Goal: Use online tool/utility: Use online tool/utility

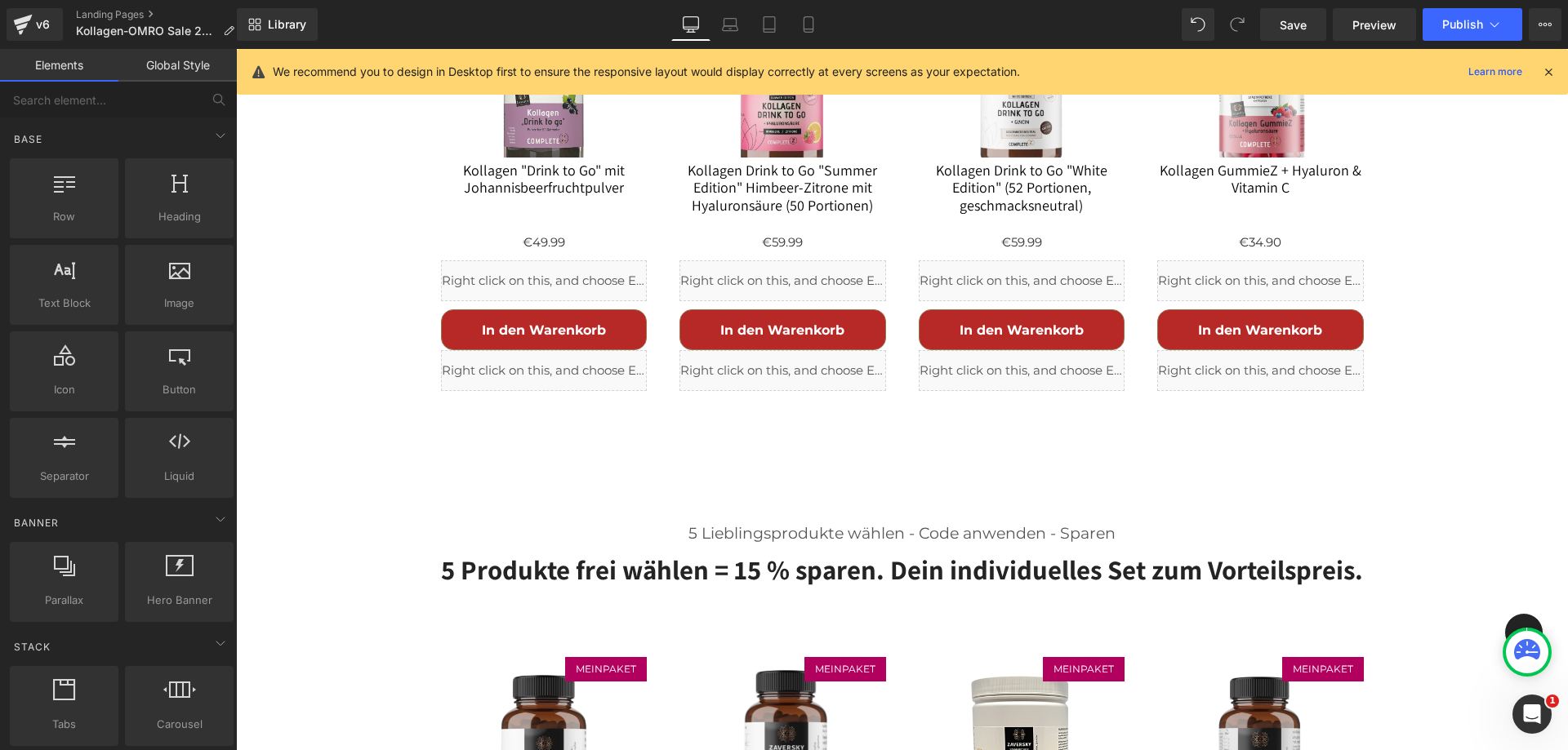
scroll to position [1393, 0]
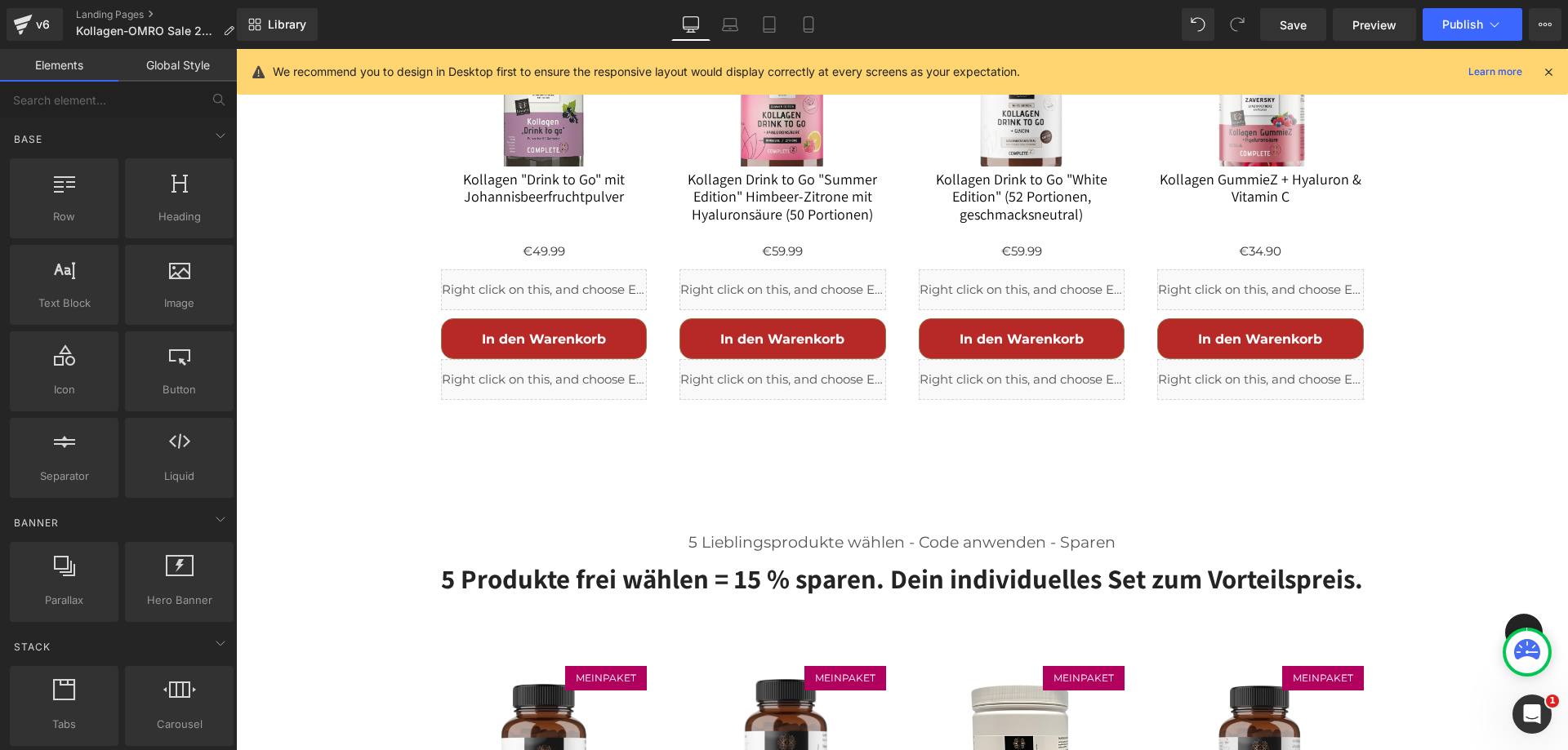
click at [736, 561] on h2 "5 Produkte frei wählen = 15 % sparen. Dein individuelles Set zum Vorteilspreis." at bounding box center [901, 578] width 955 height 35
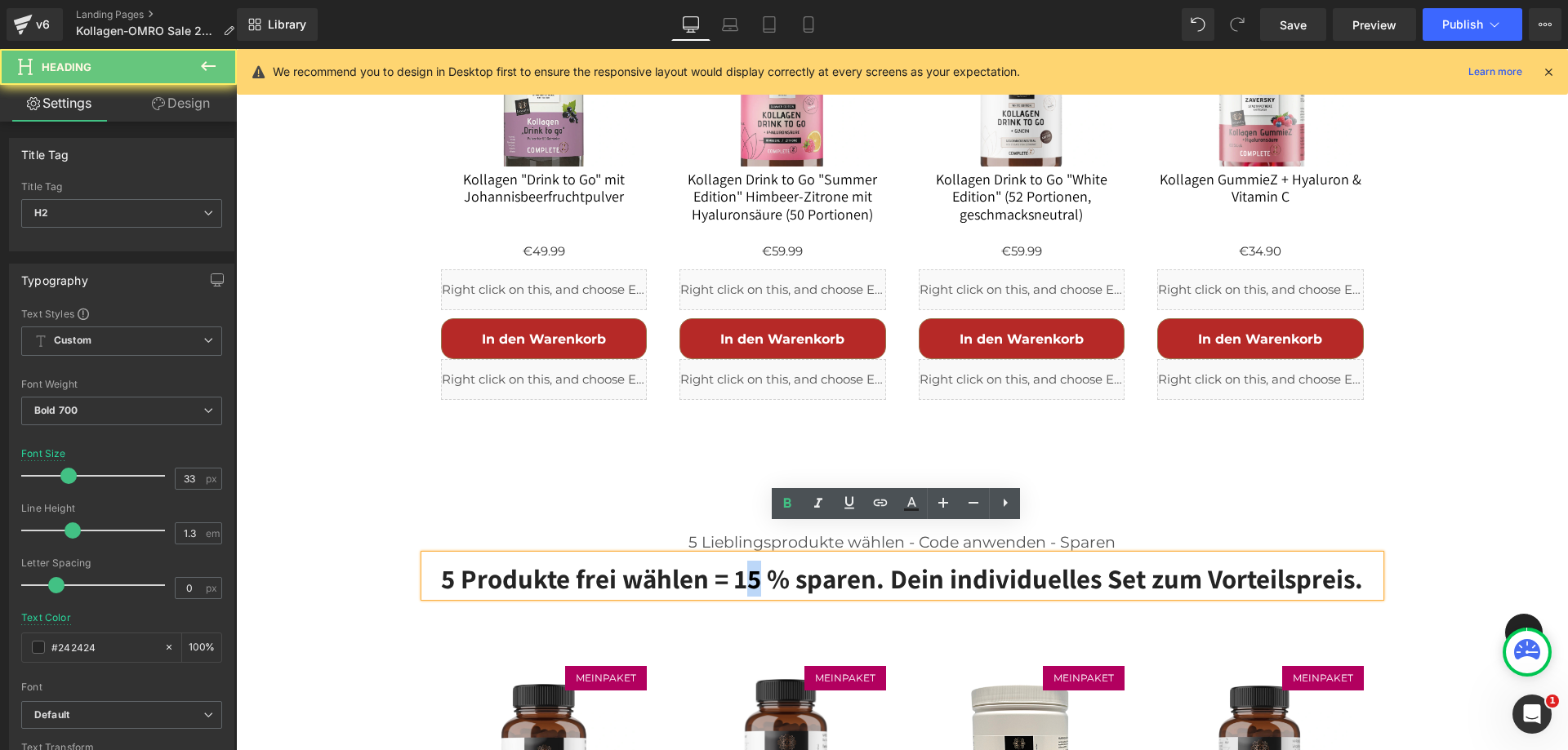
drag, startPoint x: 754, startPoint y: 547, endPoint x: 742, endPoint y: 547, distance: 12.0
click at [743, 561] on h2 "5 Produkte frei wählen = 15 % sparen. Dein individuelles Set zum Vorteilspreis." at bounding box center [901, 578] width 955 height 35
drag, startPoint x: 448, startPoint y: 547, endPoint x: 438, endPoint y: 548, distance: 10.0
click at [438, 561] on h2 "5 Produkte frei wählen = 18 % sparen. Dein individuelles Set zum Vorteilspreis." at bounding box center [901, 578] width 955 height 35
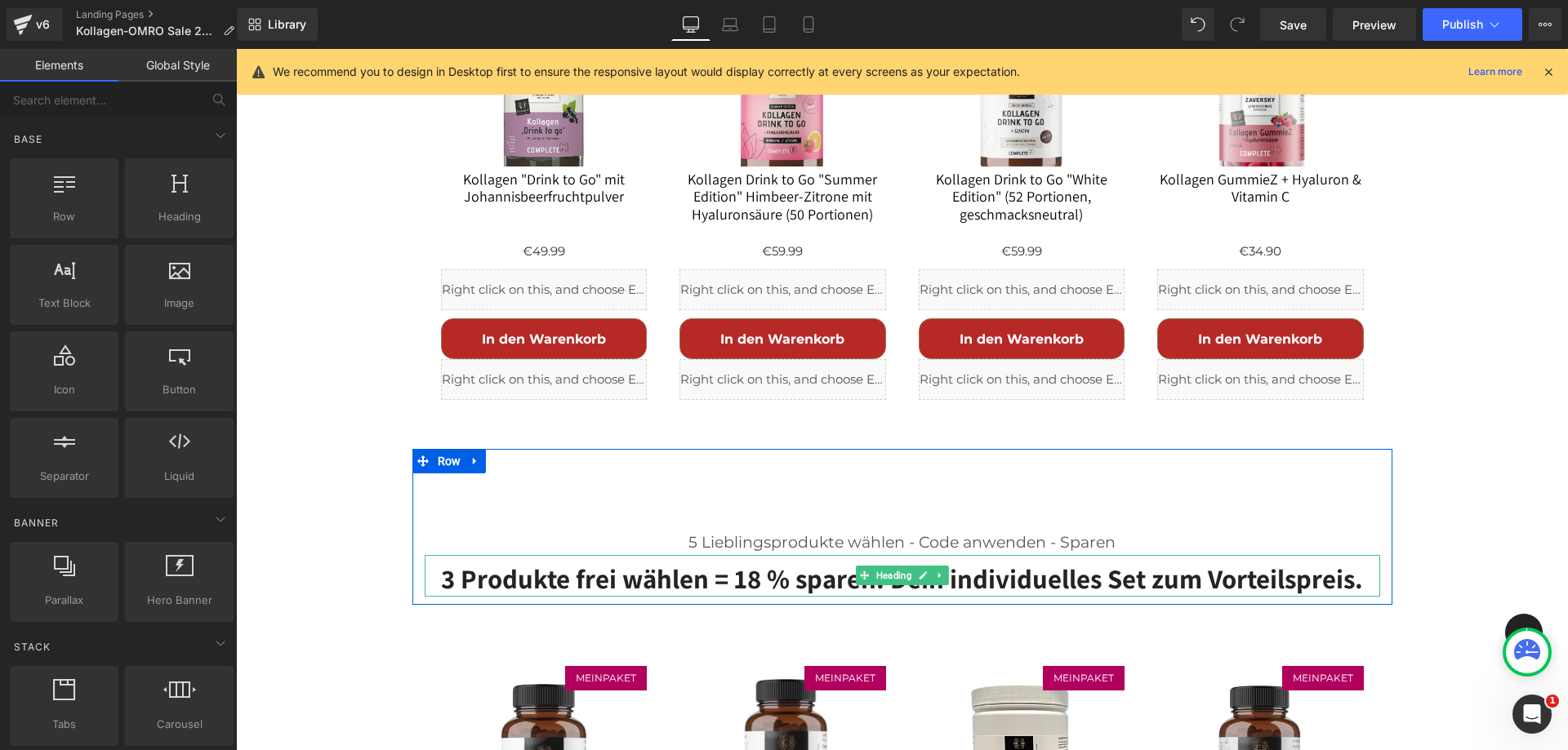
click at [1023, 561] on h2 "3 Produkte frei wählen = 18 % sparen. Dein individuelles Set zum Vorteilspreis." at bounding box center [901, 578] width 955 height 35
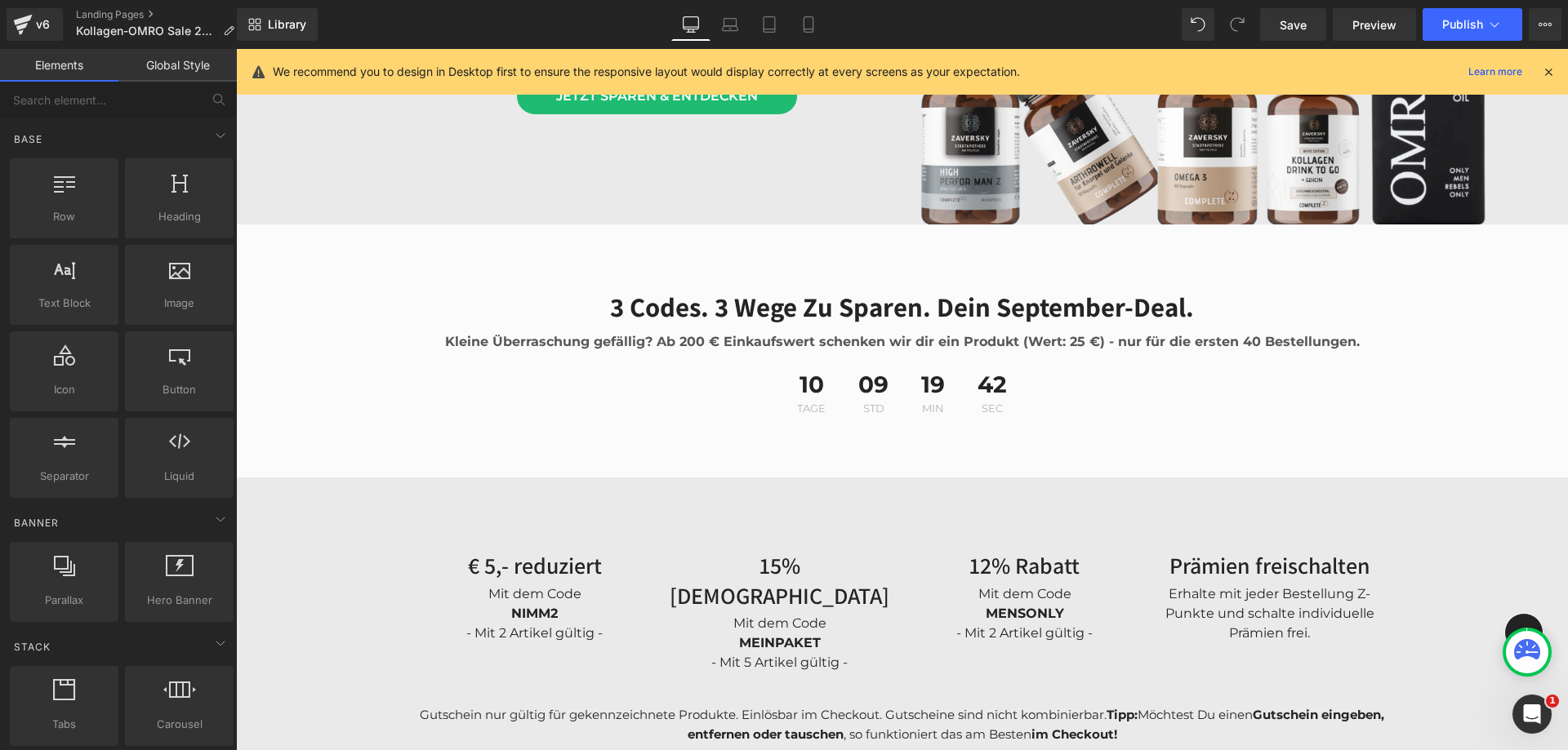
scroll to position [741, 0]
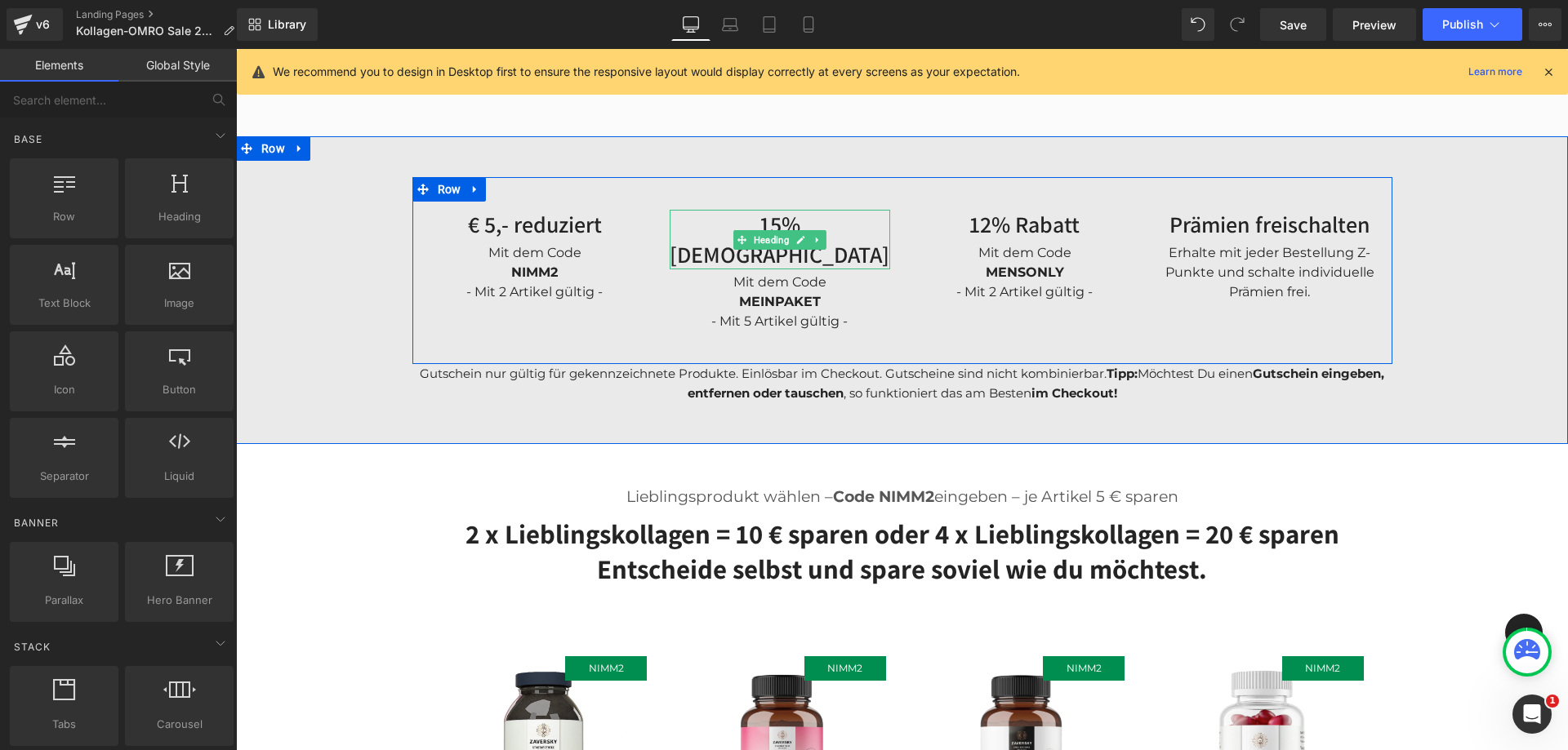
click at [716, 224] on h3 "15% [DEMOGRAPHIC_DATA]" at bounding box center [779, 238] width 221 height 59
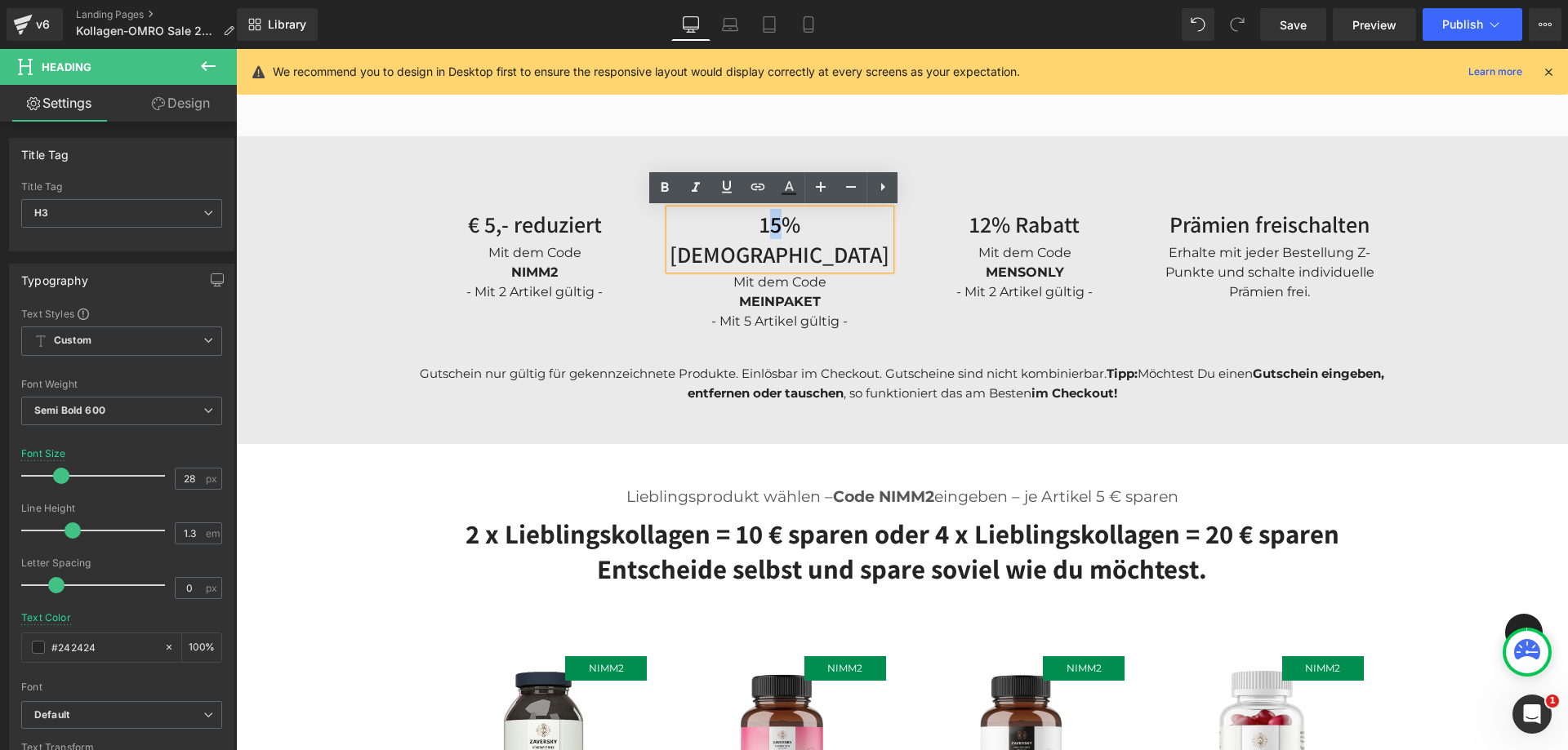
click at [740, 222] on h3 "15% [DEMOGRAPHIC_DATA]" at bounding box center [779, 238] width 221 height 59
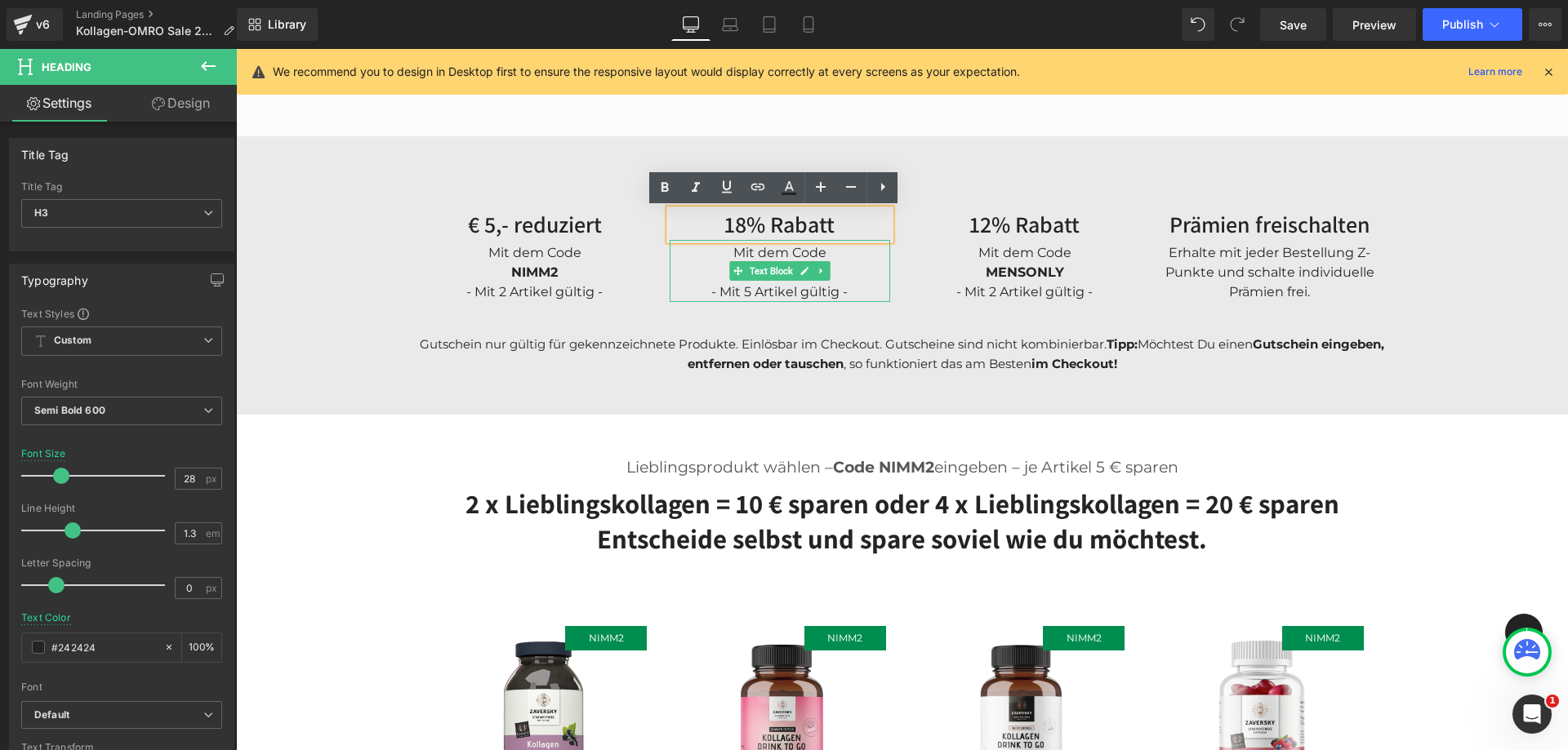
click at [829, 267] on div "MEINPAKET - Mit 5 Artikel gültig -" at bounding box center [779, 283] width 221 height 39
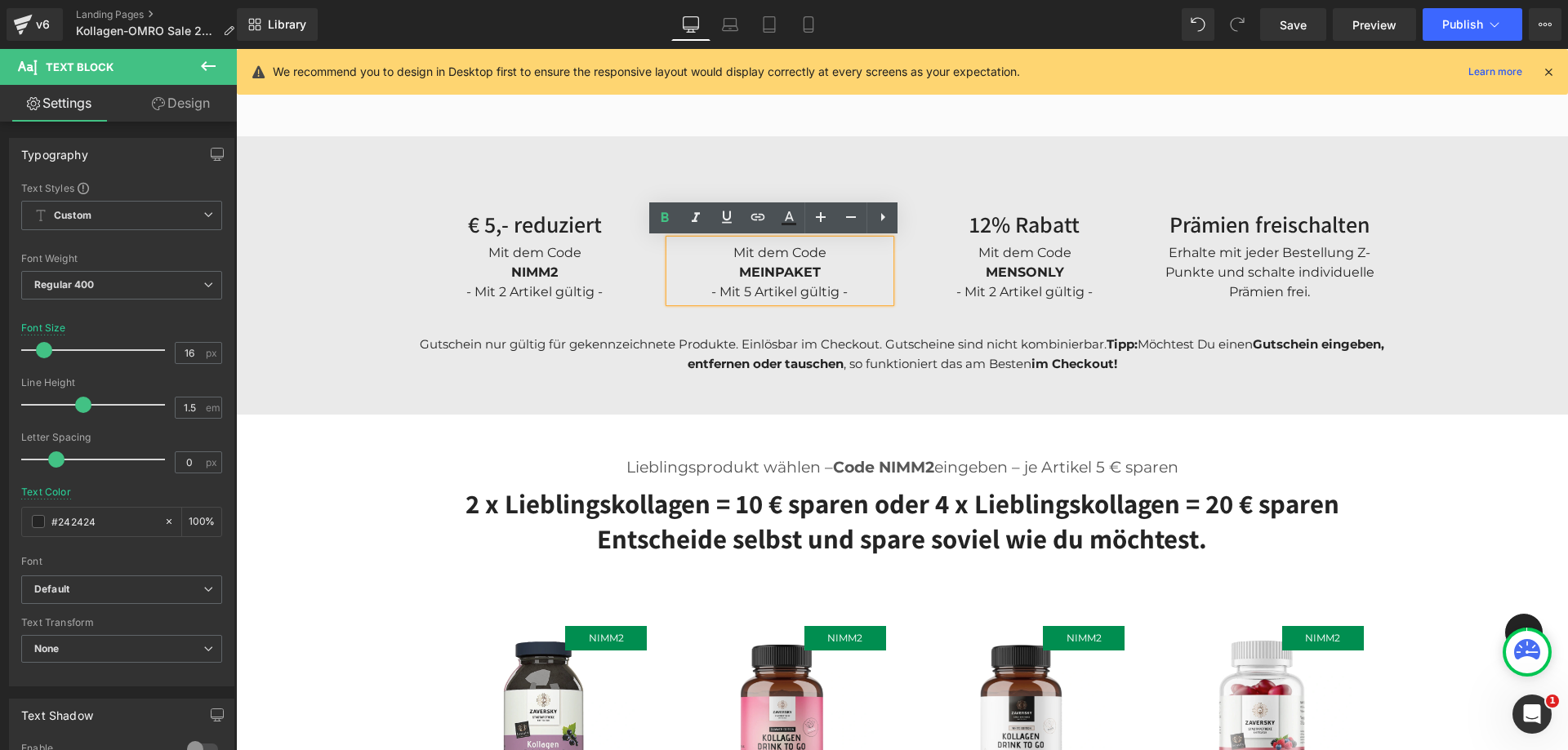
drag, startPoint x: 769, startPoint y: 269, endPoint x: 782, endPoint y: 275, distance: 14.3
click at [771, 269] on span "MEINPAKET" at bounding box center [779, 272] width 82 height 16
click at [823, 271] on div "MEINPAKET - Mit 5 Artikel gültig -" at bounding box center [779, 283] width 221 height 39
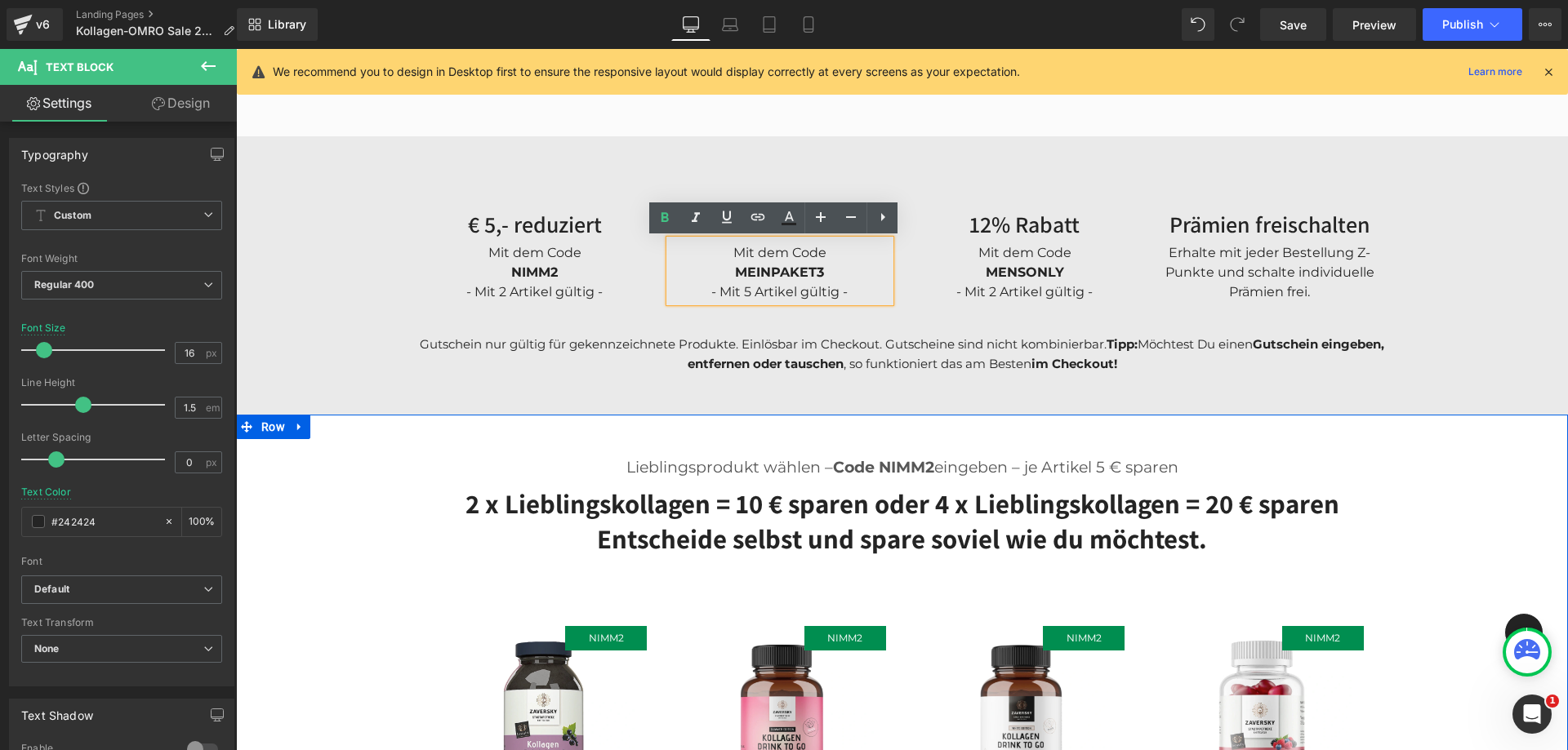
click at [322, 522] on div "Lieblingsprodukt wählen – Code NIMM2 eingeben – je Artikel 5 € sparen Text Bloc…" at bounding box center [901, 751] width 1331 height 641
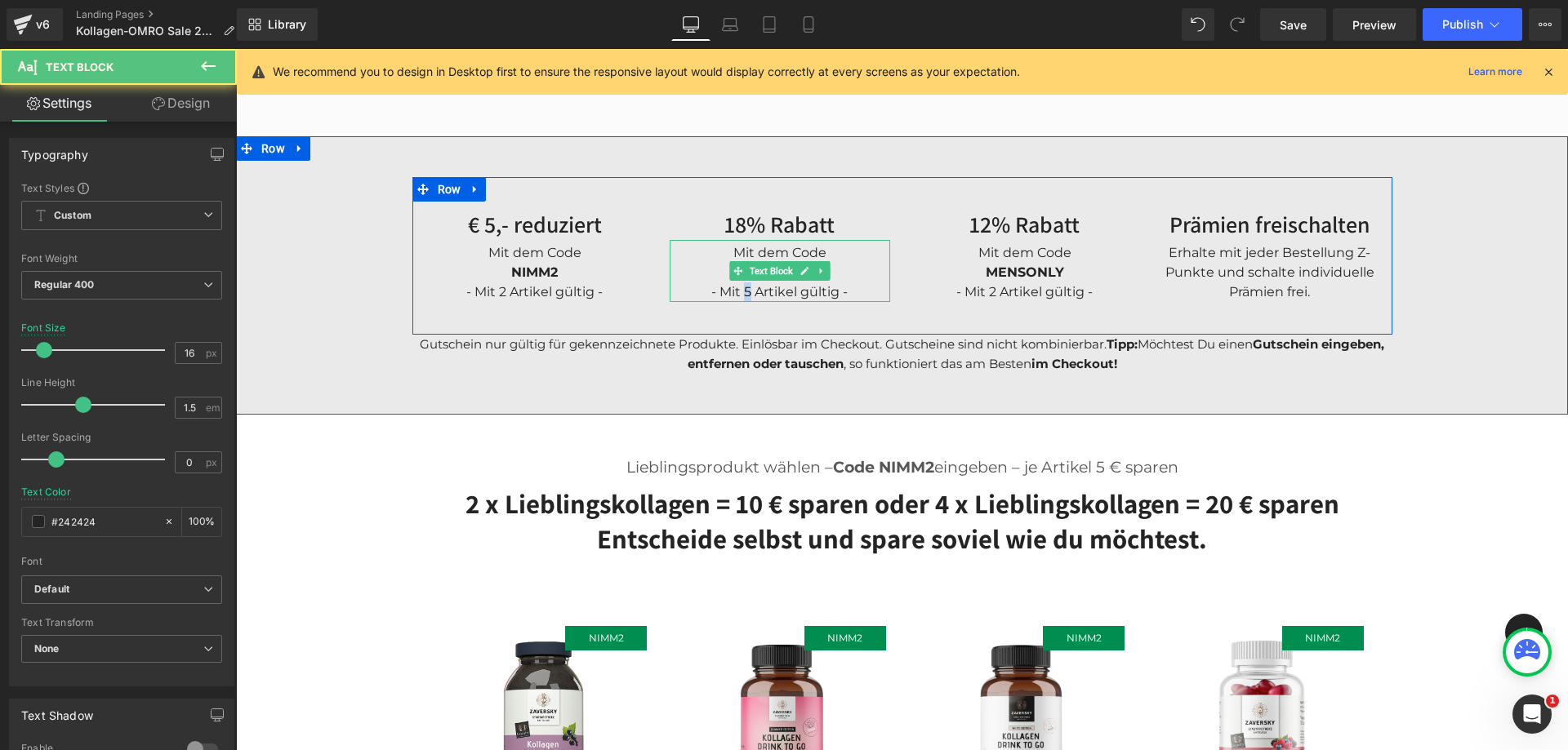
click at [737, 291] on div "MEINPAKET3 - Mit 5 Artikel gültig -" at bounding box center [779, 283] width 221 height 39
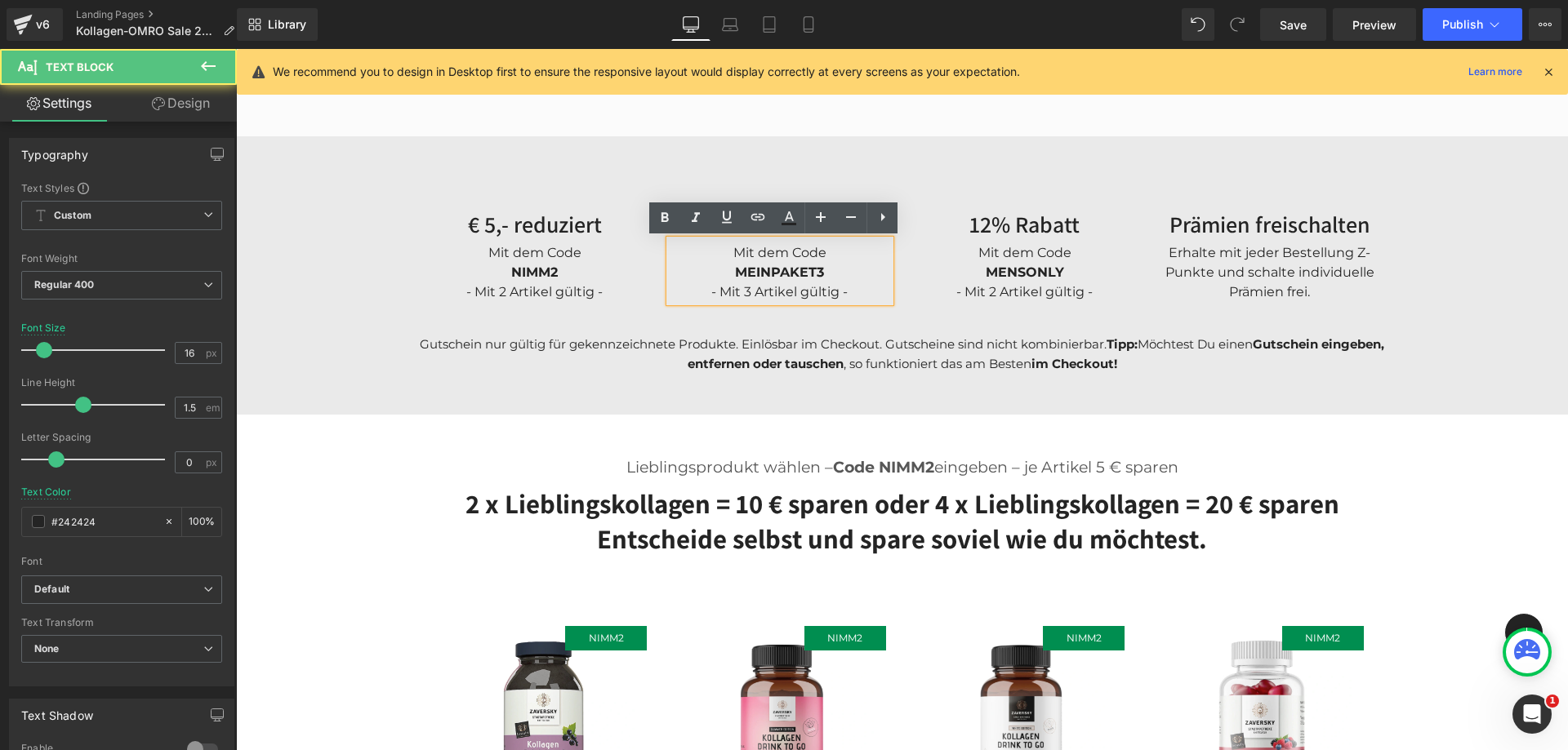
click at [384, 523] on div "Lieblingsprodukt wählen – Code NIMM2 eingeben – je Artikel 5 € sparen Text Bloc…" at bounding box center [901, 751] width 1331 height 641
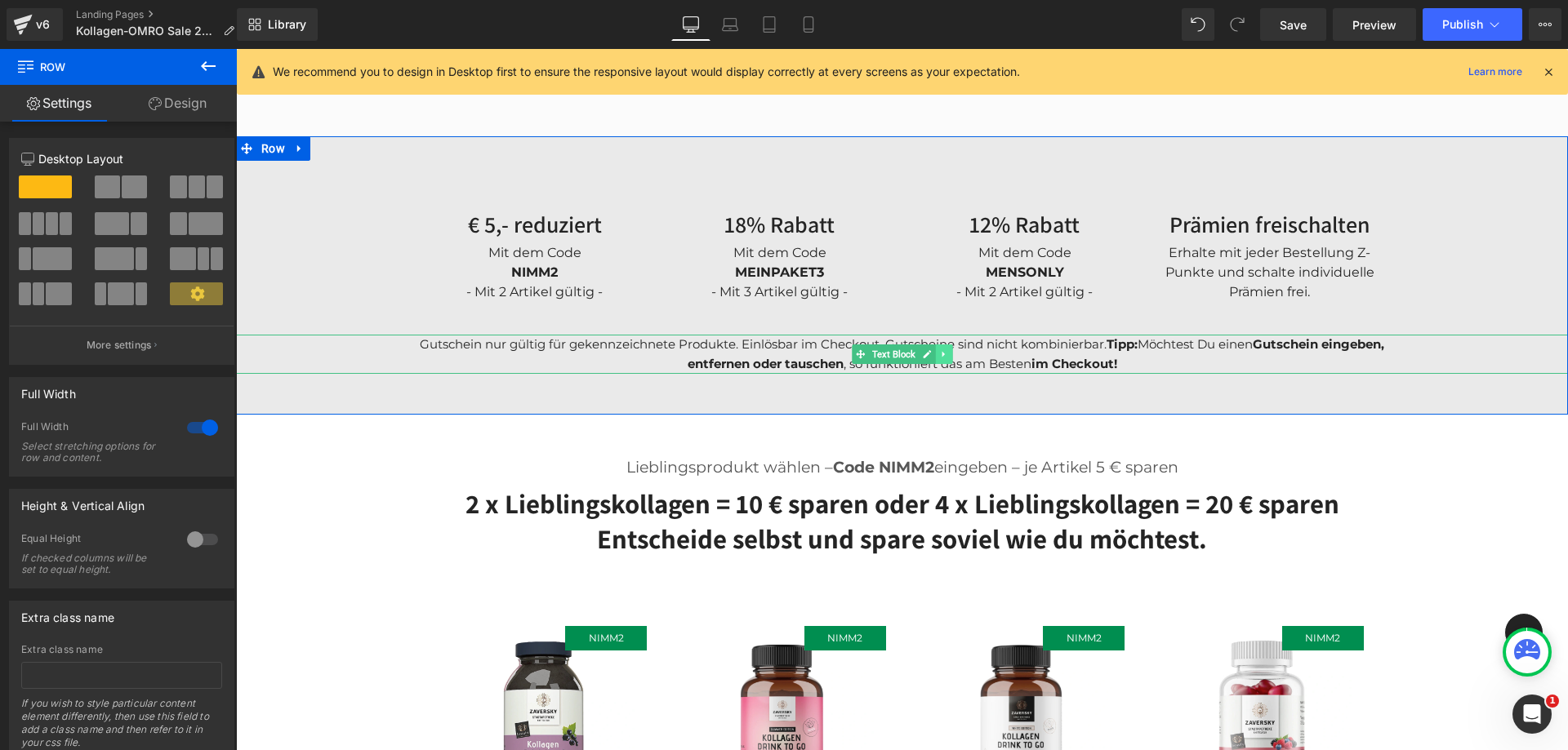
click at [939, 350] on icon at bounding box center [944, 354] width 9 height 9
click at [930, 356] on icon at bounding box center [935, 354] width 9 height 9
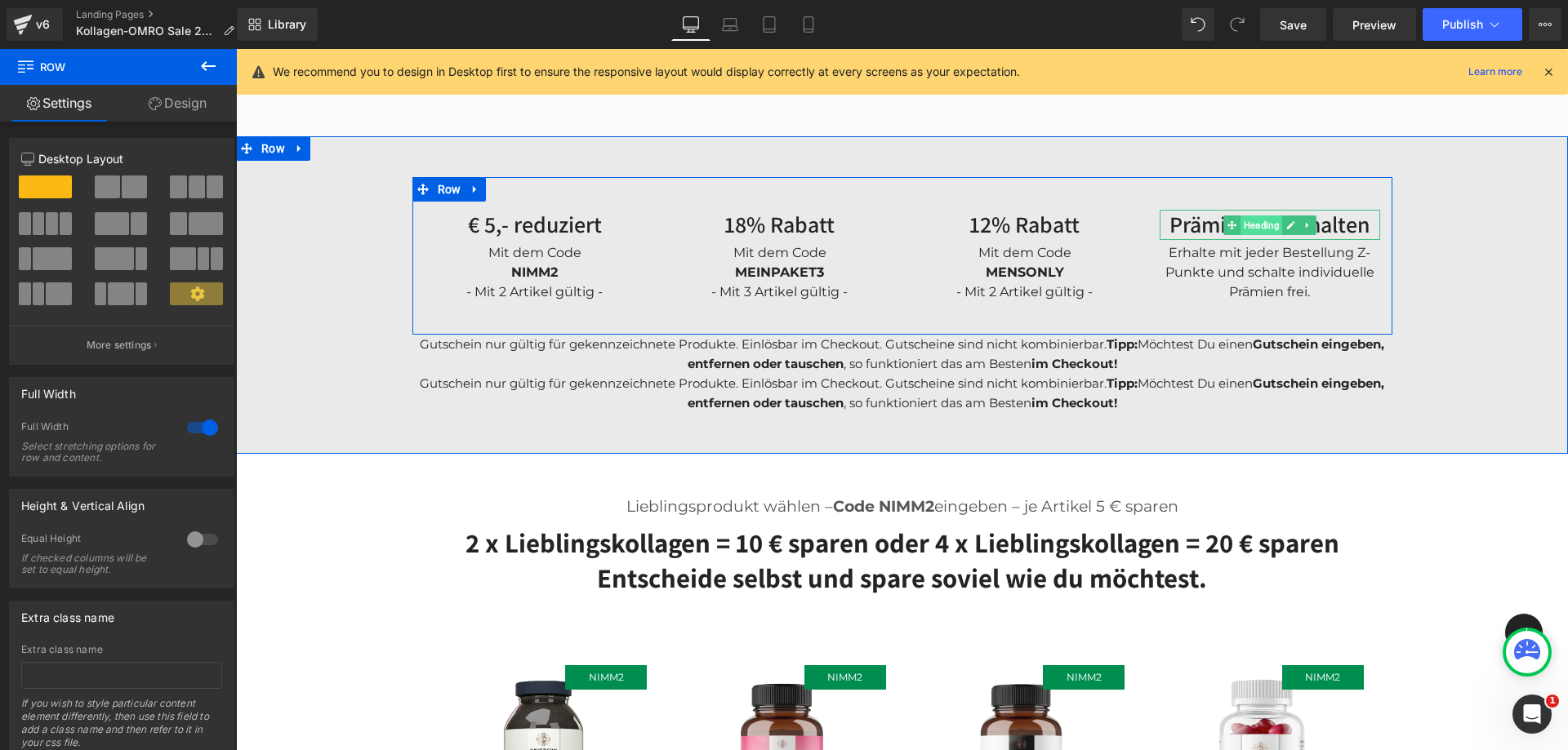
click at [1246, 222] on span "Heading" at bounding box center [1260, 225] width 41 height 20
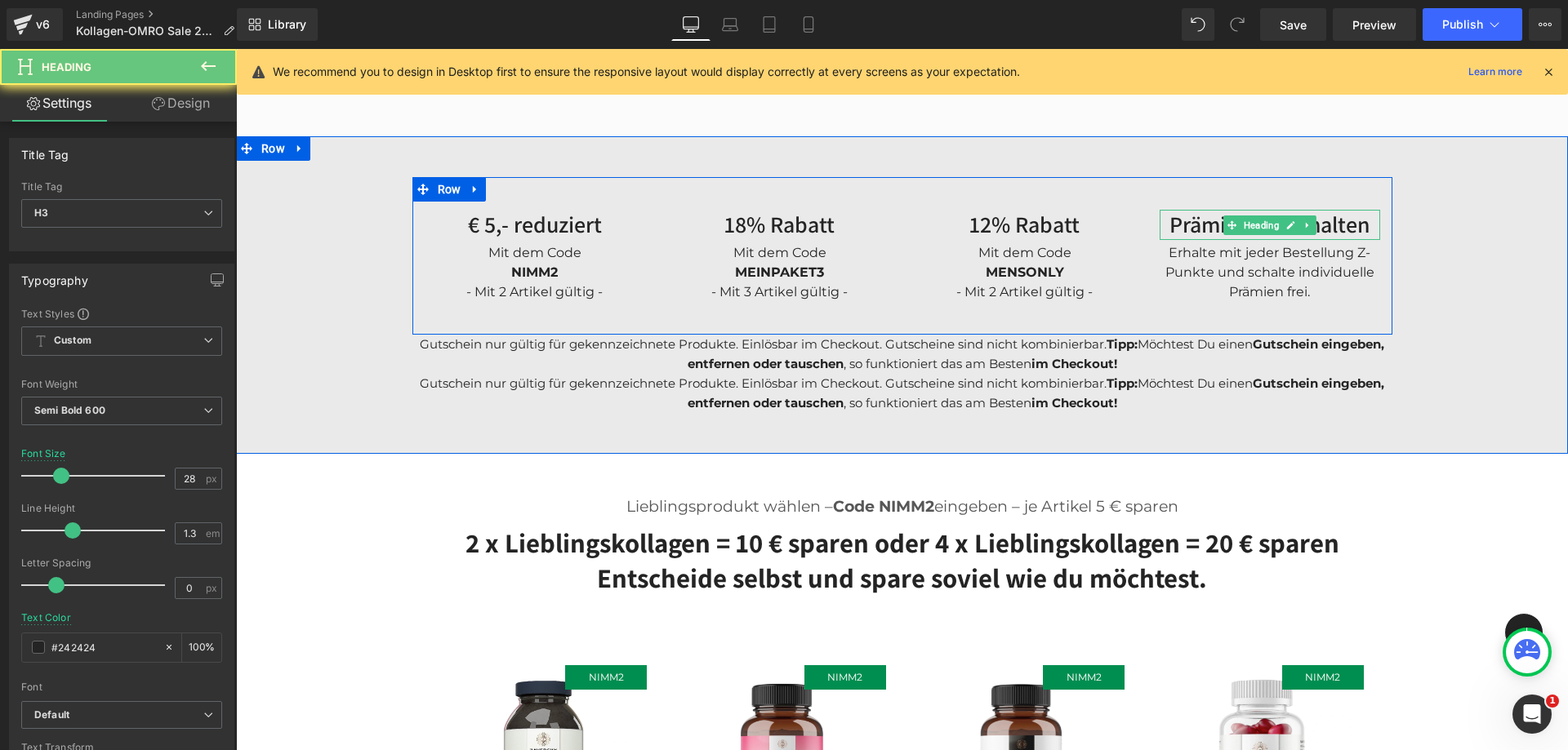
click at [1216, 223] on h3 "Prämien freischalten" at bounding box center [1269, 223] width 221 height 29
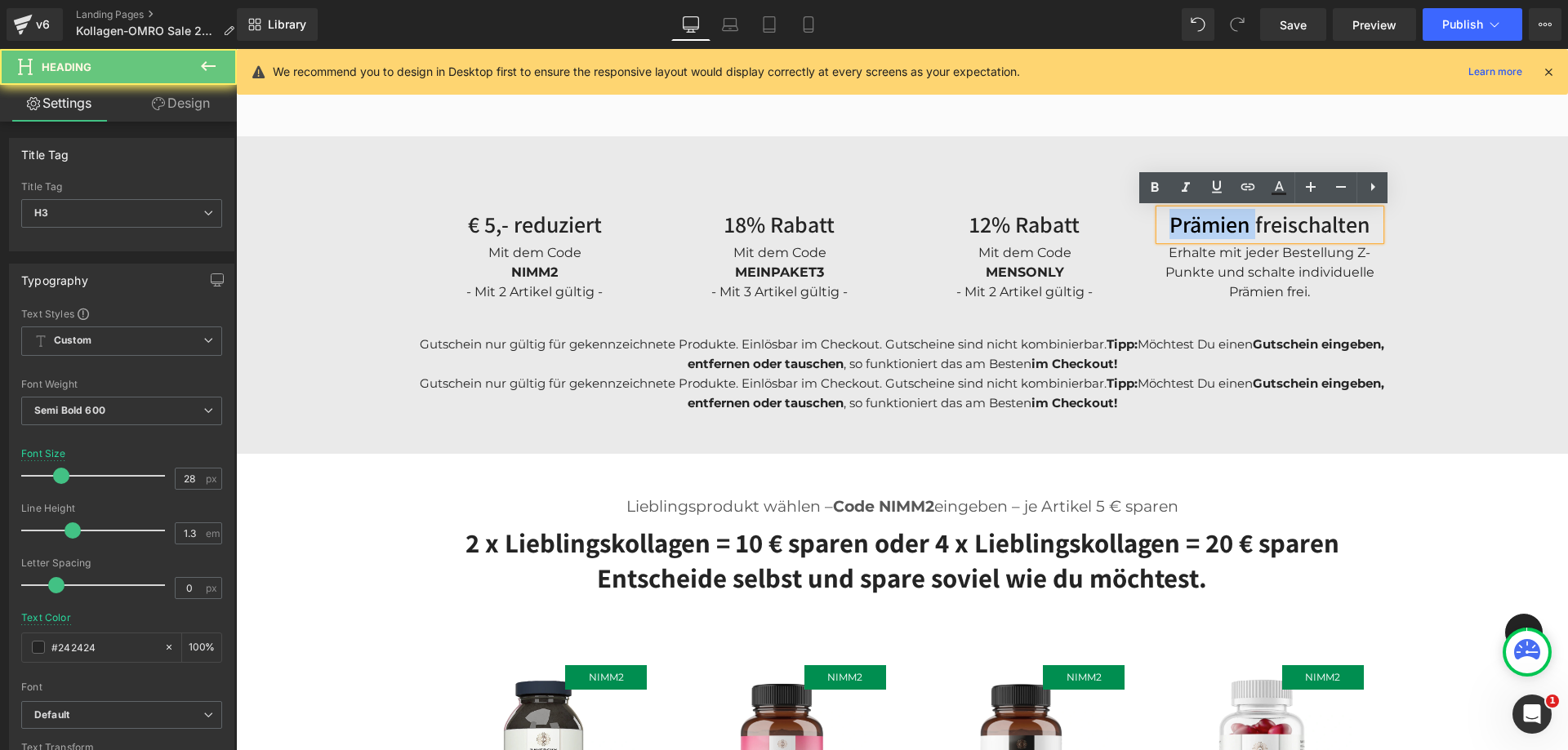
click at [1214, 223] on h3 "Prämien freischalten" at bounding box center [1269, 223] width 221 height 29
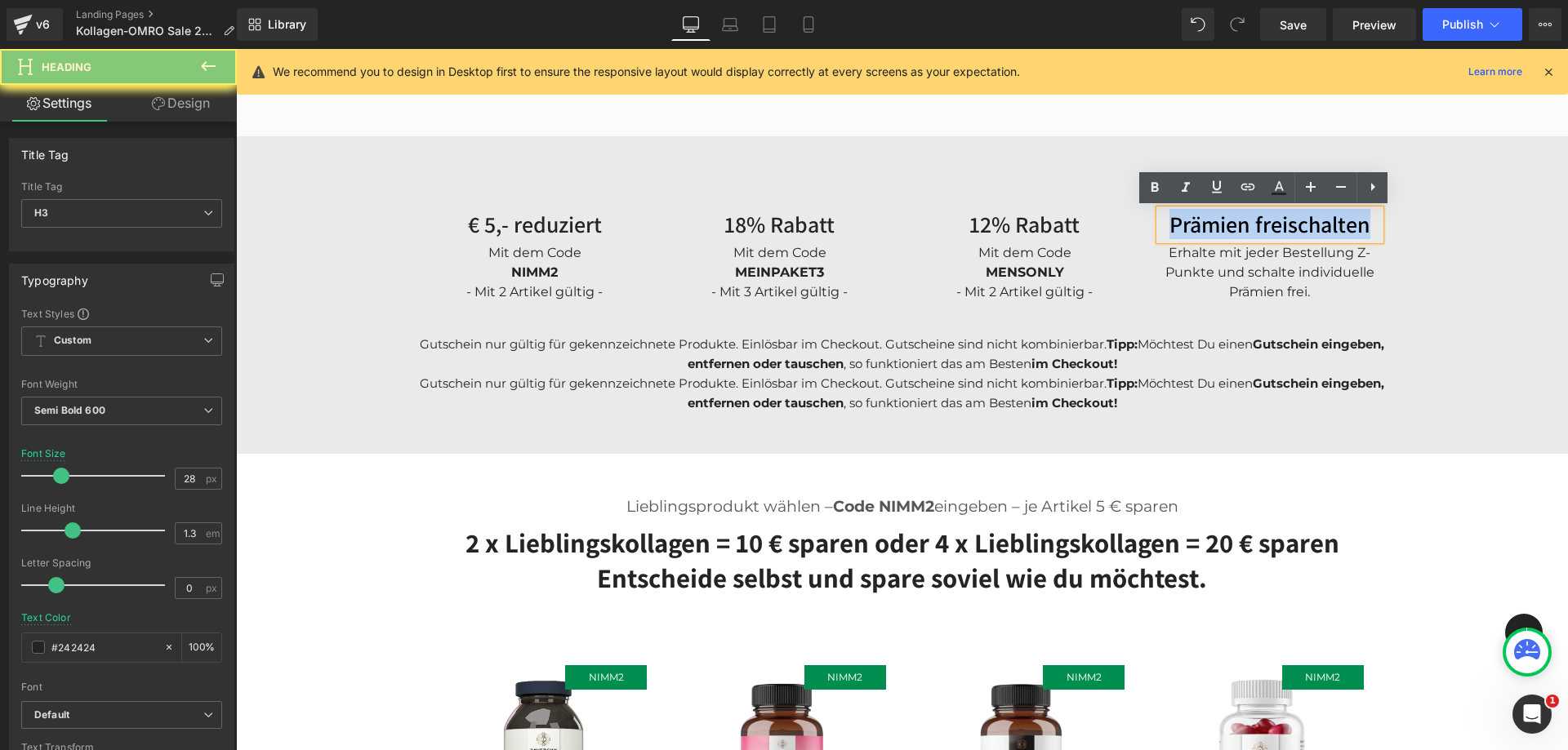
click at [1214, 223] on h3 "Prämien freischalten" at bounding box center [1269, 223] width 221 height 29
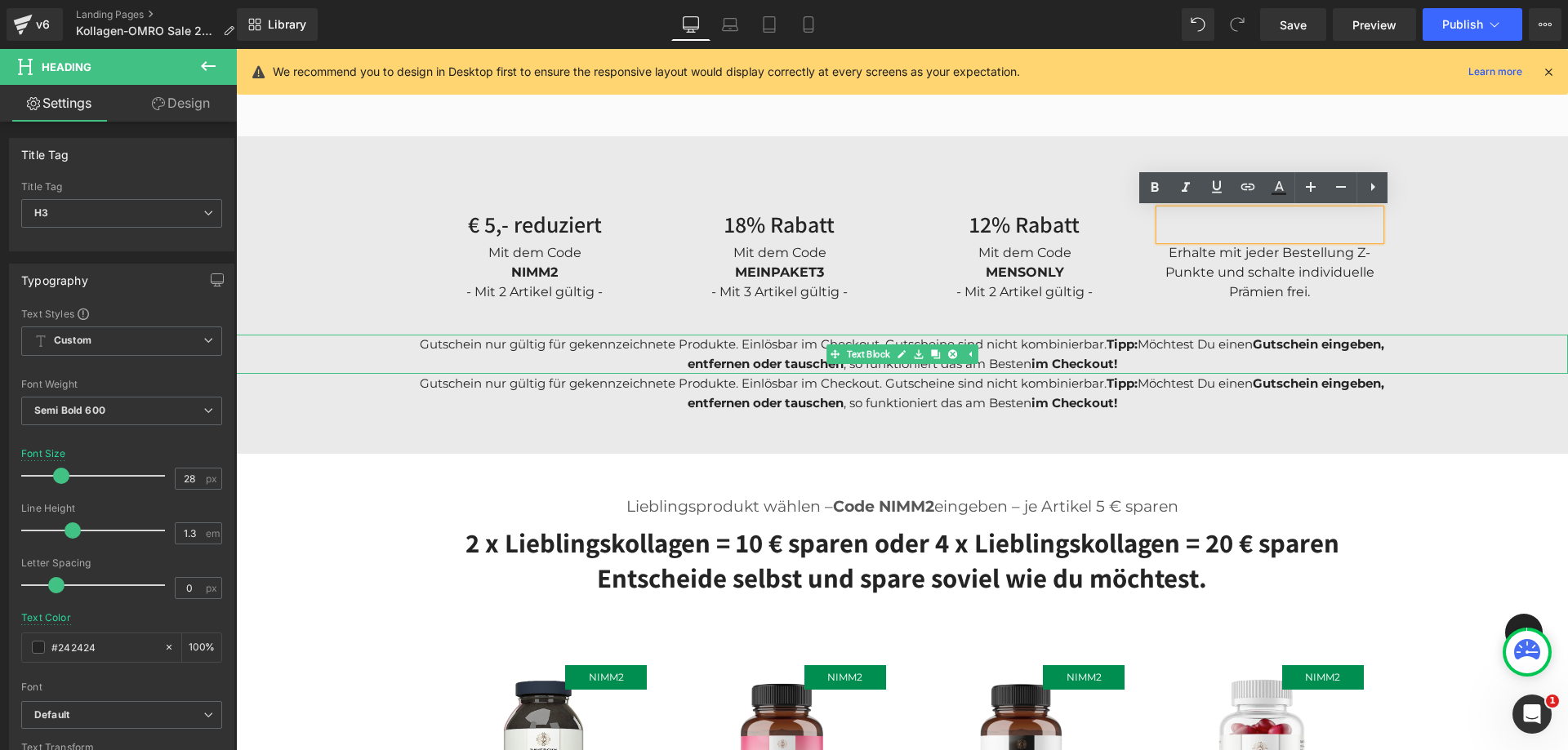
click at [996, 345] on p "Gutschein nur gültig für gekennzeichnete Produkte. Einlösbar im Checkout. Gutsc…" at bounding box center [901, 355] width 1005 height 39
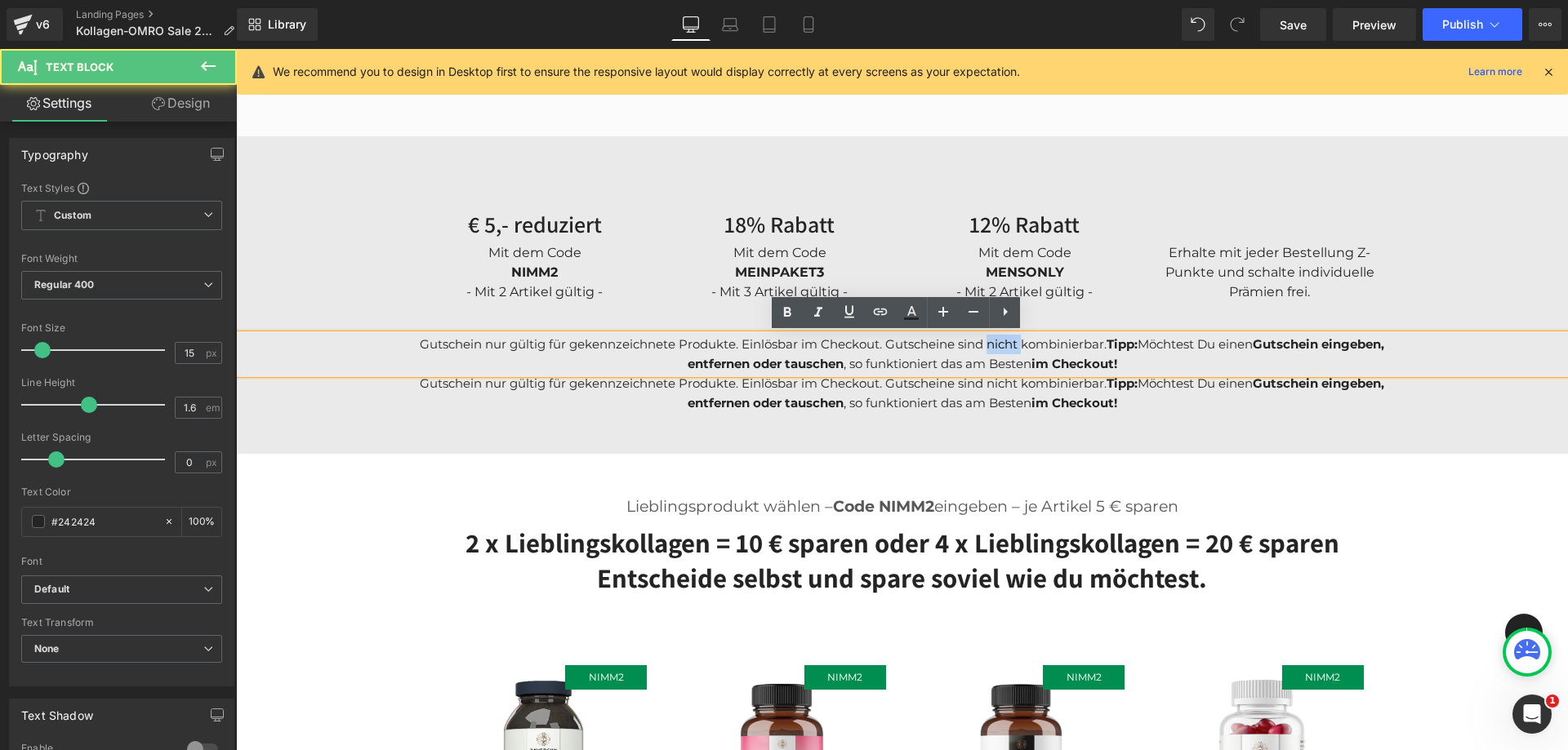
click at [996, 345] on p "Gutschein nur gültig für gekennzeichnete Produkte. Einlösbar im Checkout. Gutsc…" at bounding box center [901, 355] width 1005 height 39
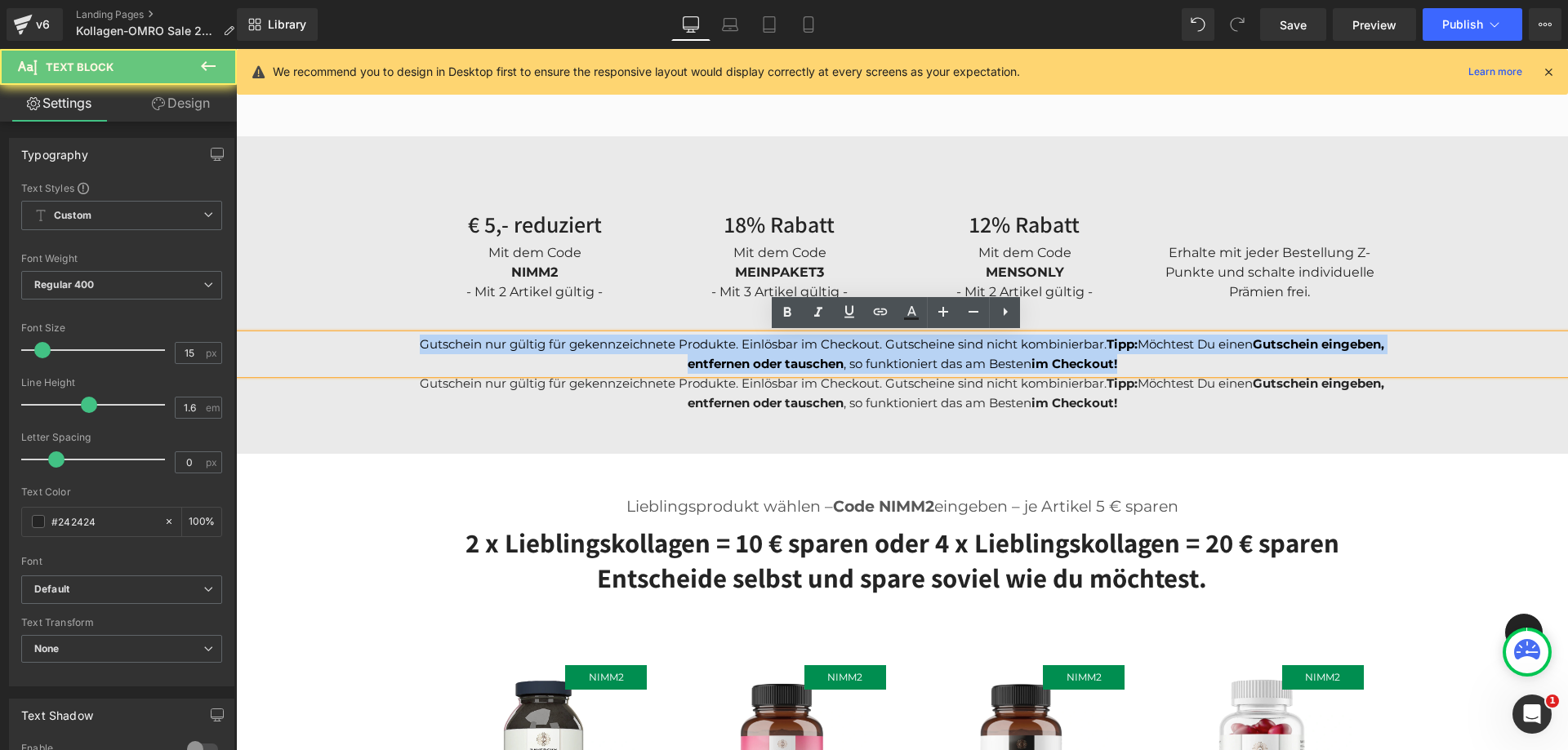
click at [996, 345] on p "Gutschein nur gültig für gekennzeichnete Produkte. Einlösbar im Checkout. Gutsc…" at bounding box center [901, 355] width 1005 height 39
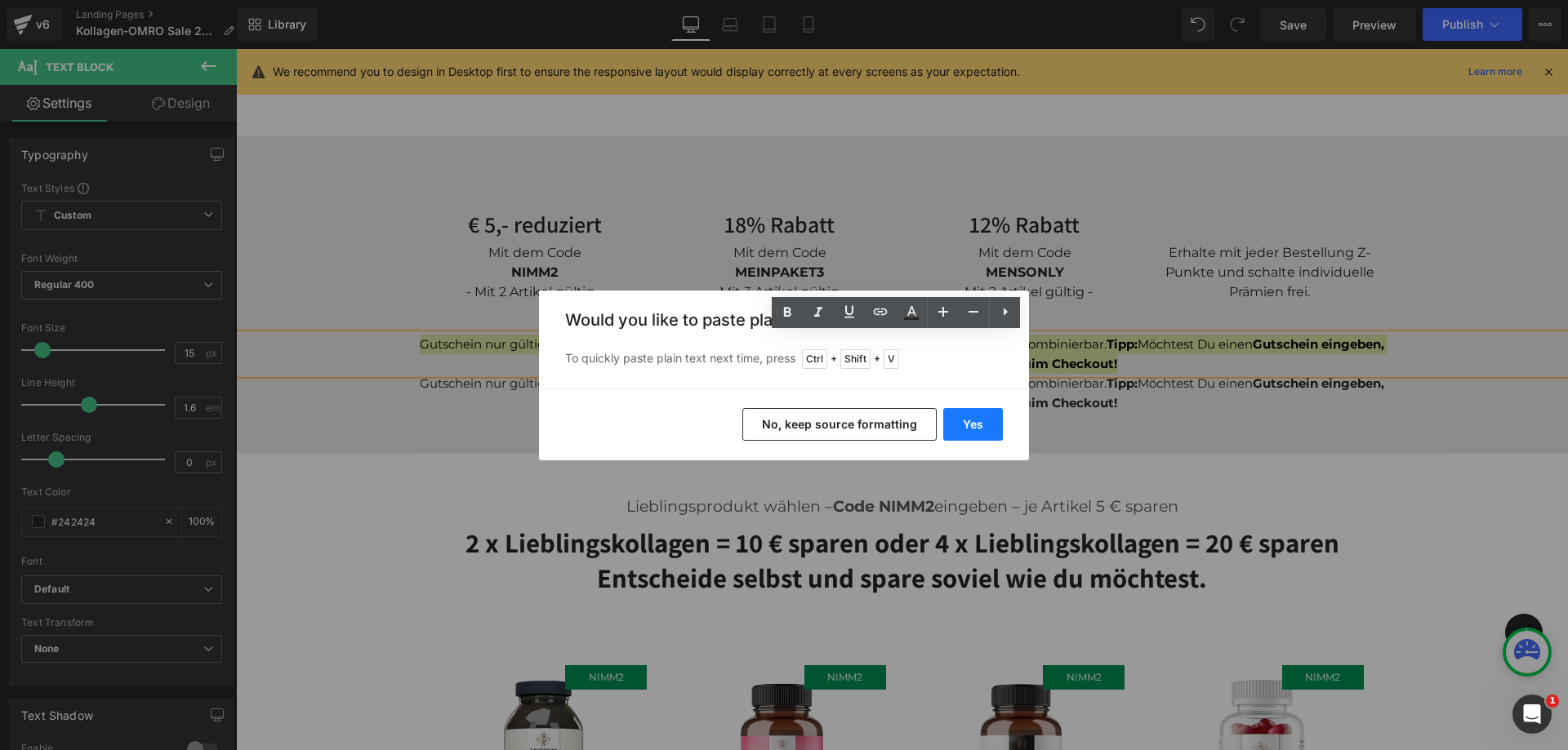
click at [955, 425] on button "Yes" at bounding box center [972, 424] width 59 height 33
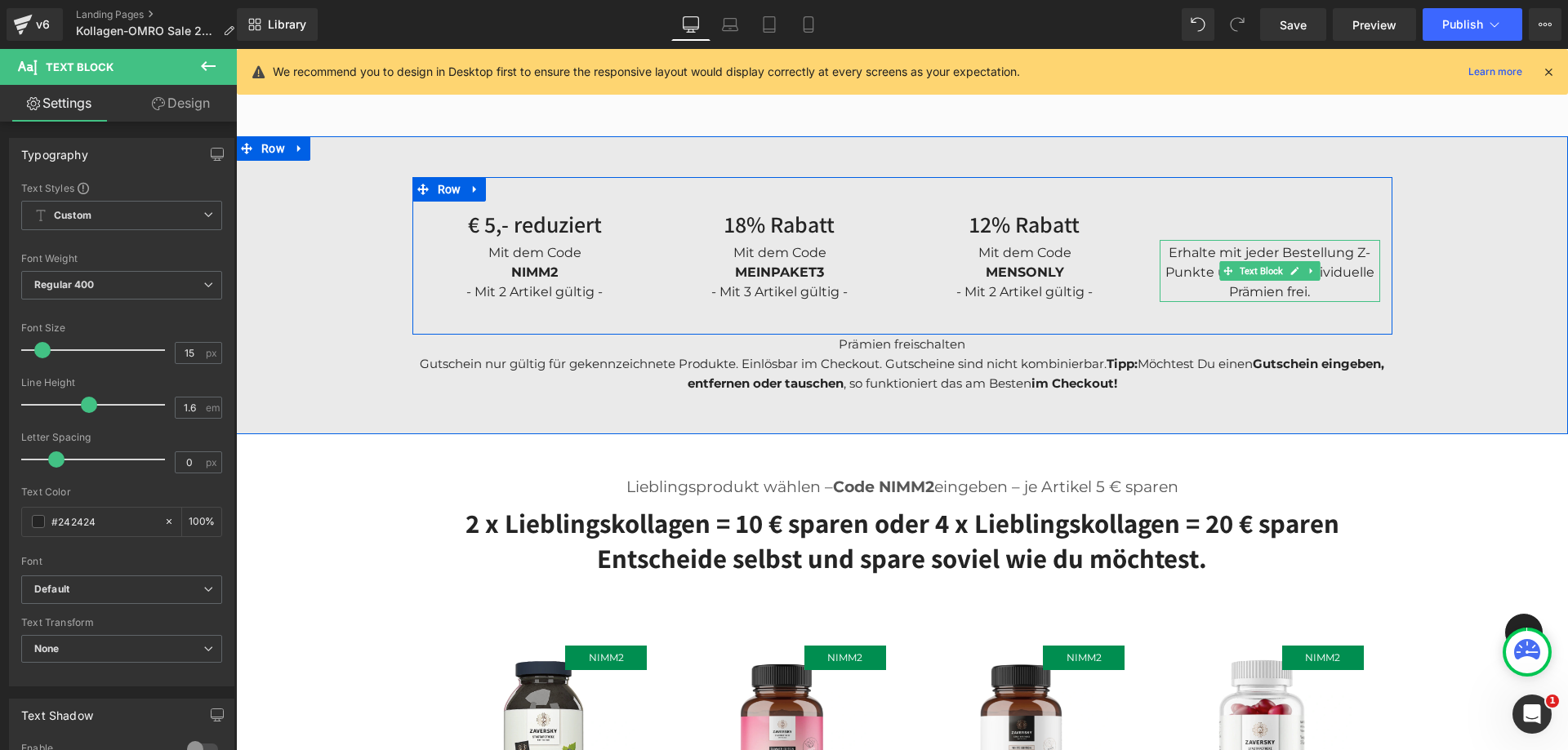
click at [1209, 254] on div "Erhalte mit jeder Bestellung Z-Punkte und schalte individuelle Prämien frei." at bounding box center [1269, 271] width 221 height 62
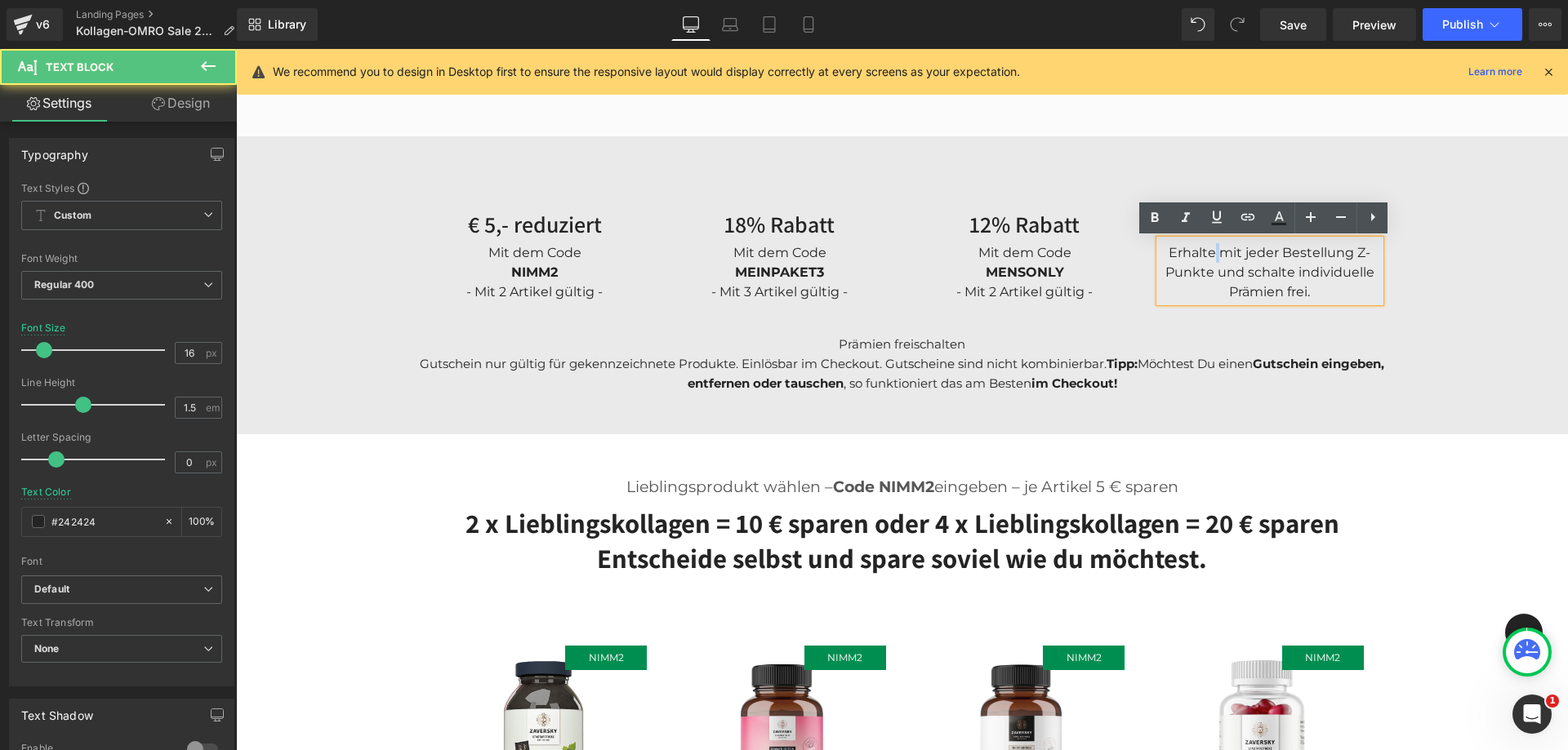
click at [1209, 254] on div "Erhalte mit jeder Bestellung Z-Punkte und schalte individuelle Prämien frei." at bounding box center [1269, 271] width 221 height 62
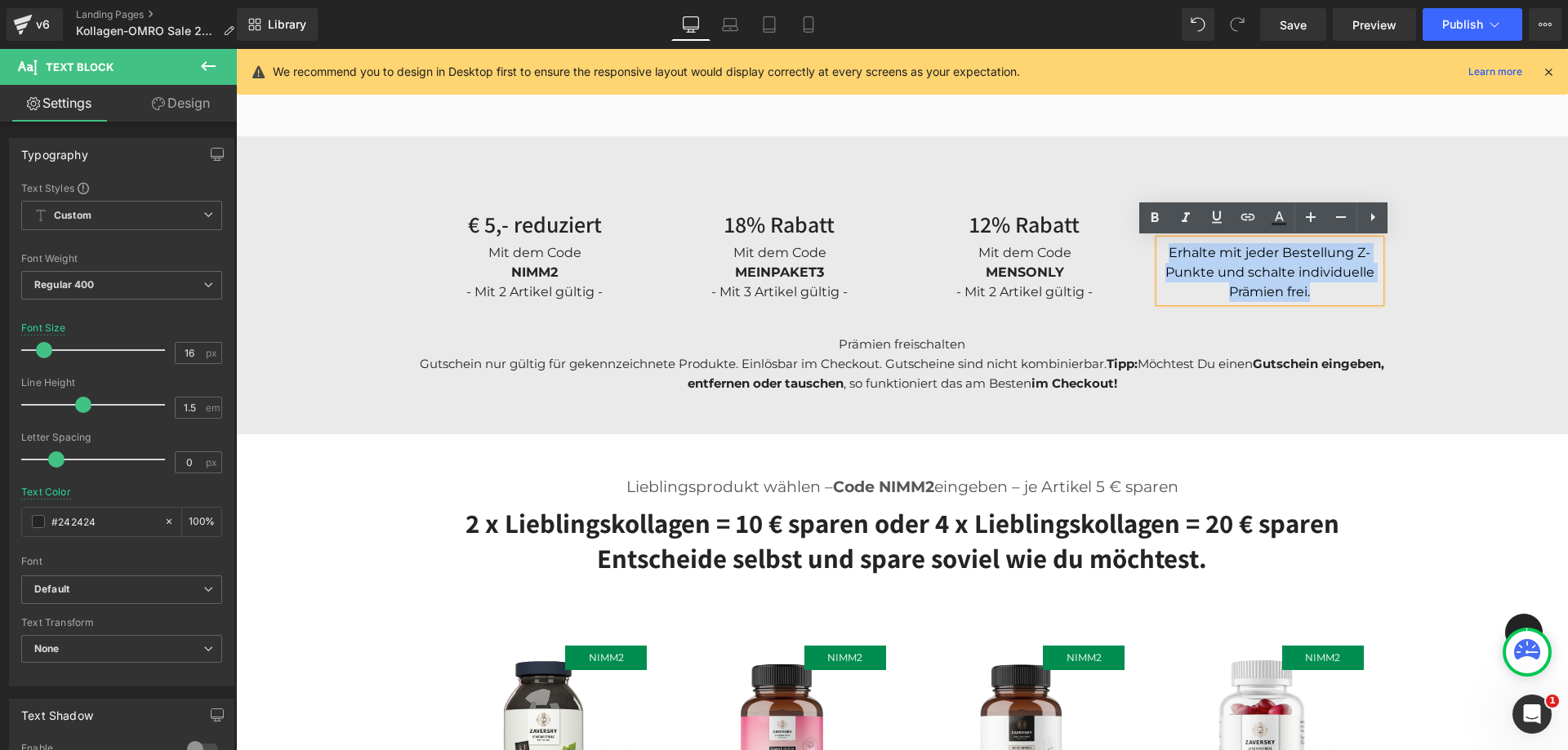
copy div "Erhalte mit jeder Bestellung Z-Punkte und schalte individuelle Prämien frei."
click at [1016, 348] on p "Prämien freischalten" at bounding box center [901, 344] width 1005 height 20
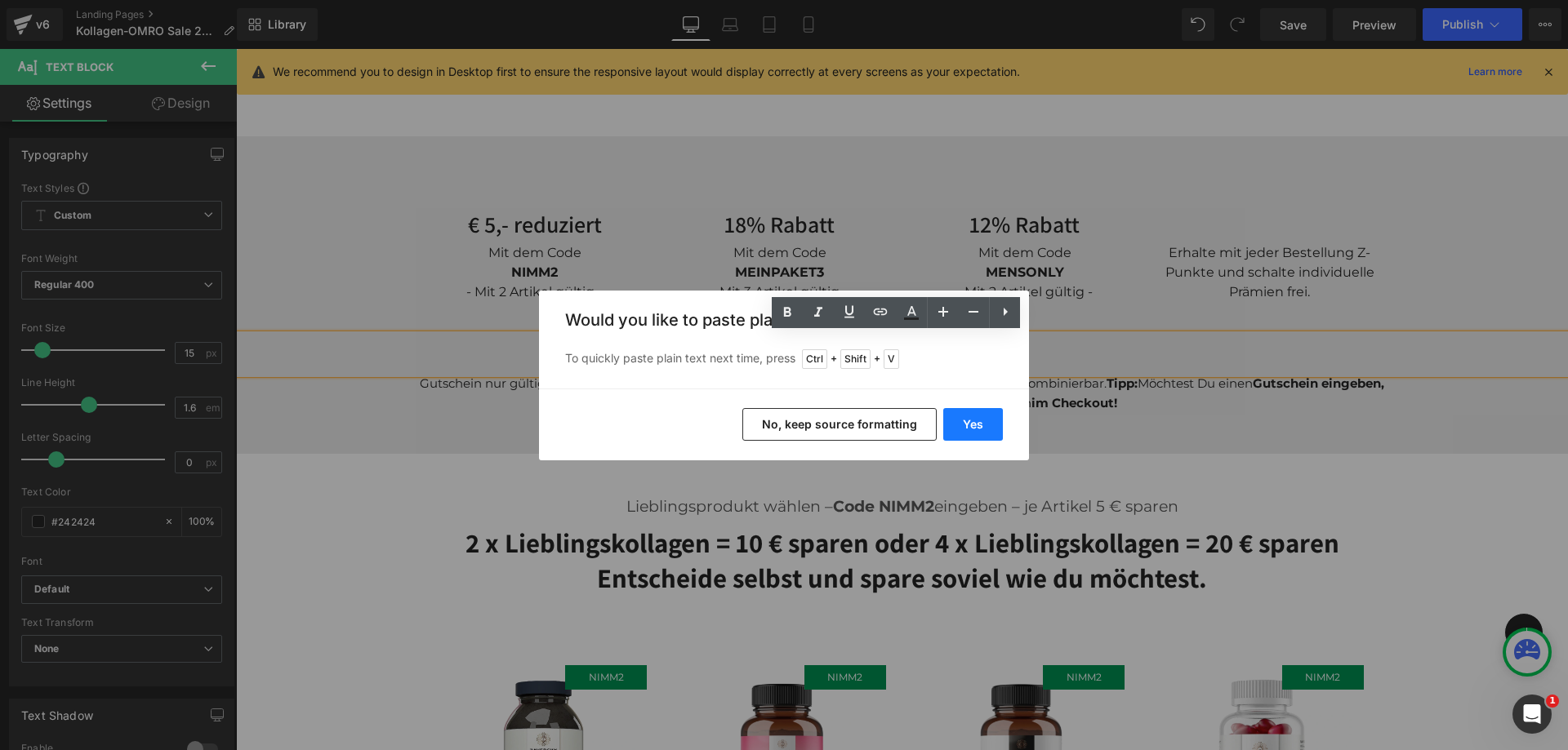
click at [961, 421] on button "Yes" at bounding box center [972, 424] width 59 height 33
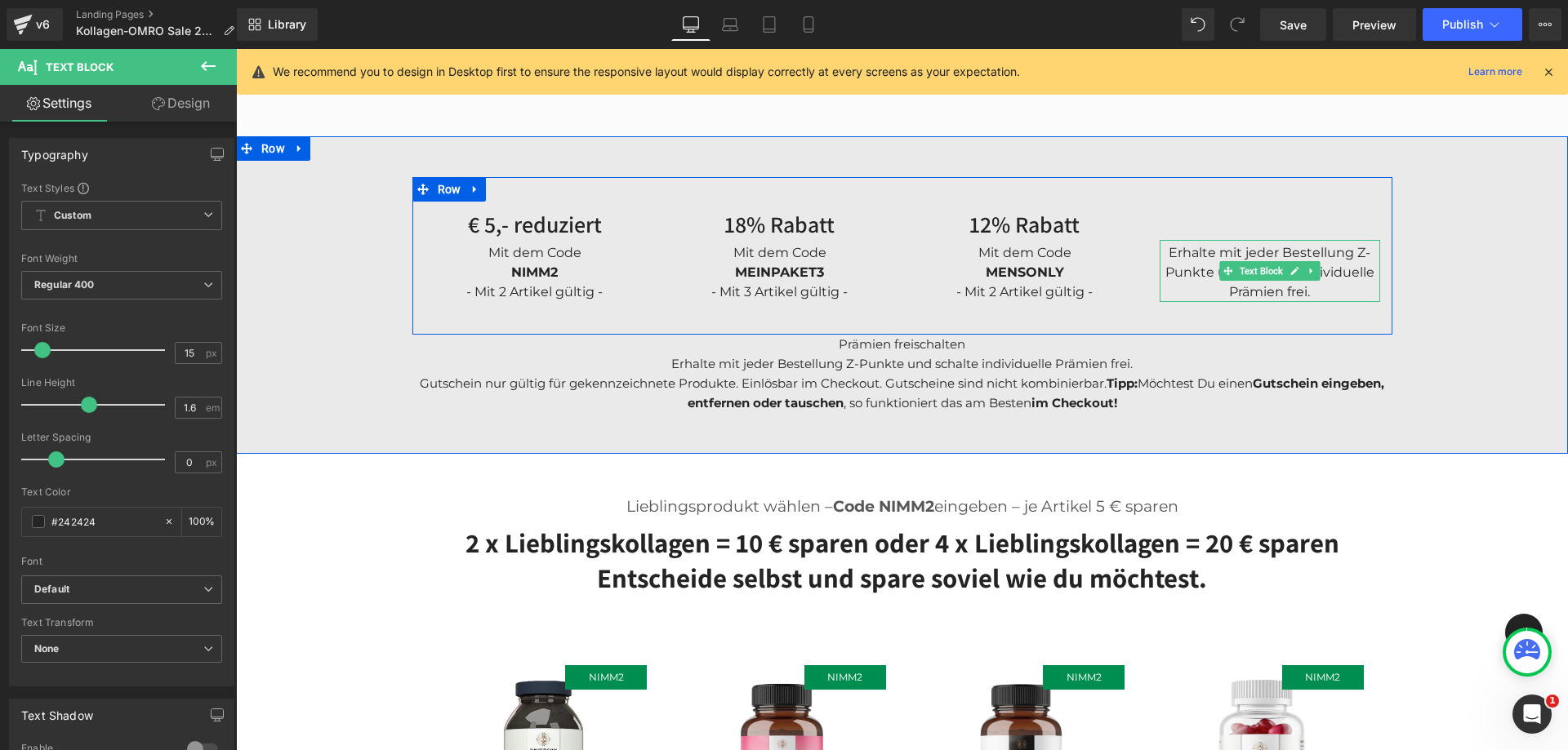
click at [1268, 255] on div "Erhalte mit jeder Bestellung Z-Punkte und schalte individuelle Prämien frei." at bounding box center [1269, 271] width 221 height 62
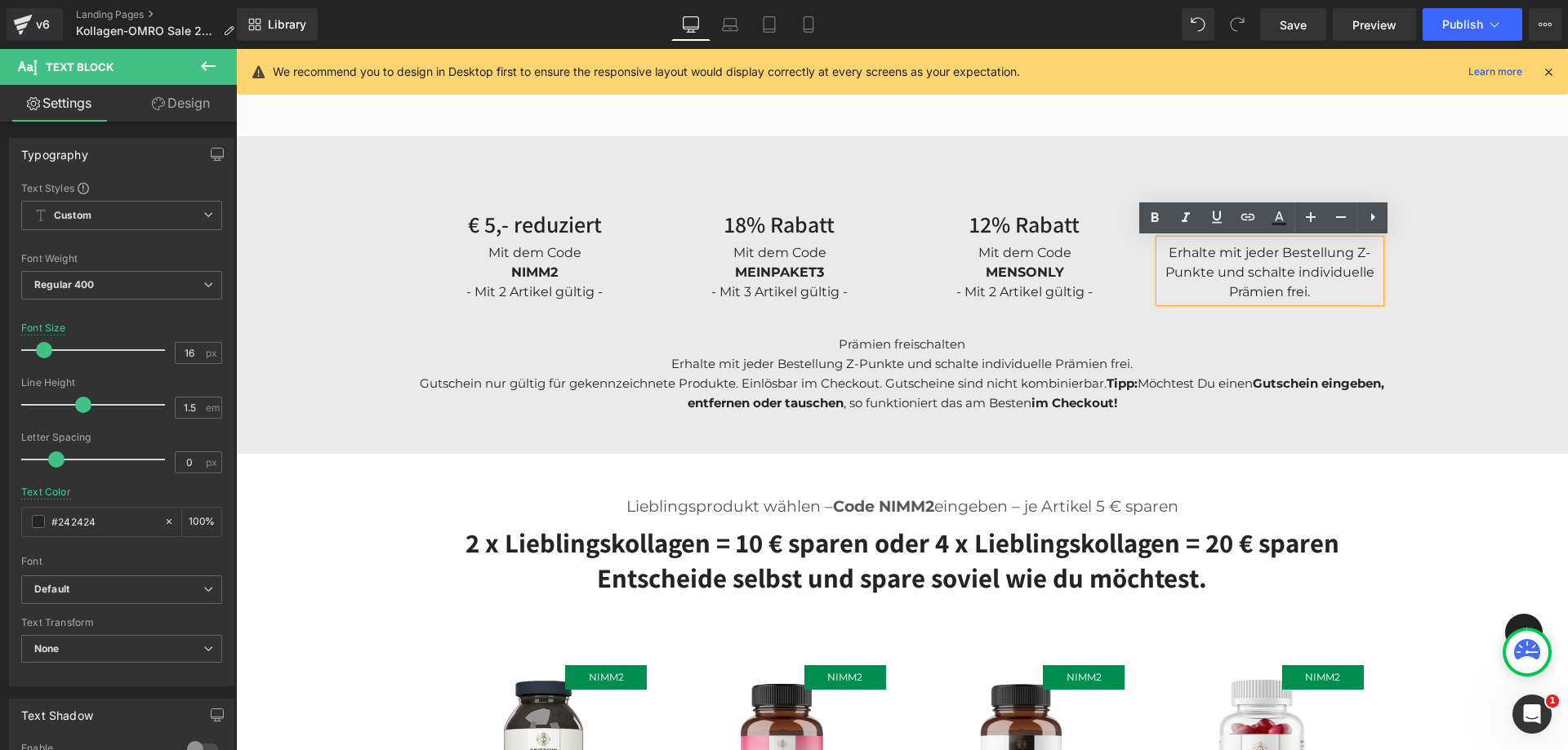
click at [1130, 253] on div "12% Rabatt Heading Mit dem Code MENSONLY - Mit 2 Artikel gültig - Text Block" at bounding box center [1024, 254] width 245 height 91
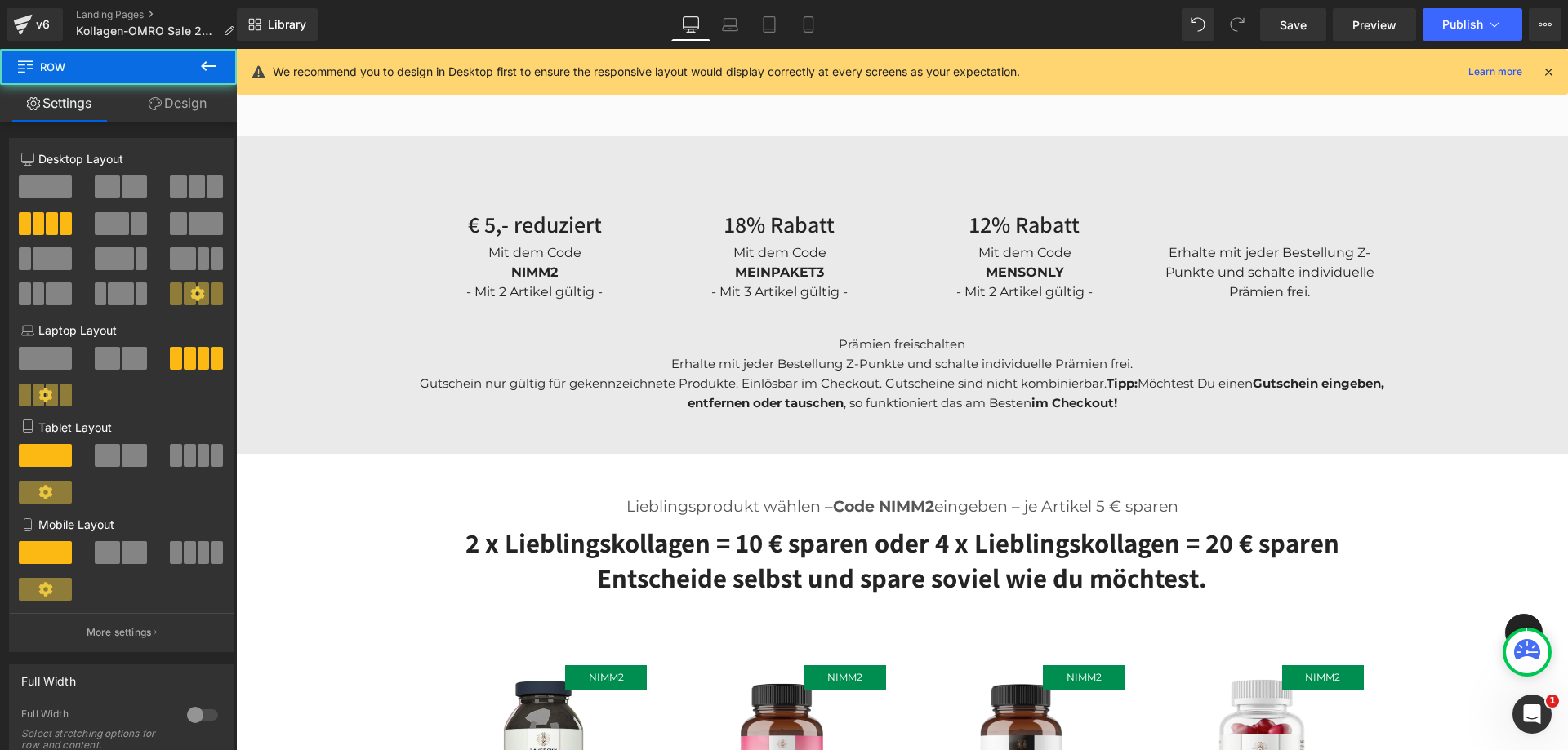
click at [236, 49] on div at bounding box center [236, 49] width 0 height 0
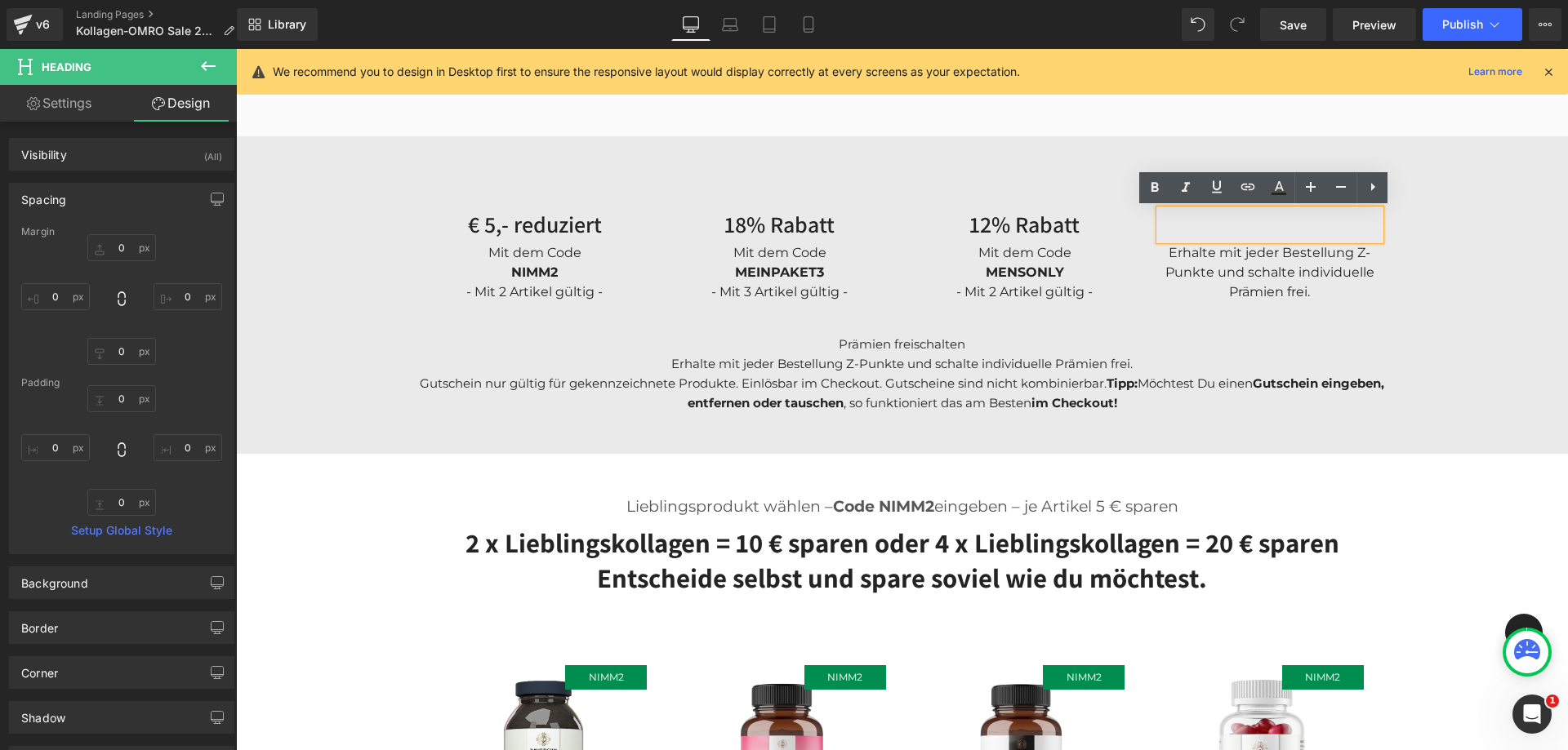
click at [1268, 230] on h3 at bounding box center [1269, 223] width 221 height 29
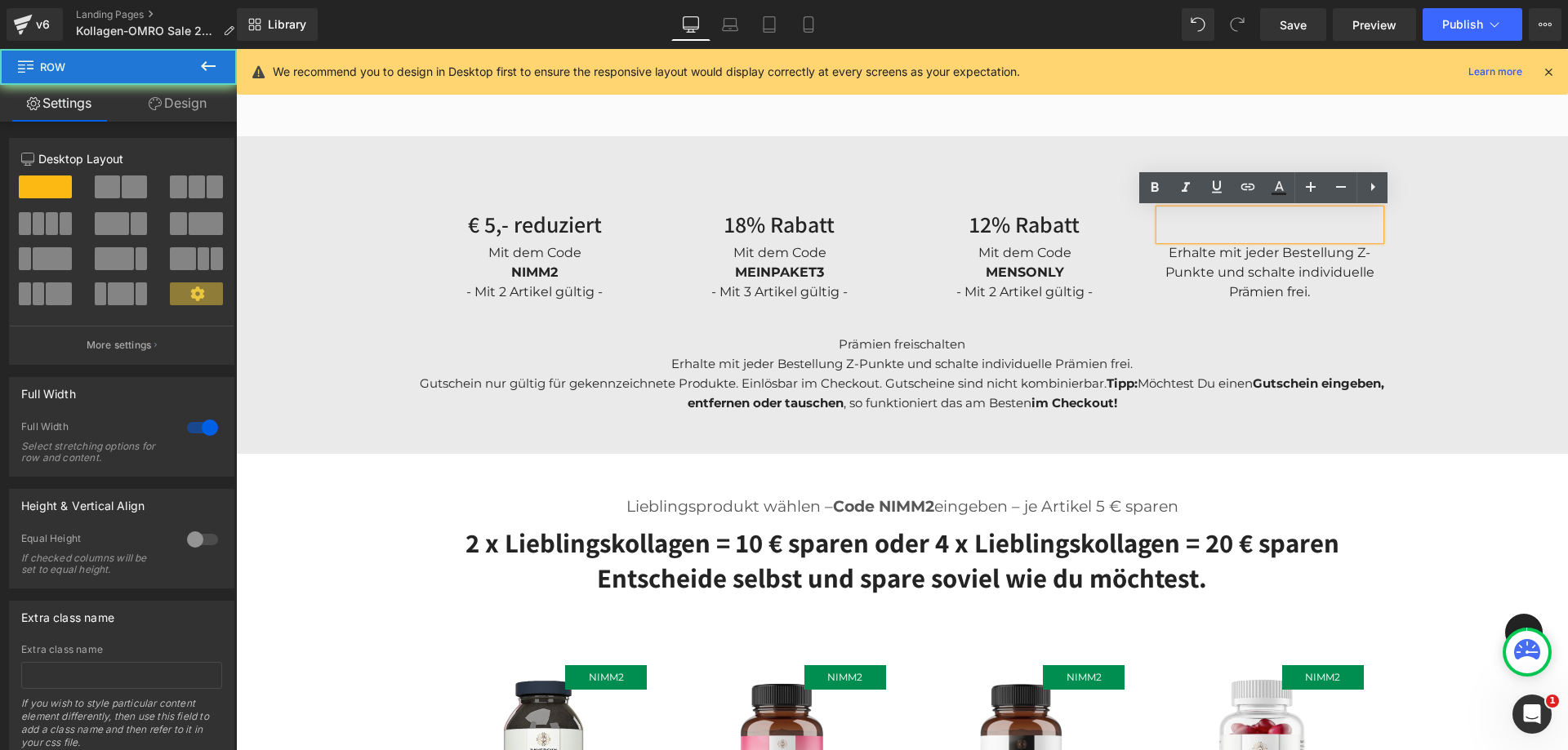
click at [1392, 283] on div "€ 5,- reduziert Heading Mit dem Code NIMM2 - Mit 2 Artikel gültig - Text Block …" at bounding box center [901, 295] width 1331 height 235
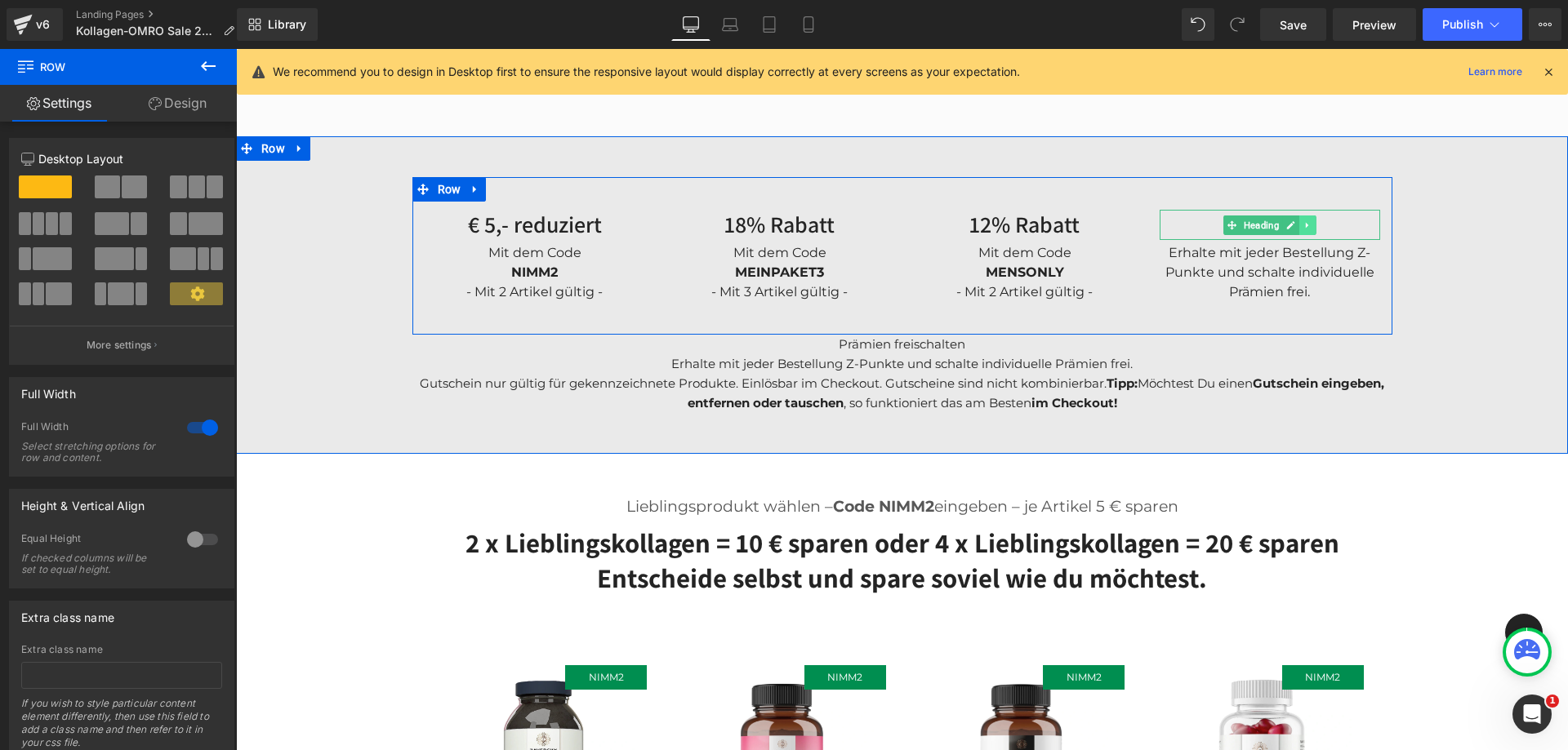
click at [1302, 222] on icon at bounding box center [1307, 225] width 9 height 9
click at [1311, 227] on icon at bounding box center [1315, 225] width 9 height 9
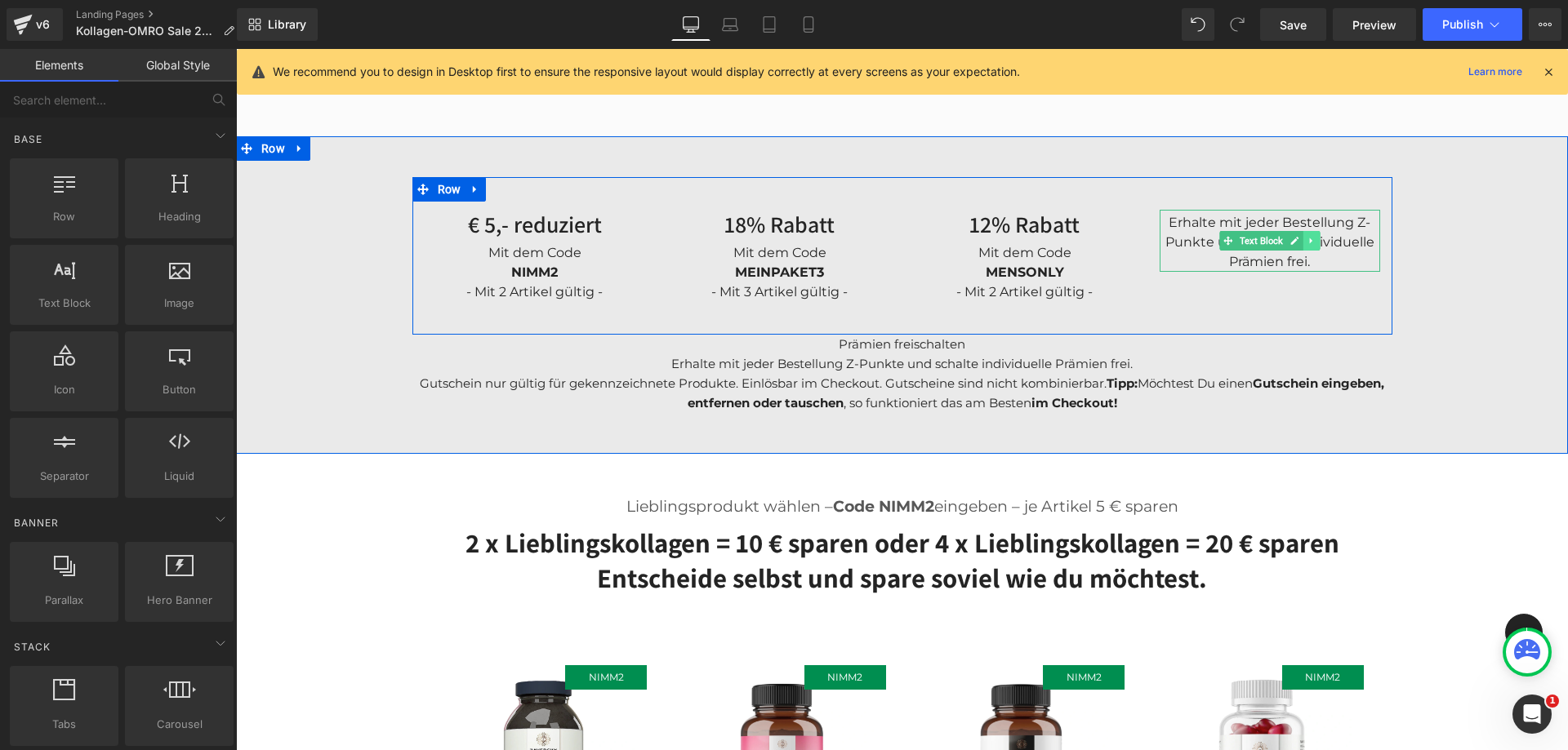
click at [1309, 240] on icon at bounding box center [1310, 241] width 3 height 6
click at [1315, 238] on icon at bounding box center [1320, 241] width 9 height 9
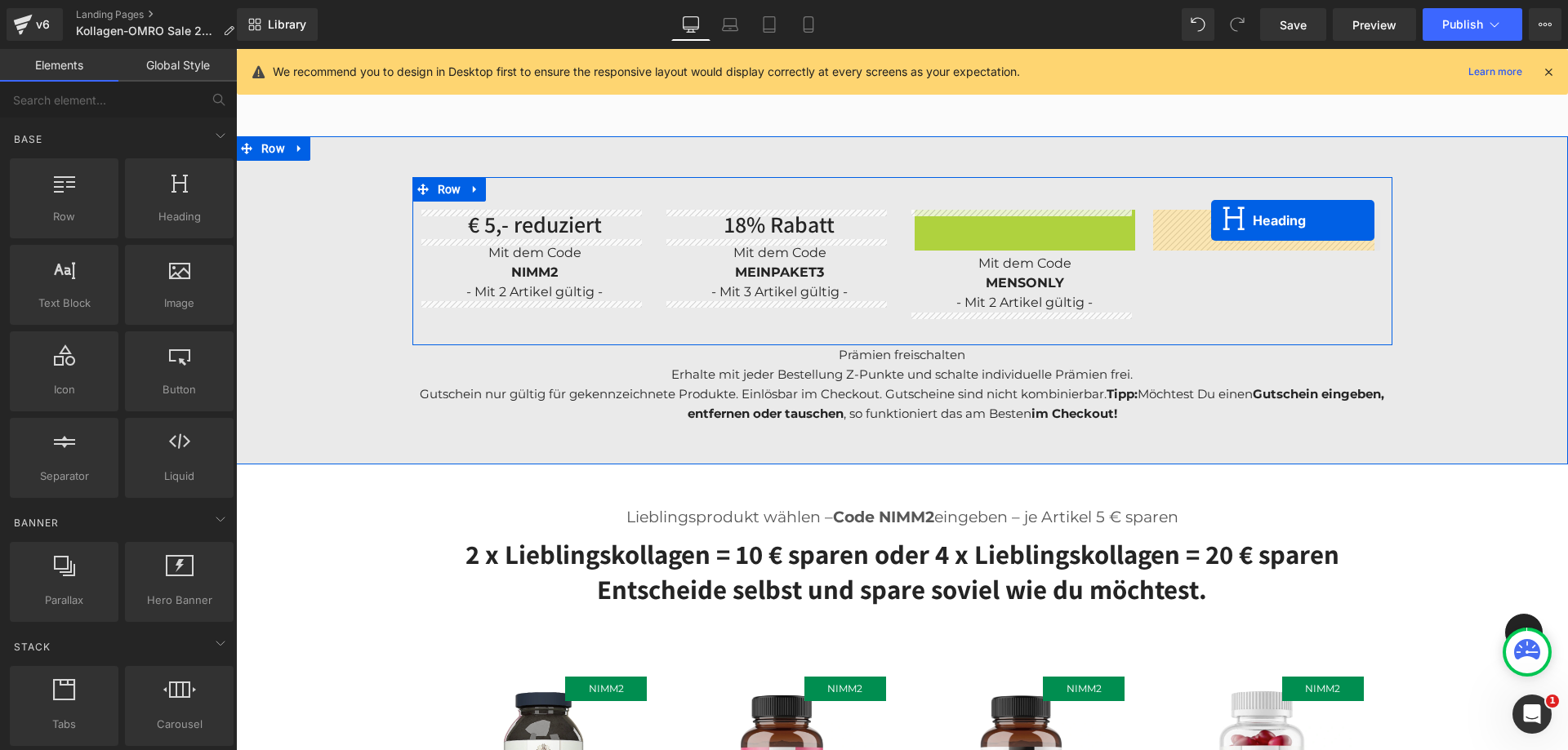
drag, startPoint x: 977, startPoint y: 222, endPoint x: 1211, endPoint y: 221, distance: 234.0
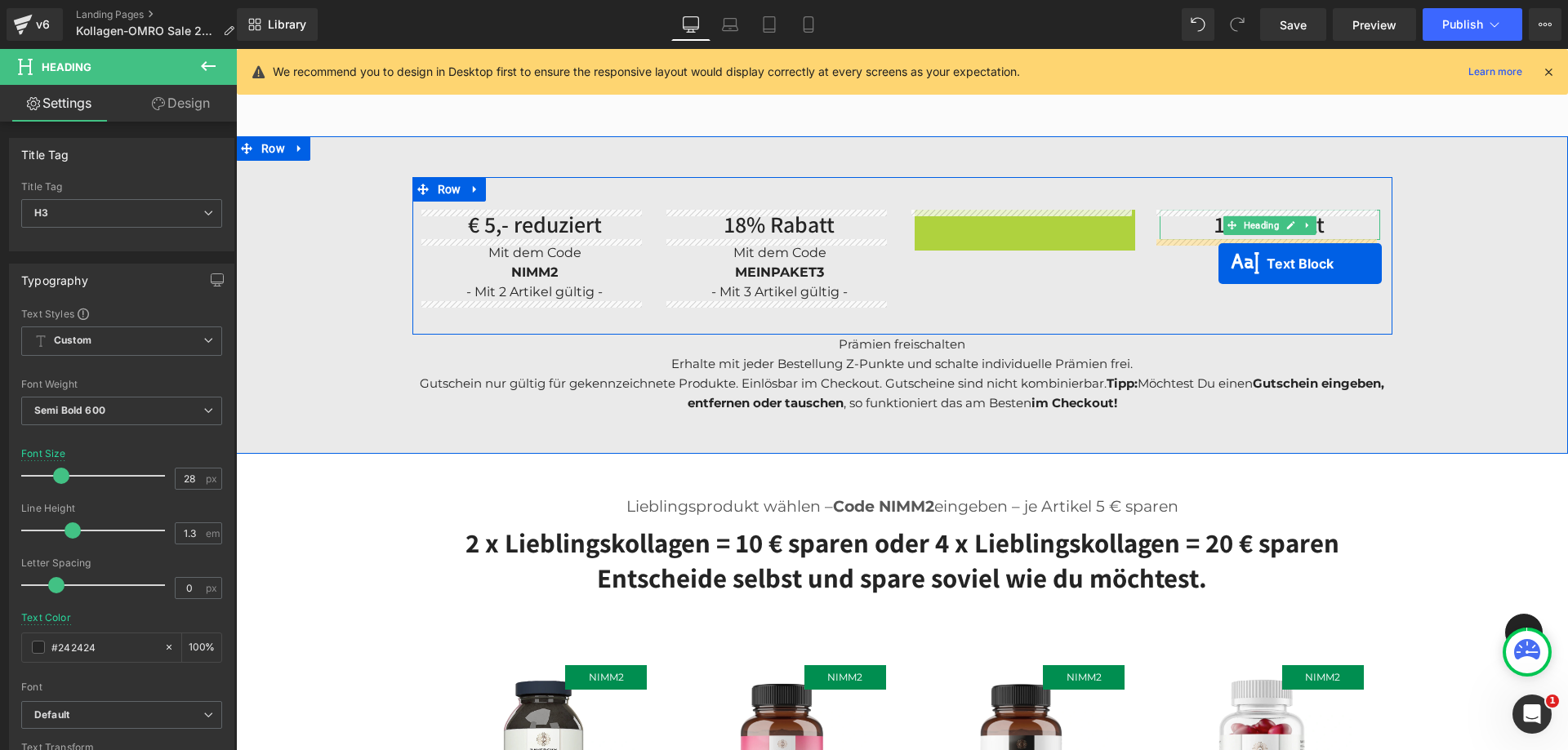
drag, startPoint x: 973, startPoint y: 236, endPoint x: 1218, endPoint y: 261, distance: 246.3
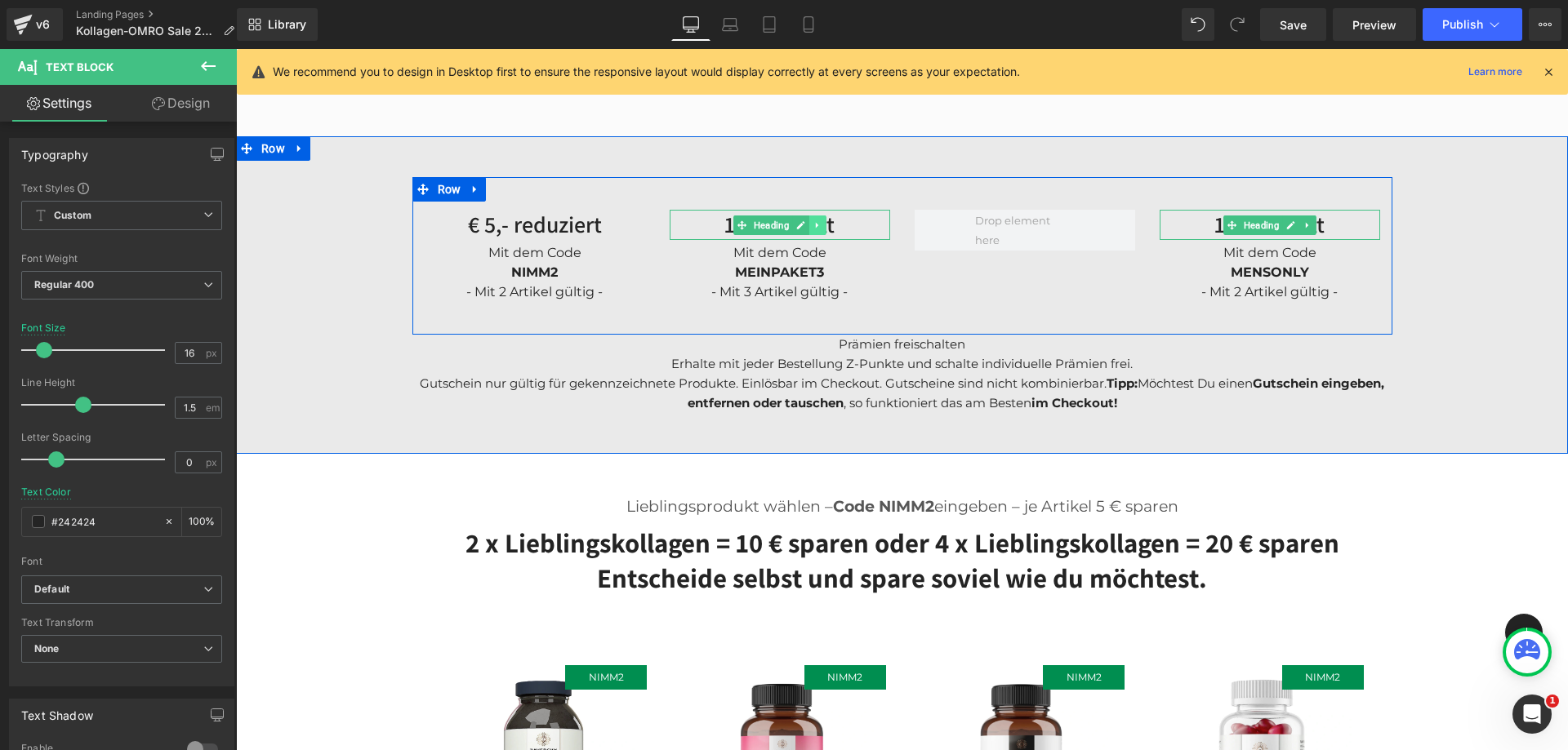
click at [816, 221] on icon at bounding box center [817, 225] width 9 height 9
click at [806, 222] on icon at bounding box center [809, 225] width 9 height 9
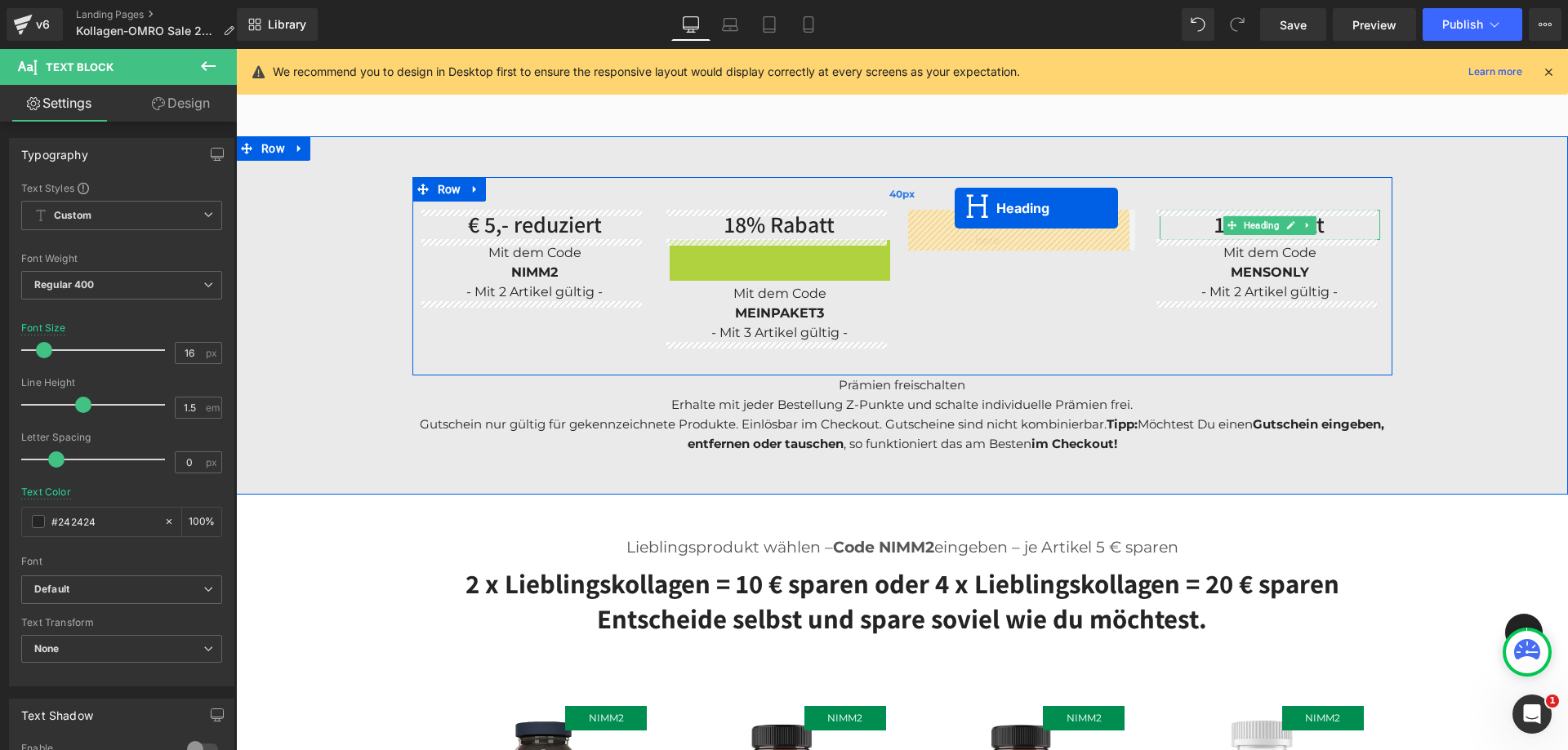
drag, startPoint x: 730, startPoint y: 252, endPoint x: 955, endPoint y: 208, distance: 229.3
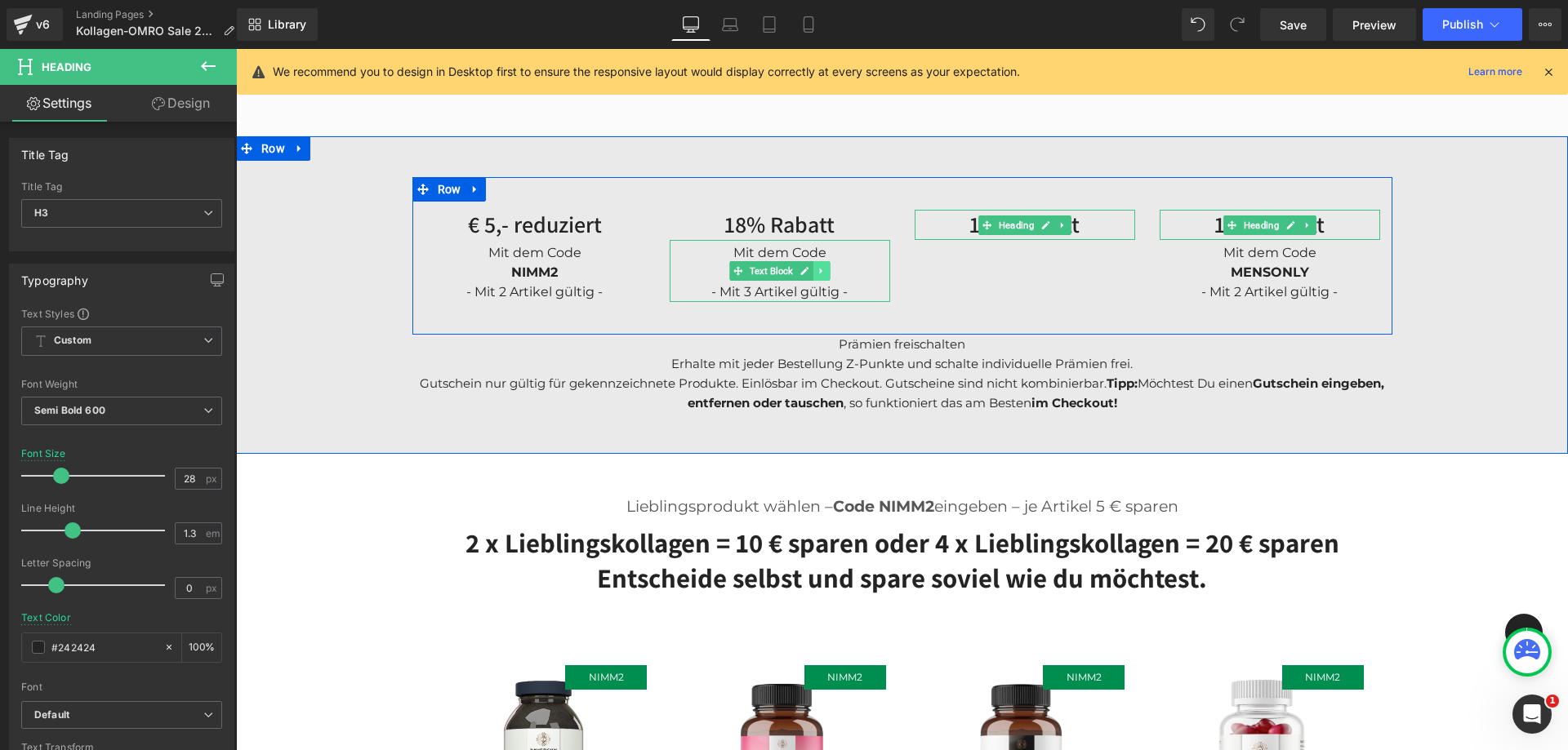
click at [819, 268] on icon at bounding box center [820, 270] width 3 height 6
click at [809, 271] on icon at bounding box center [813, 270] width 9 height 9
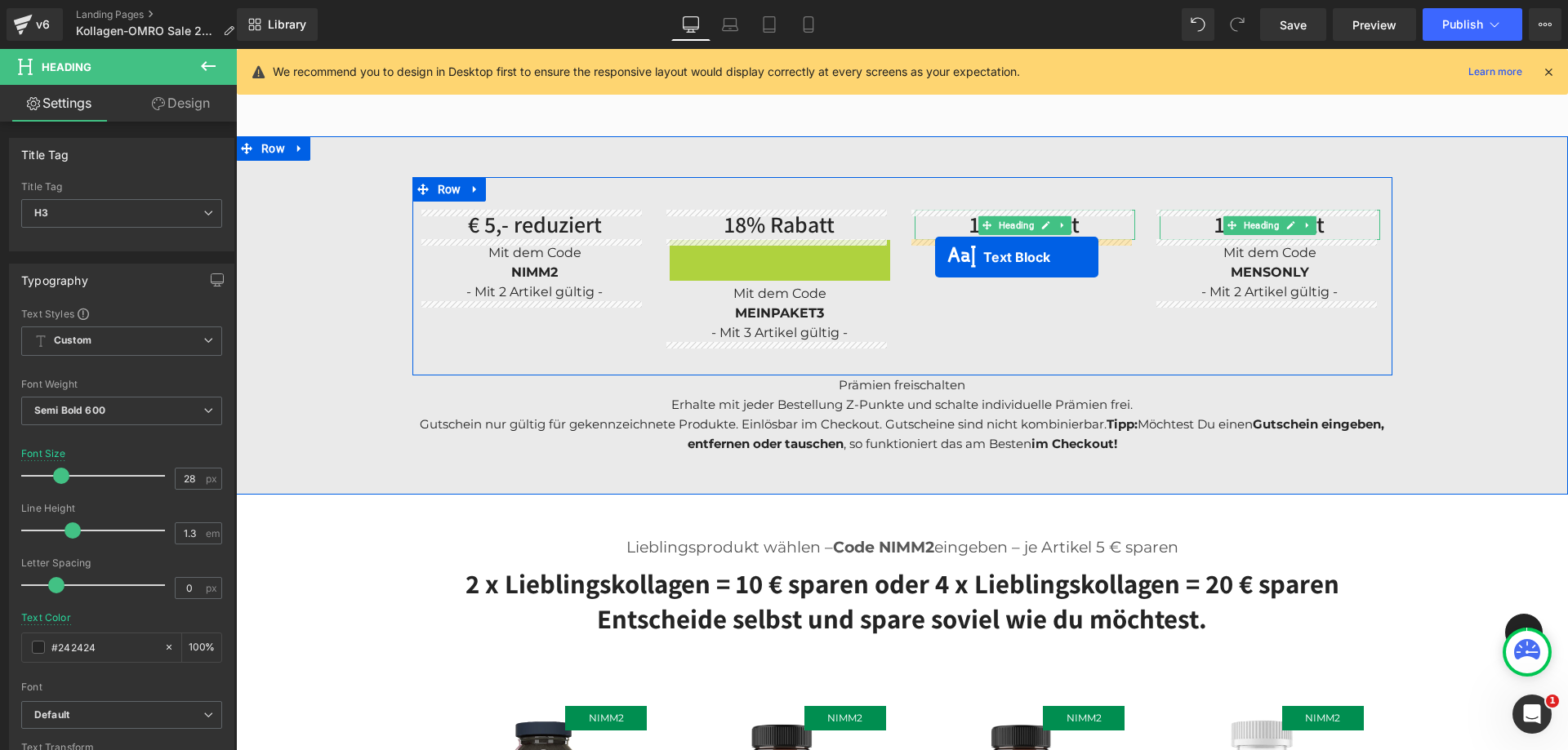
drag, startPoint x: 747, startPoint y: 274, endPoint x: 935, endPoint y: 257, distance: 188.8
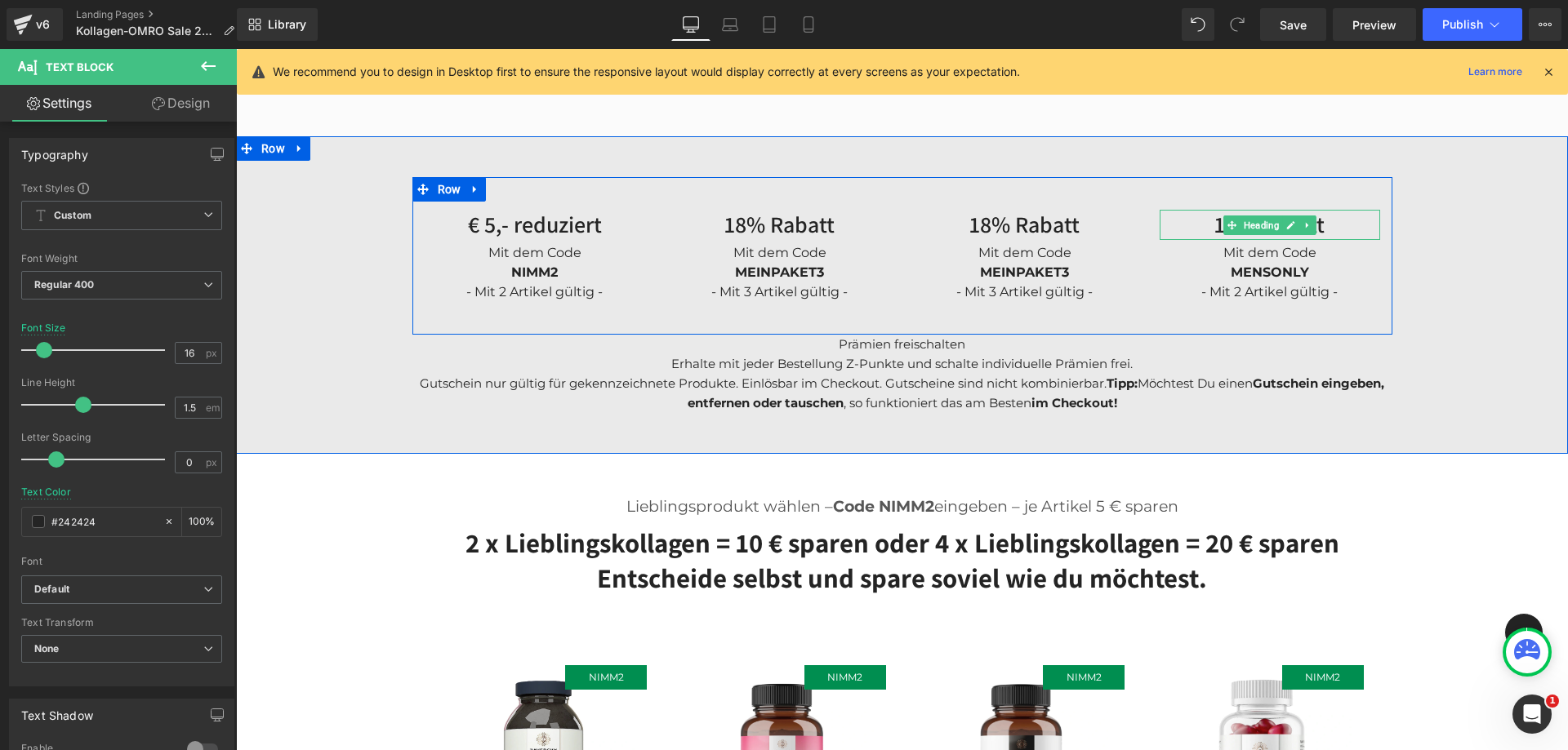
click at [716, 253] on div "Mit dem Code" at bounding box center [779, 253] width 221 height 20
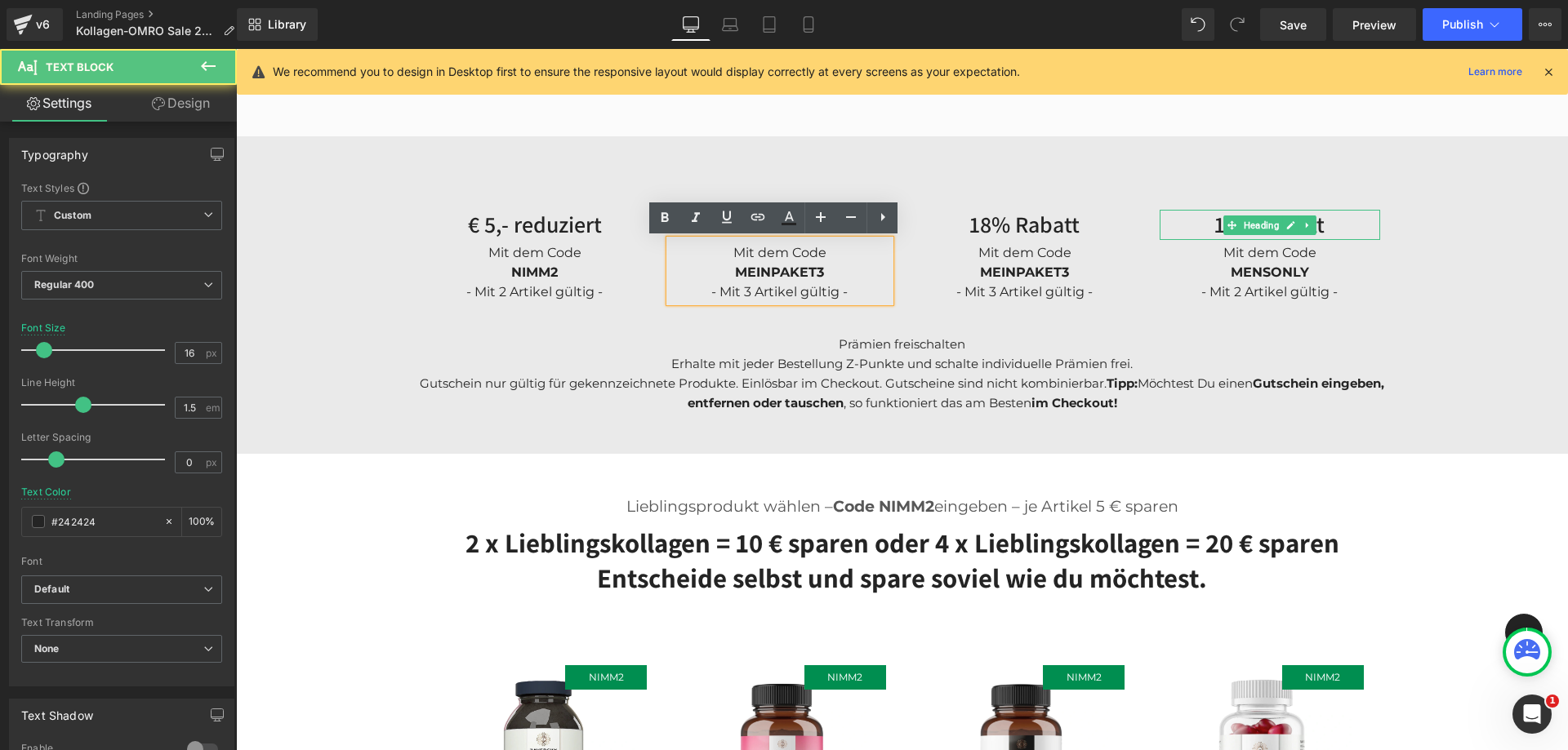
click at [738, 246] on span "Mit dem Code" at bounding box center [779, 253] width 93 height 16
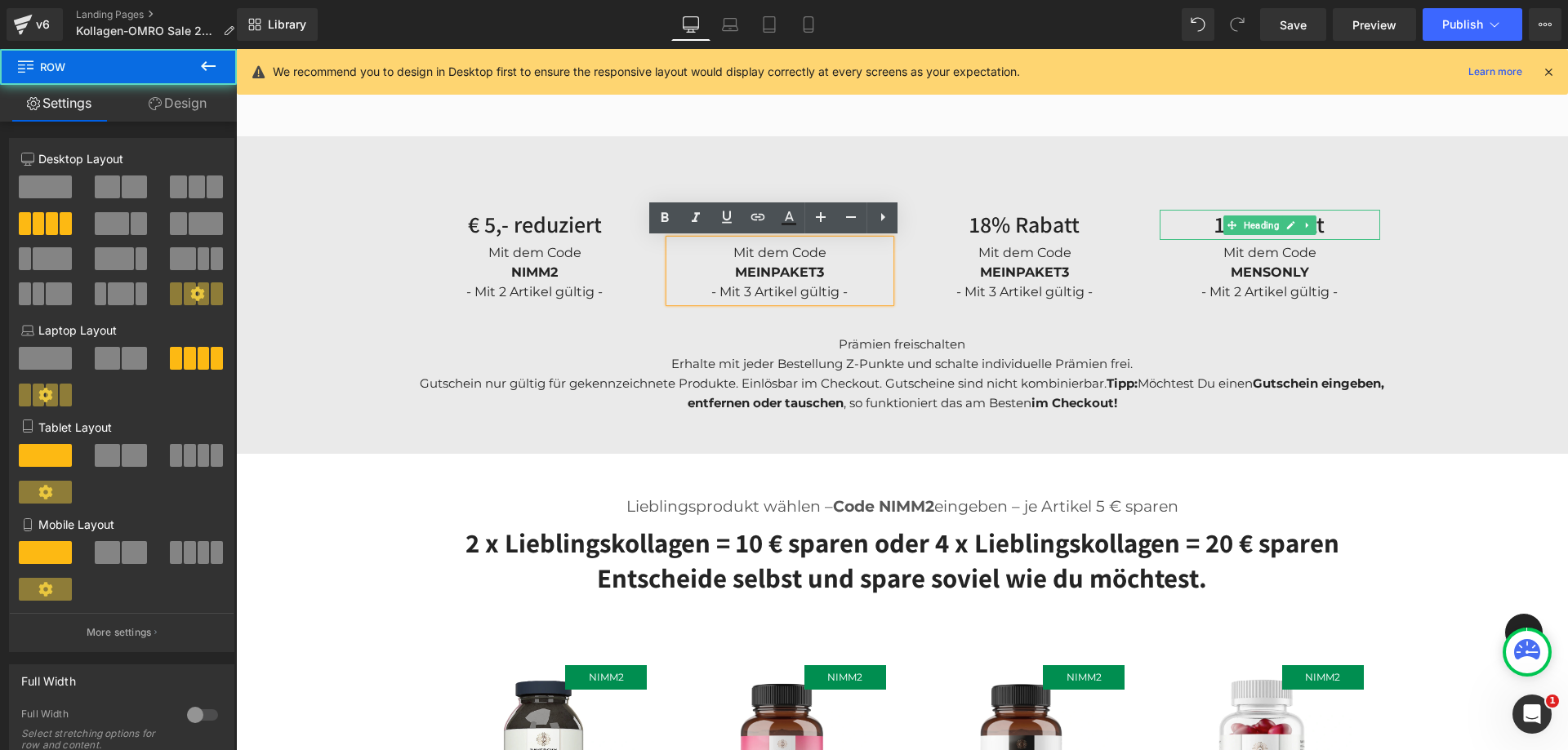
click at [765, 189] on div "€ 5,- reduziert Heading Mit dem Code NIMM2 - Mit 2 Artikel gültig - Text Block …" at bounding box center [901, 255] width 979 height 157
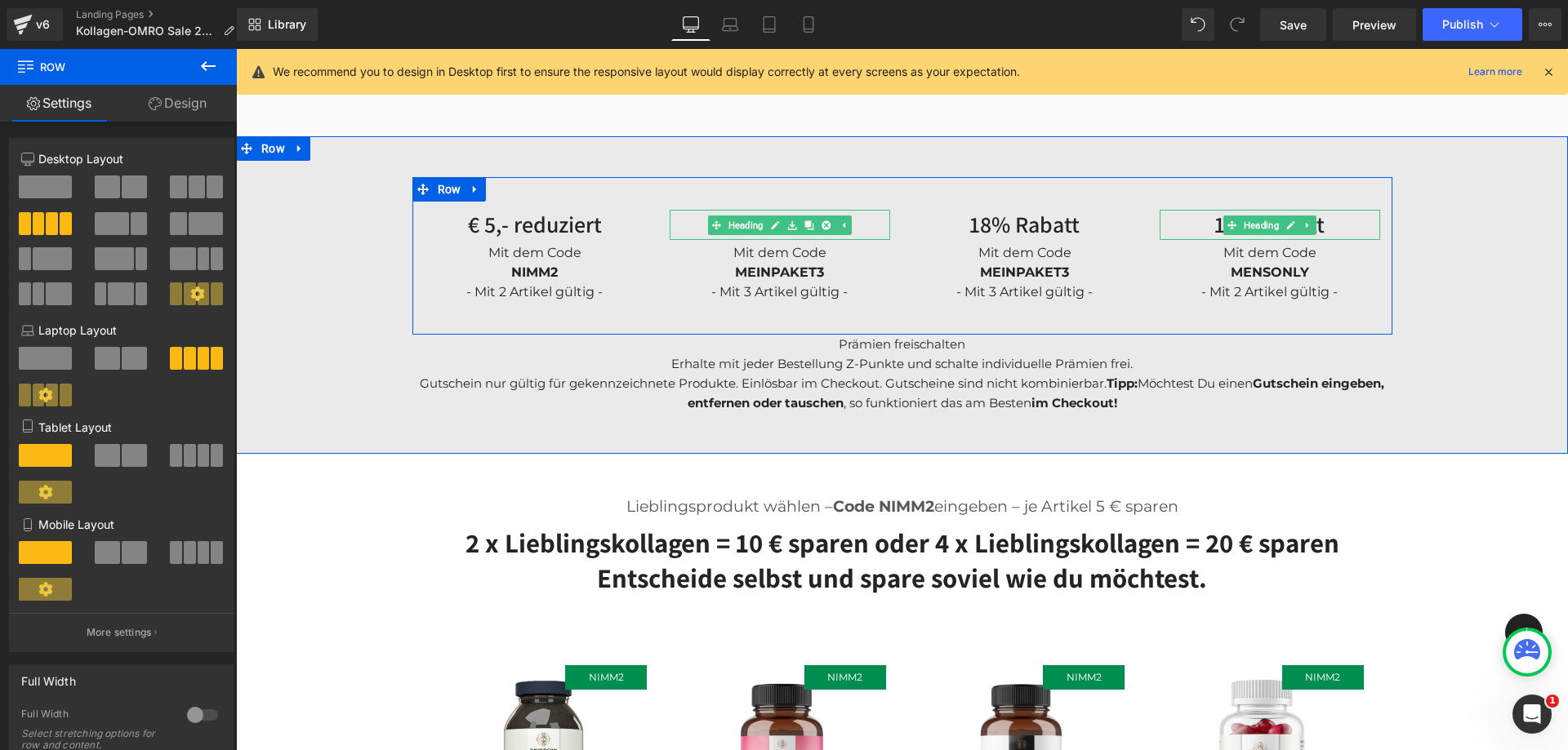
click at [738, 253] on span "Mit dem Code" at bounding box center [779, 253] width 93 height 16
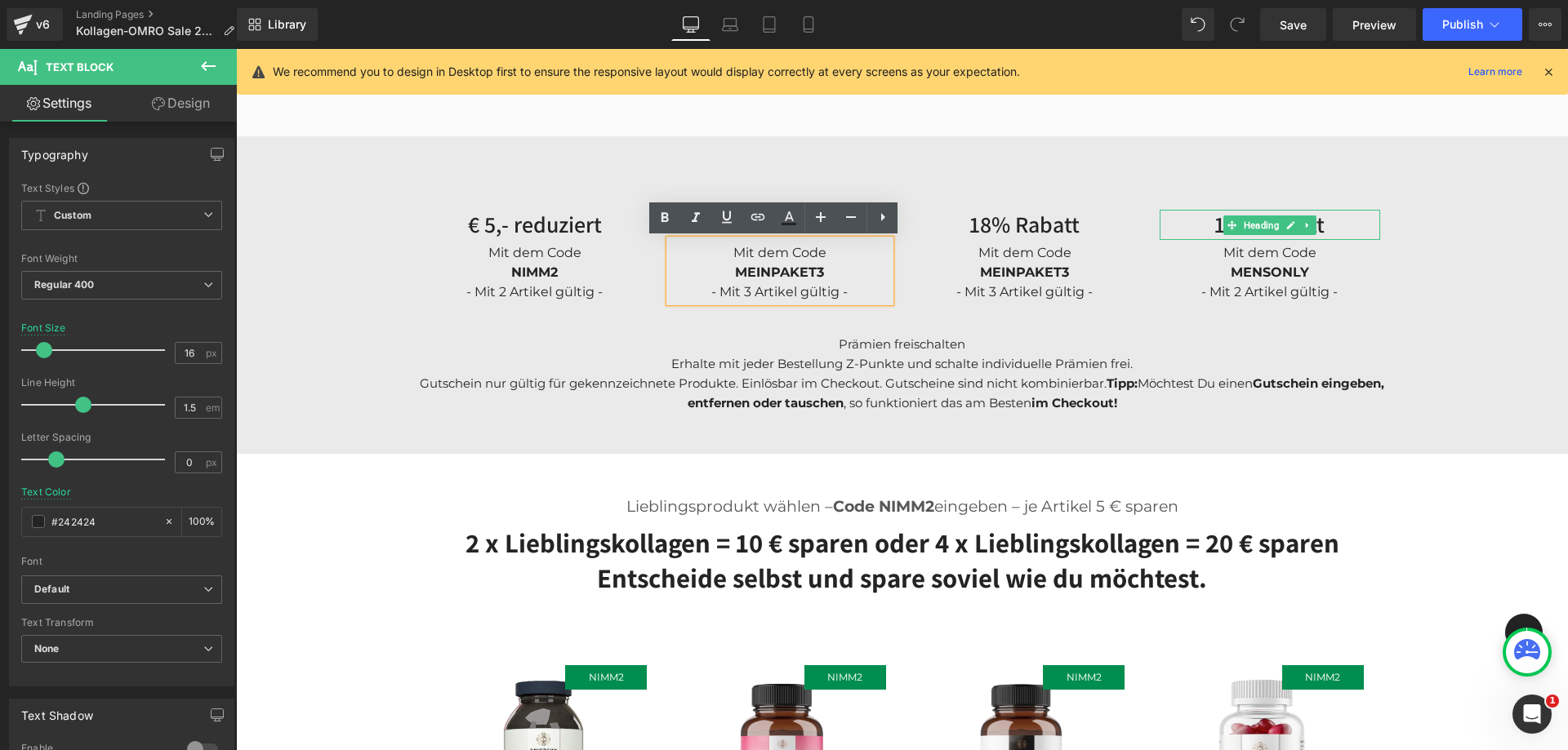
drag, startPoint x: 913, startPoint y: 233, endPoint x: 899, endPoint y: 223, distance: 17.2
click at [915, 233] on h3 "18% Rabatt" at bounding box center [1024, 223] width 221 height 29
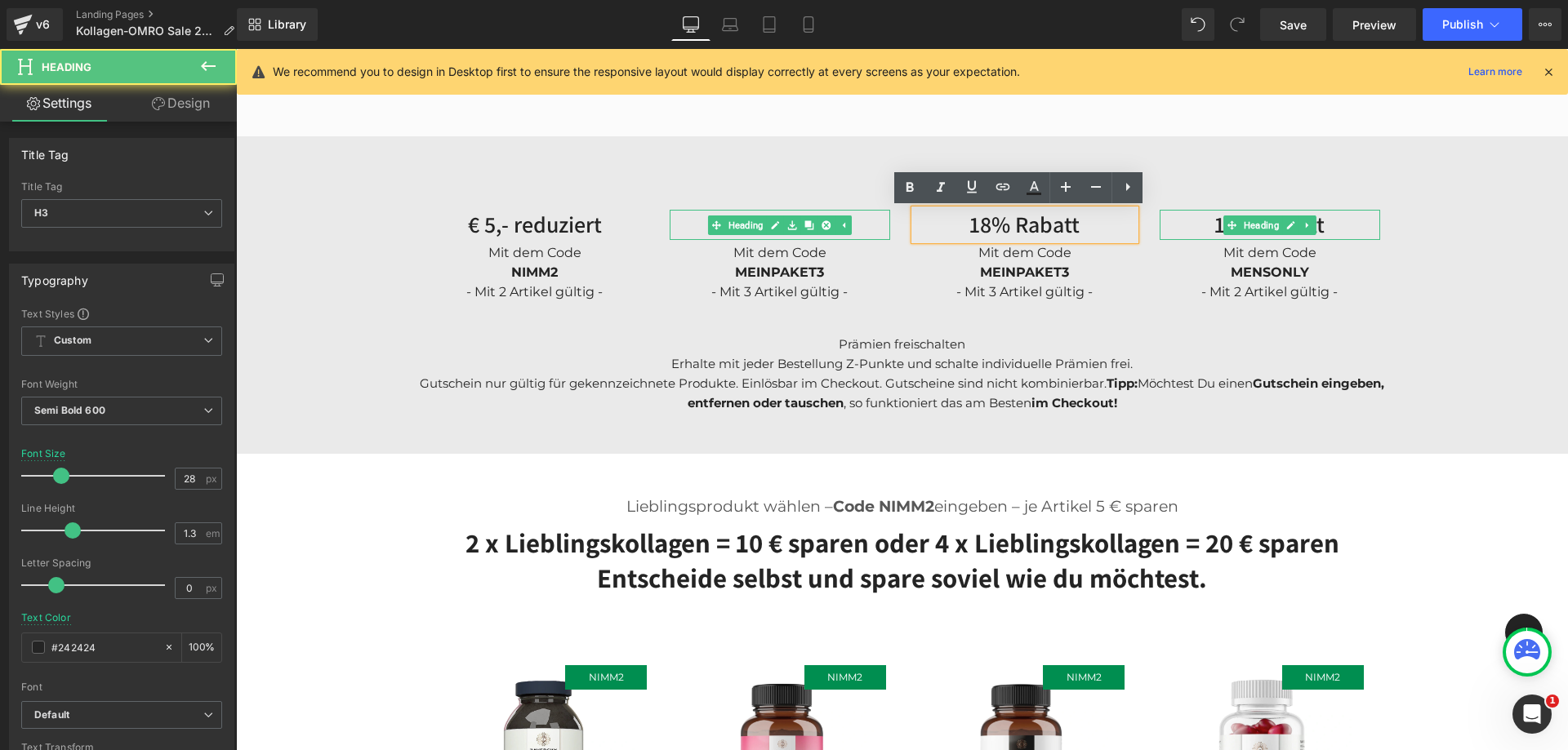
click at [876, 222] on h3 "18% Rabatt" at bounding box center [779, 223] width 221 height 29
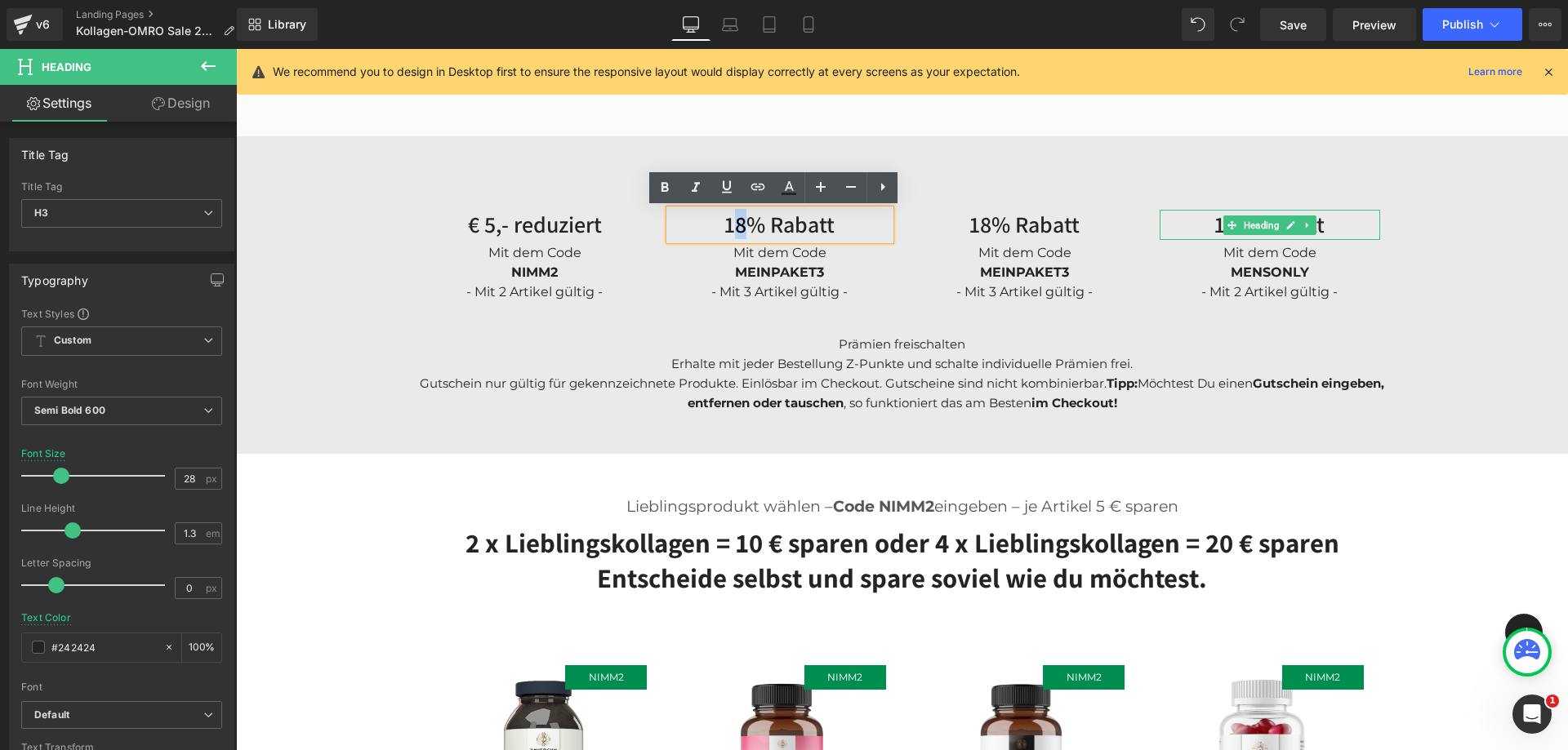
click at [731, 228] on h3 "18% Rabatt" at bounding box center [779, 223] width 221 height 29
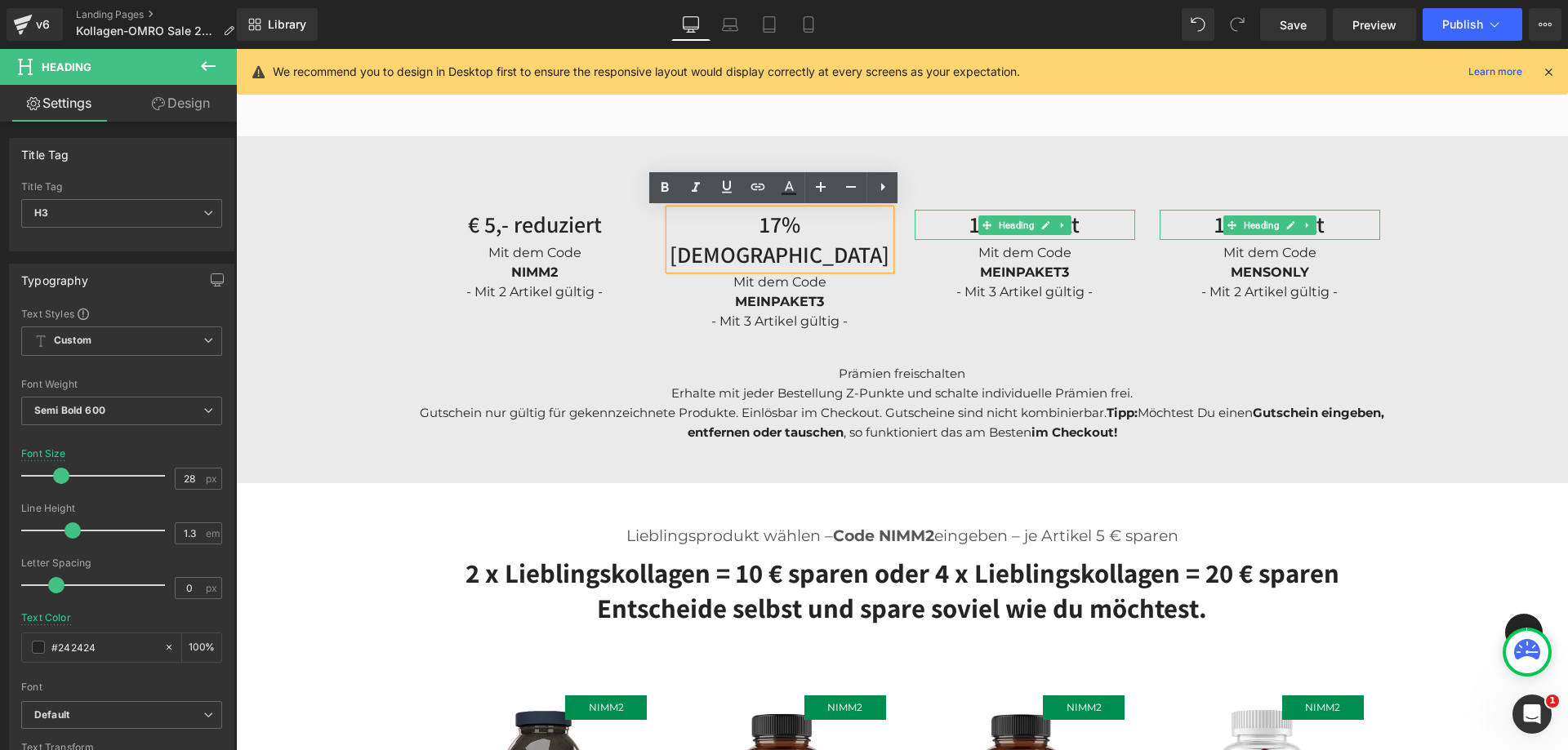
click at [966, 222] on h3 "18% Rabatt" at bounding box center [1024, 223] width 221 height 29
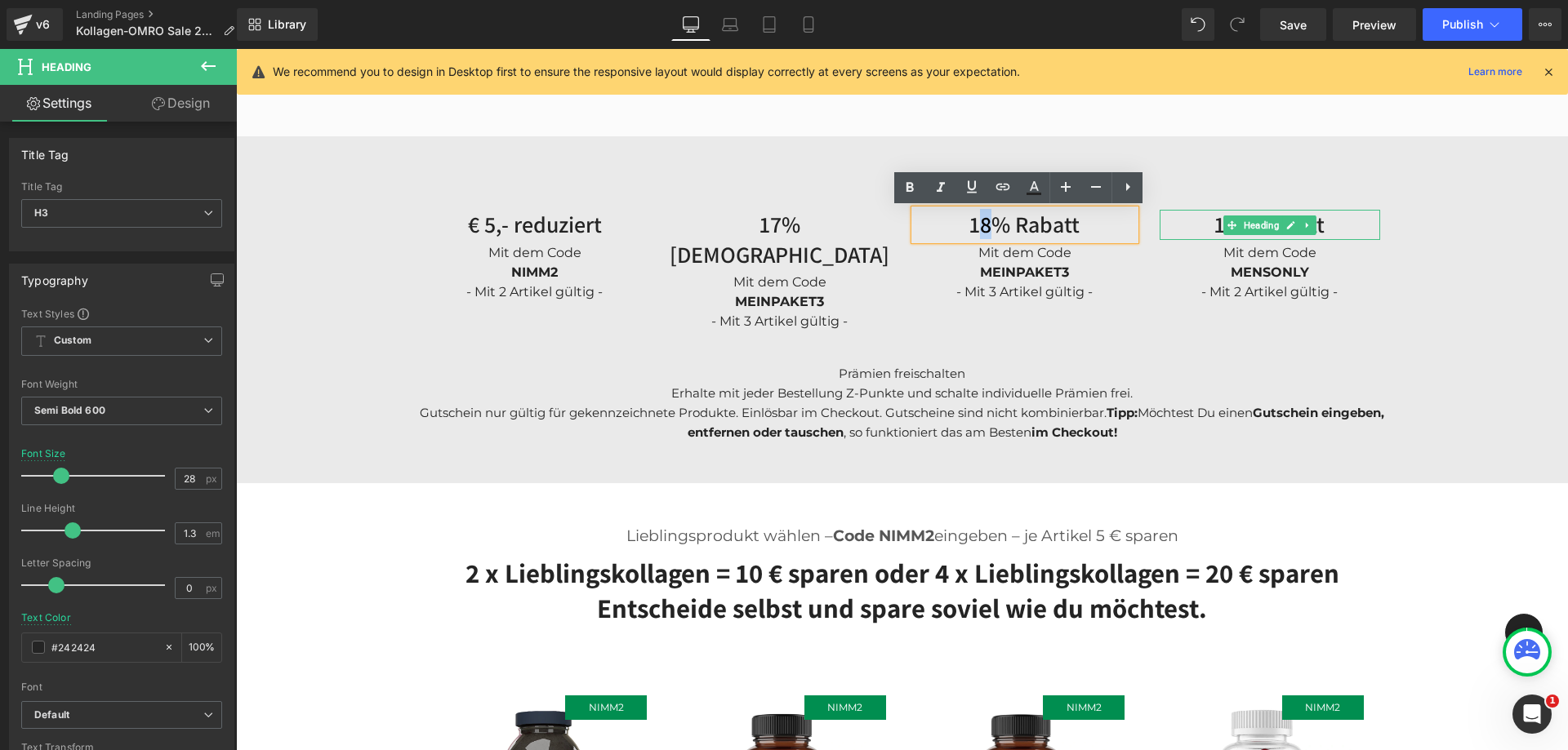
click at [975, 222] on h3 "18% Rabatt" at bounding box center [1024, 223] width 221 height 29
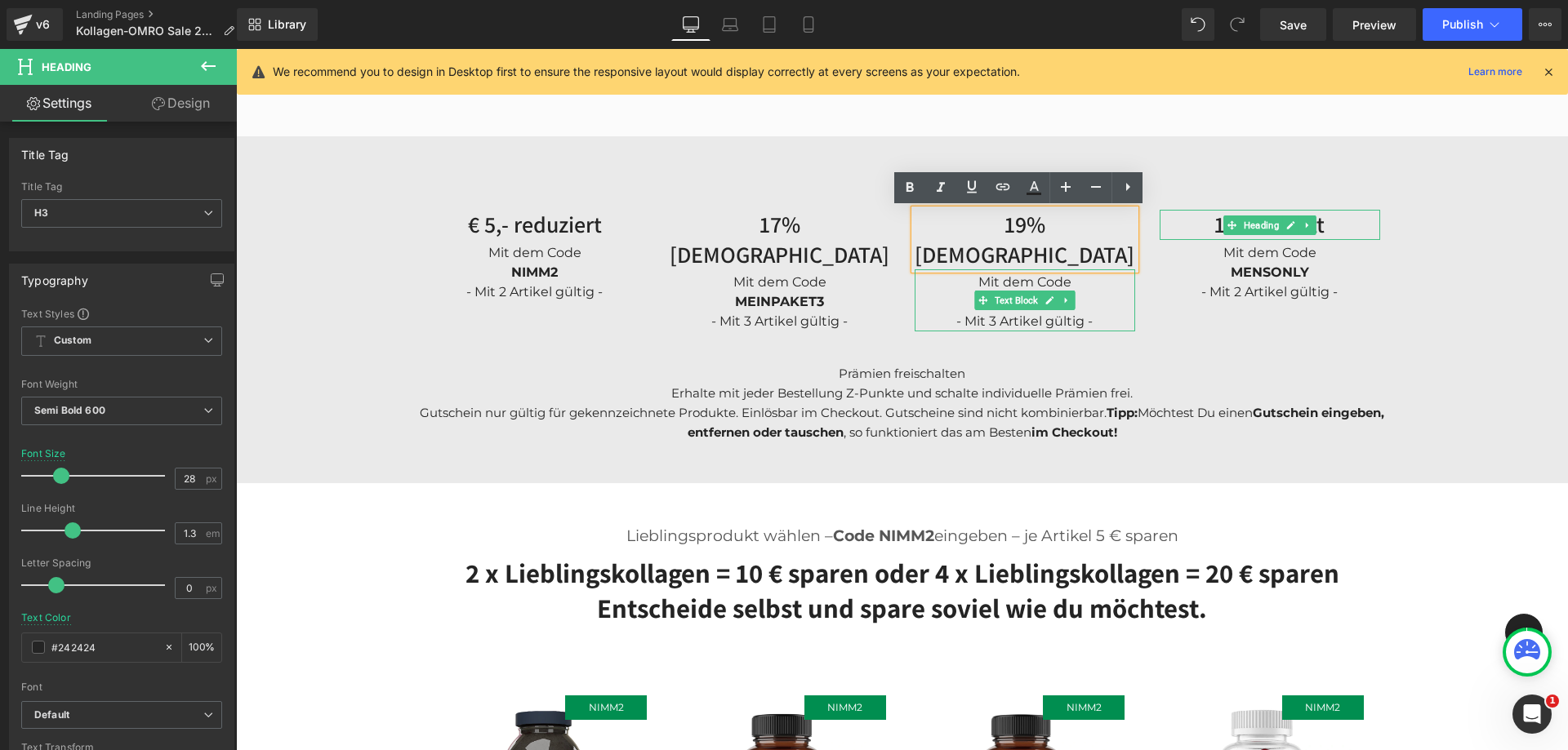
click at [1087, 292] on div "MEINPAKET3 - Mit 3 Artikel gültig -" at bounding box center [1024, 312] width 221 height 39
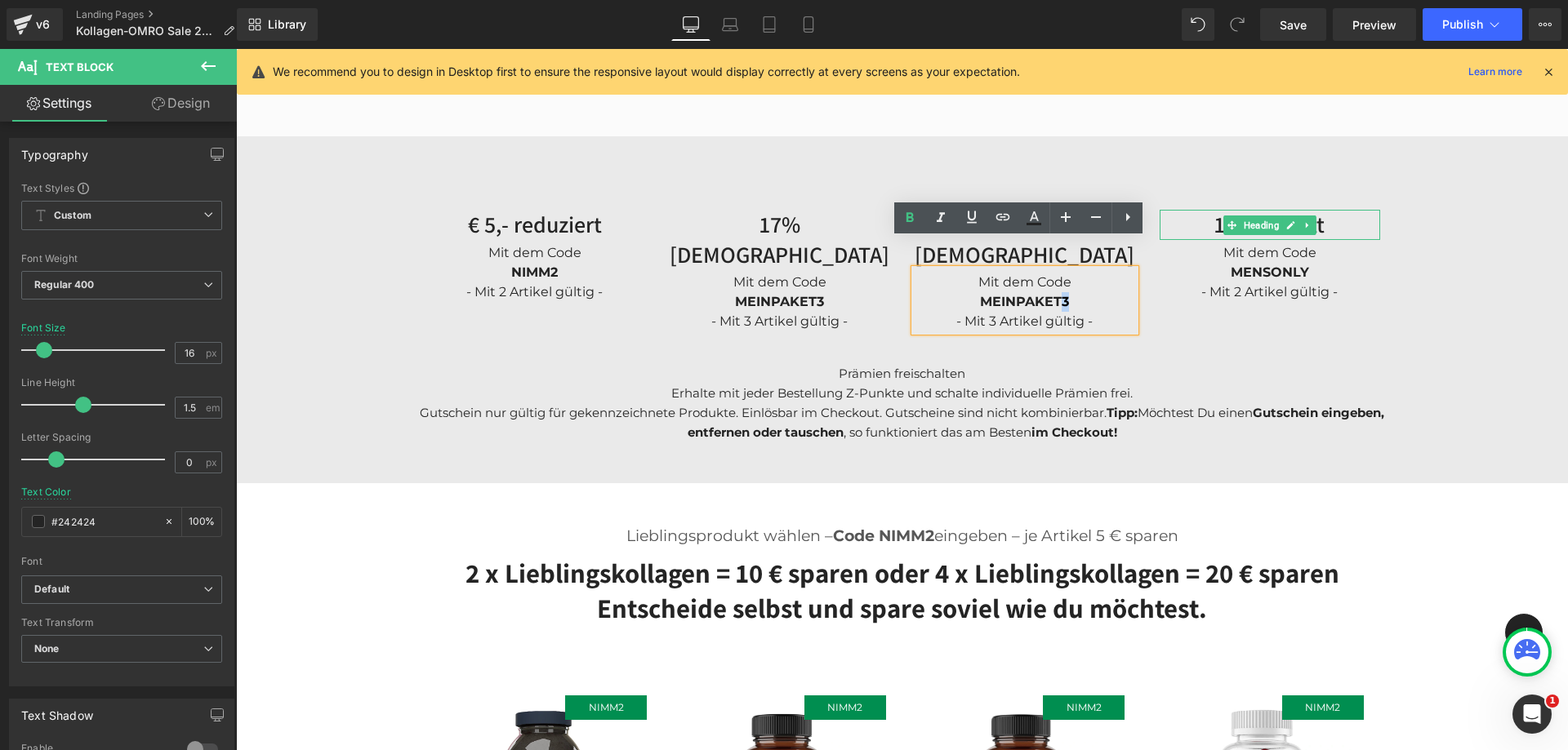
drag, startPoint x: 1065, startPoint y: 271, endPoint x: 1054, endPoint y: 272, distance: 11.0
click at [1054, 292] on div "MEINPAKET3 - Mit 3 Artikel gültig -" at bounding box center [1024, 312] width 221 height 39
click at [984, 292] on div "MEINPAKET5 - Mit 3 Artikel gültig -" at bounding box center [1024, 312] width 221 height 39
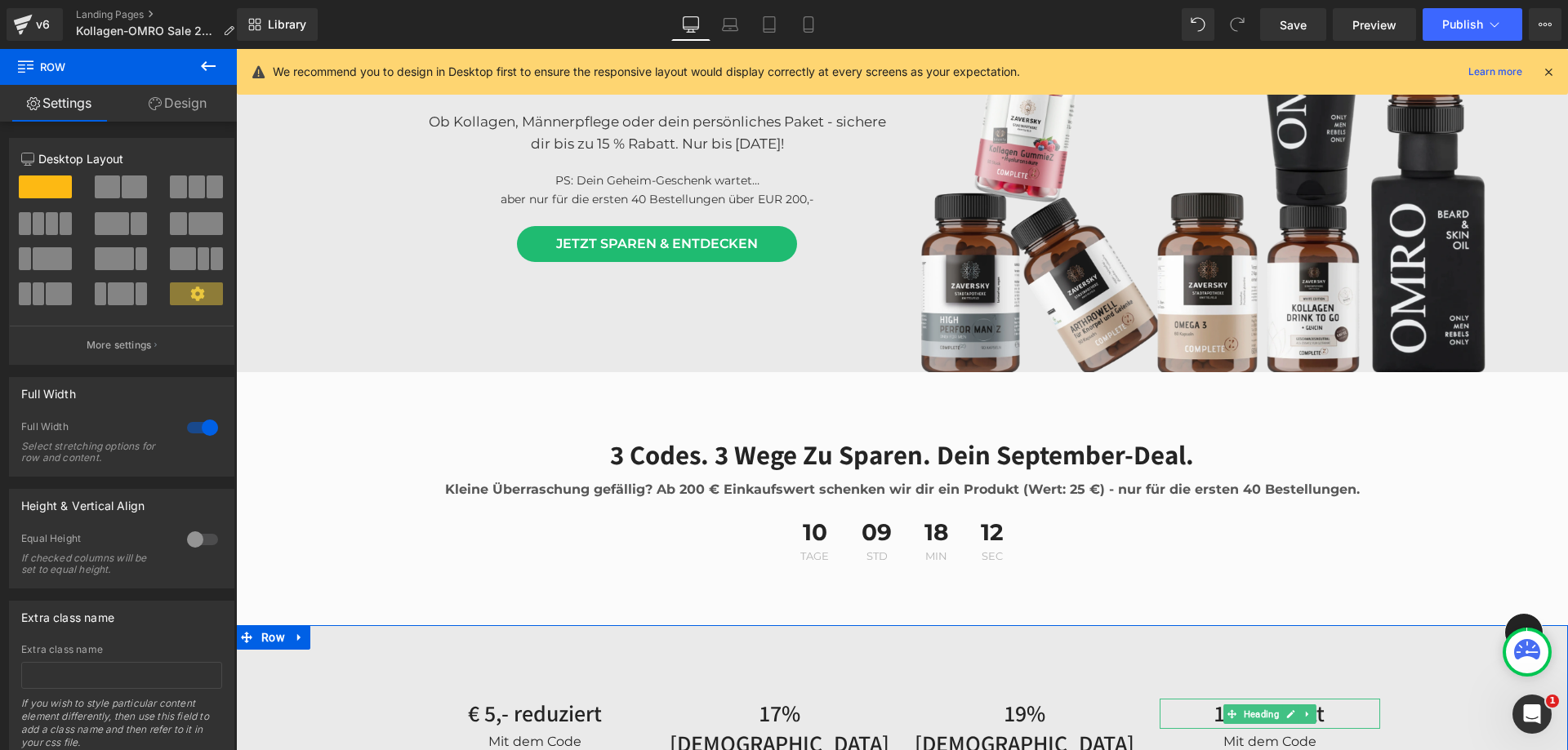
scroll to position [251, 0]
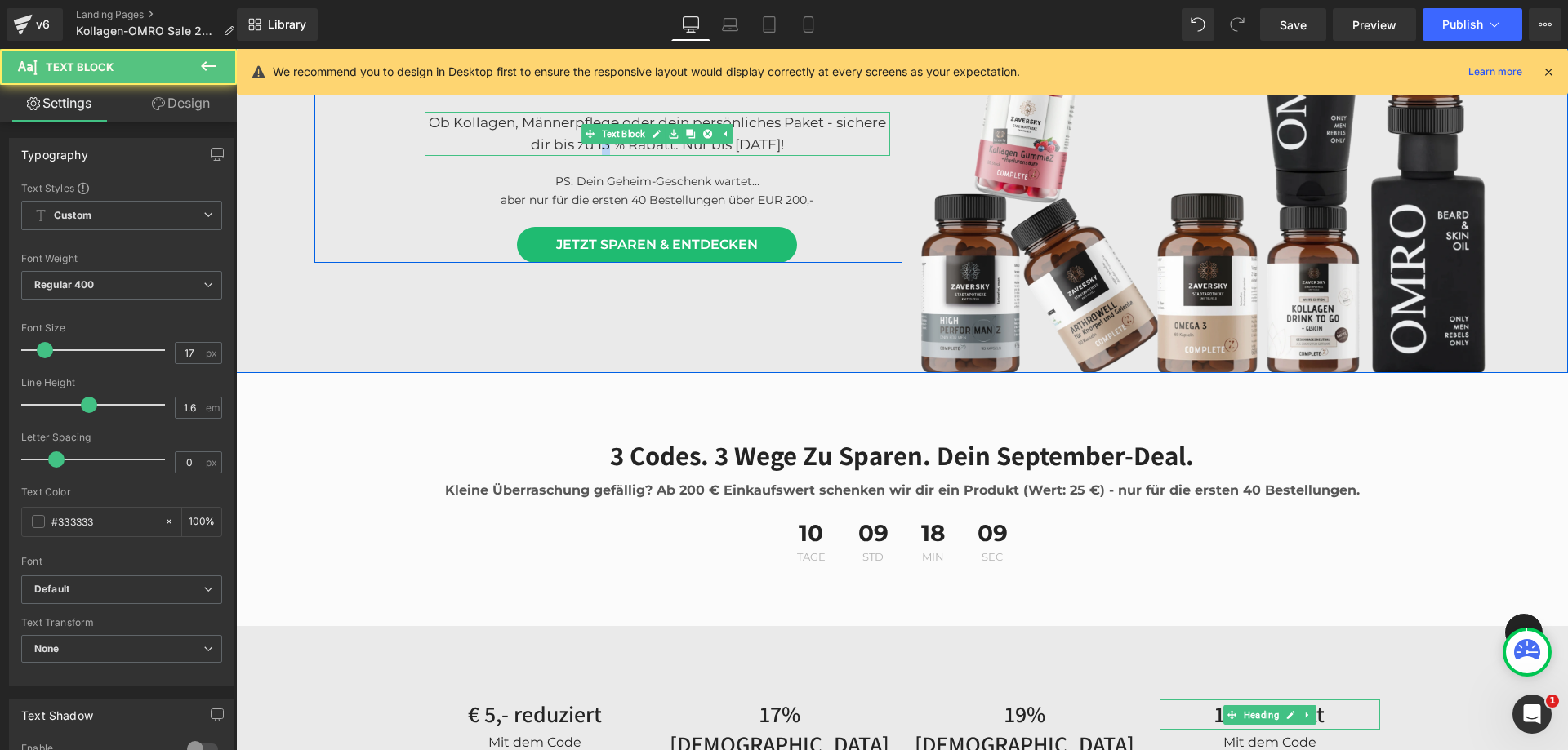
click at [575, 145] on p "Ob Kollagen, Männerpflege oder dein persönliches Paket - sichere dir bis zu 15 …" at bounding box center [657, 133] width 466 height 44
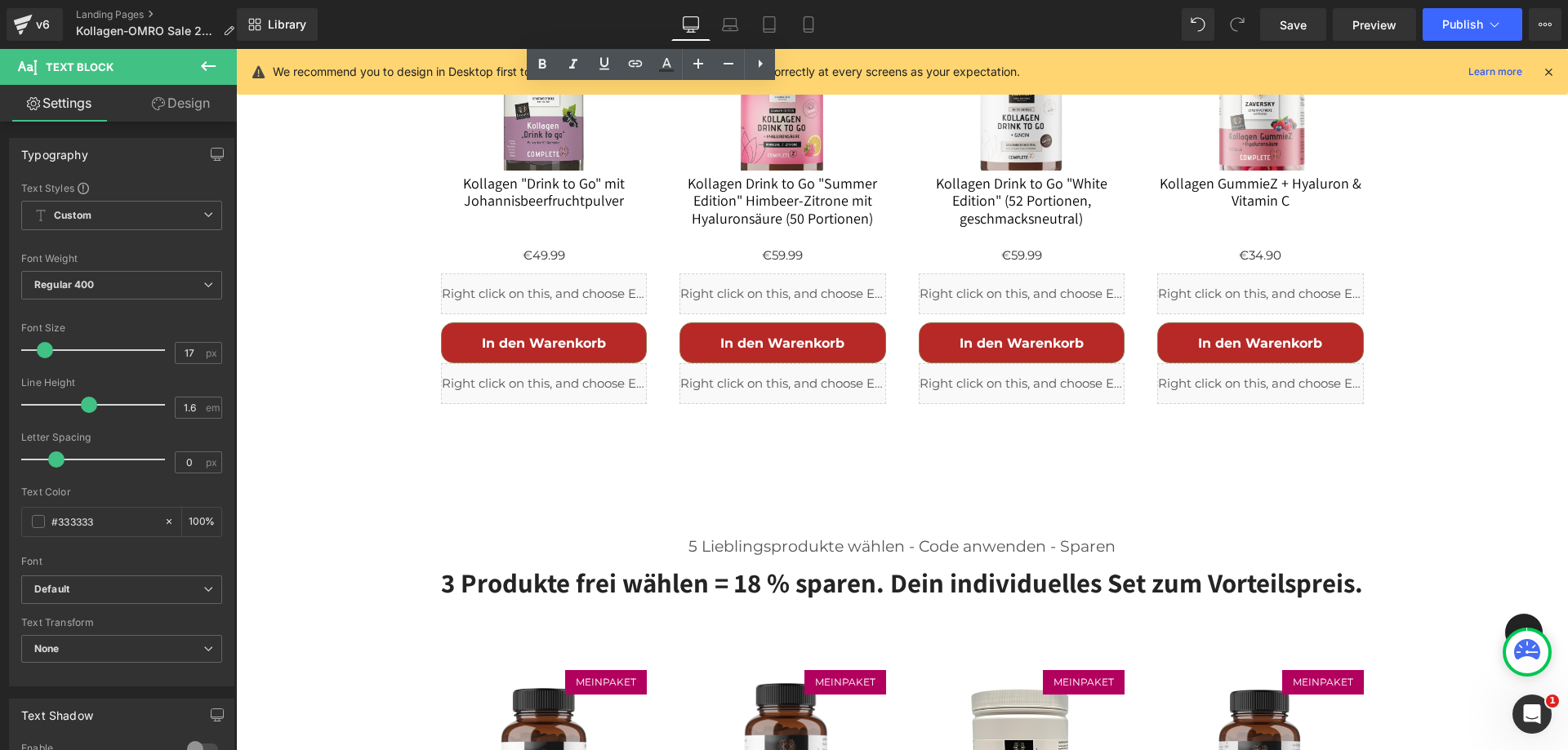
scroll to position [1556, 0]
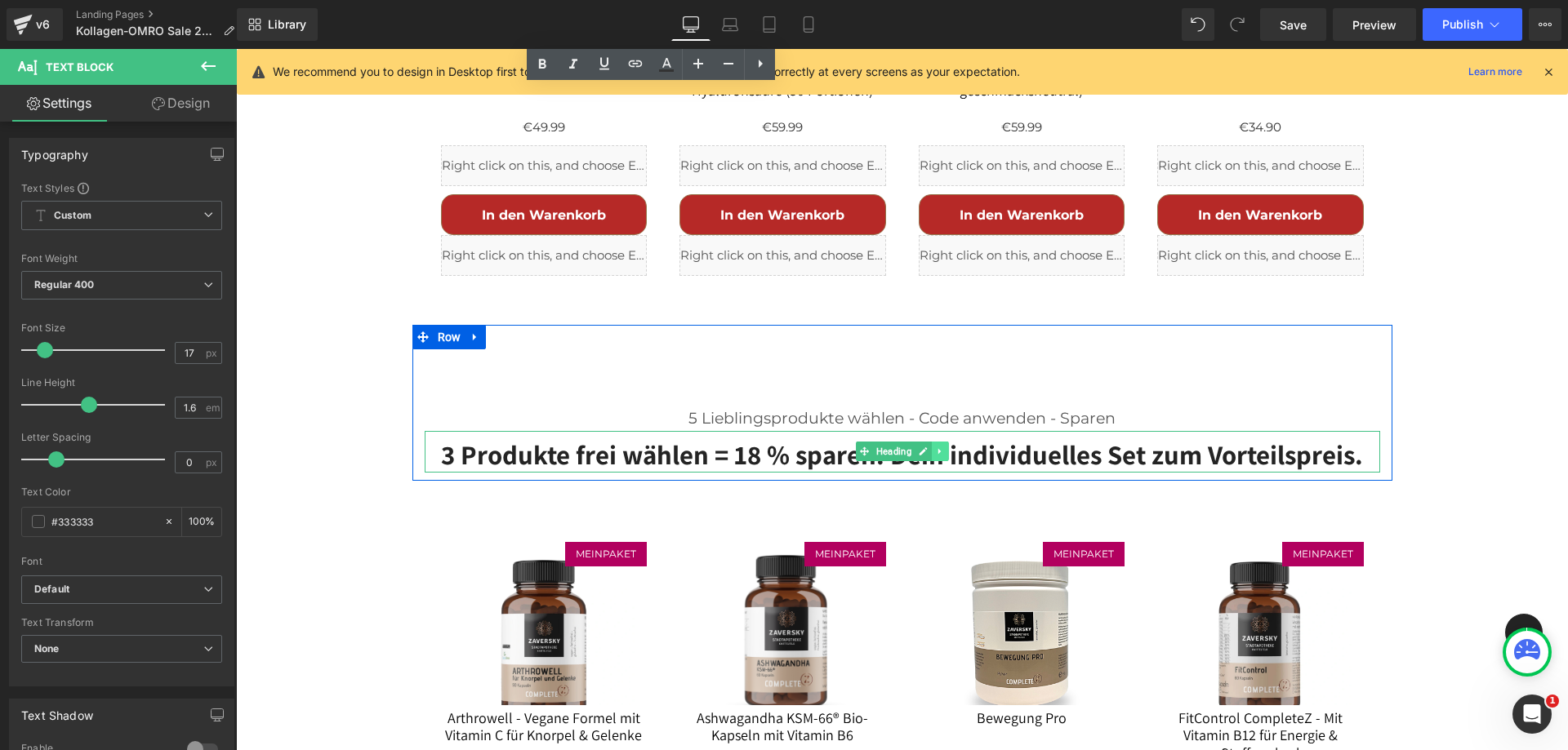
click at [935, 447] on icon at bounding box center [940, 452] width 9 height 9
click at [927, 448] on icon at bounding box center [931, 452] width 9 height 9
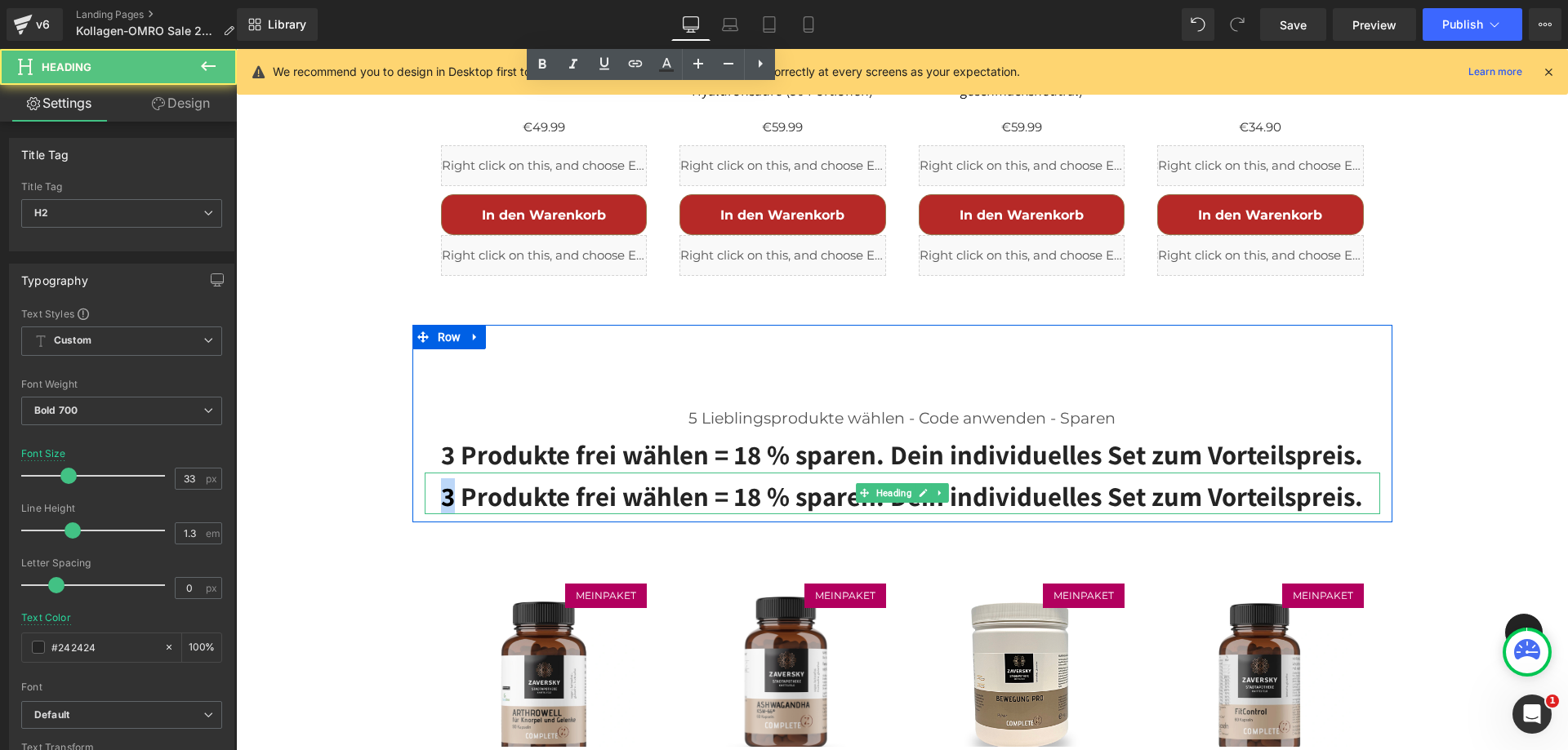
click at [441, 479] on h2 "3 Produkte frei wählen = 18 % sparen. Dein individuelles Set zum Vorteilspreis." at bounding box center [901, 496] width 955 height 35
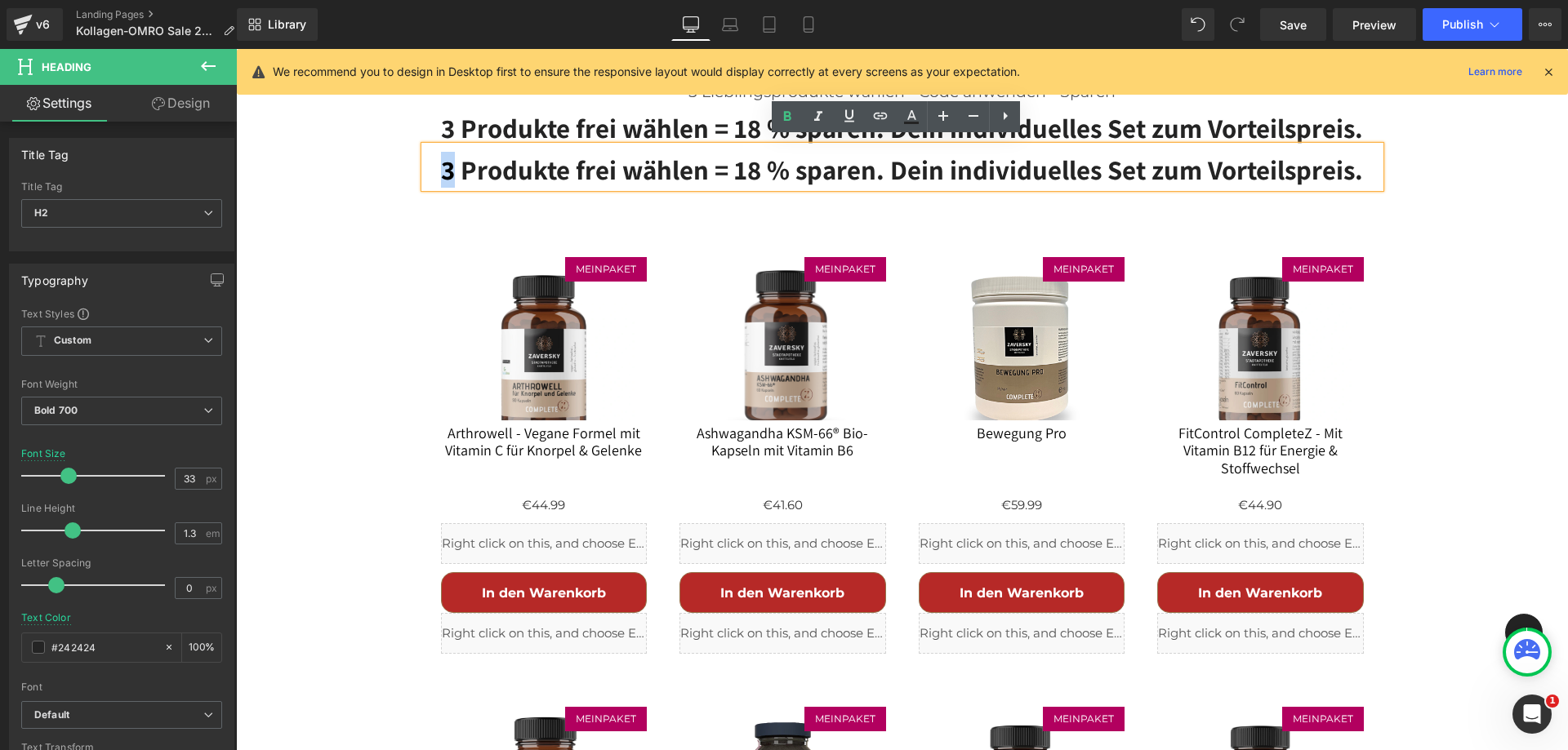
scroll to position [1638, 0]
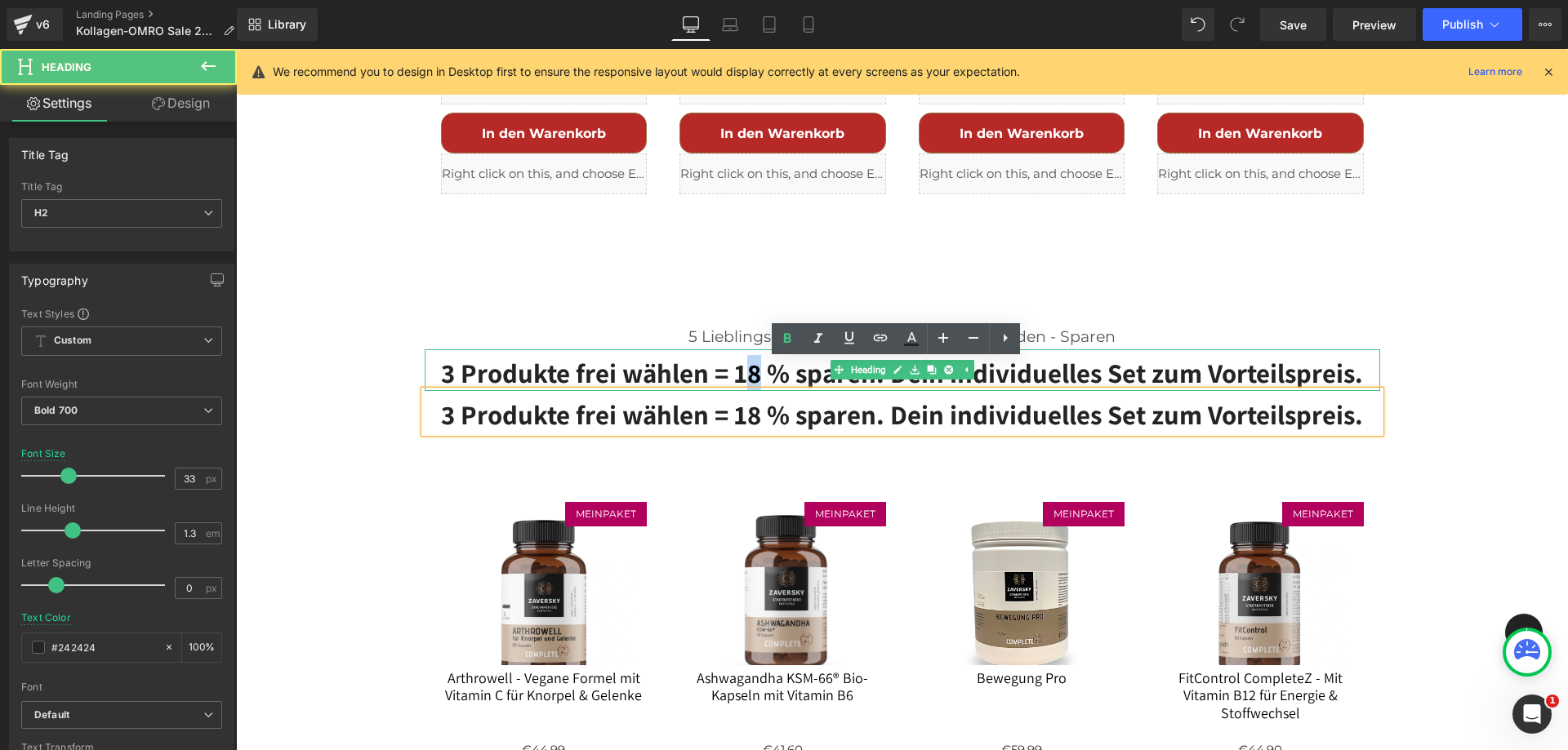
click at [742, 356] on h2 "3 Produkte frei wählen = 18 % sparen. Dein individuelles Set zum Vorteilspreis." at bounding box center [901, 373] width 955 height 35
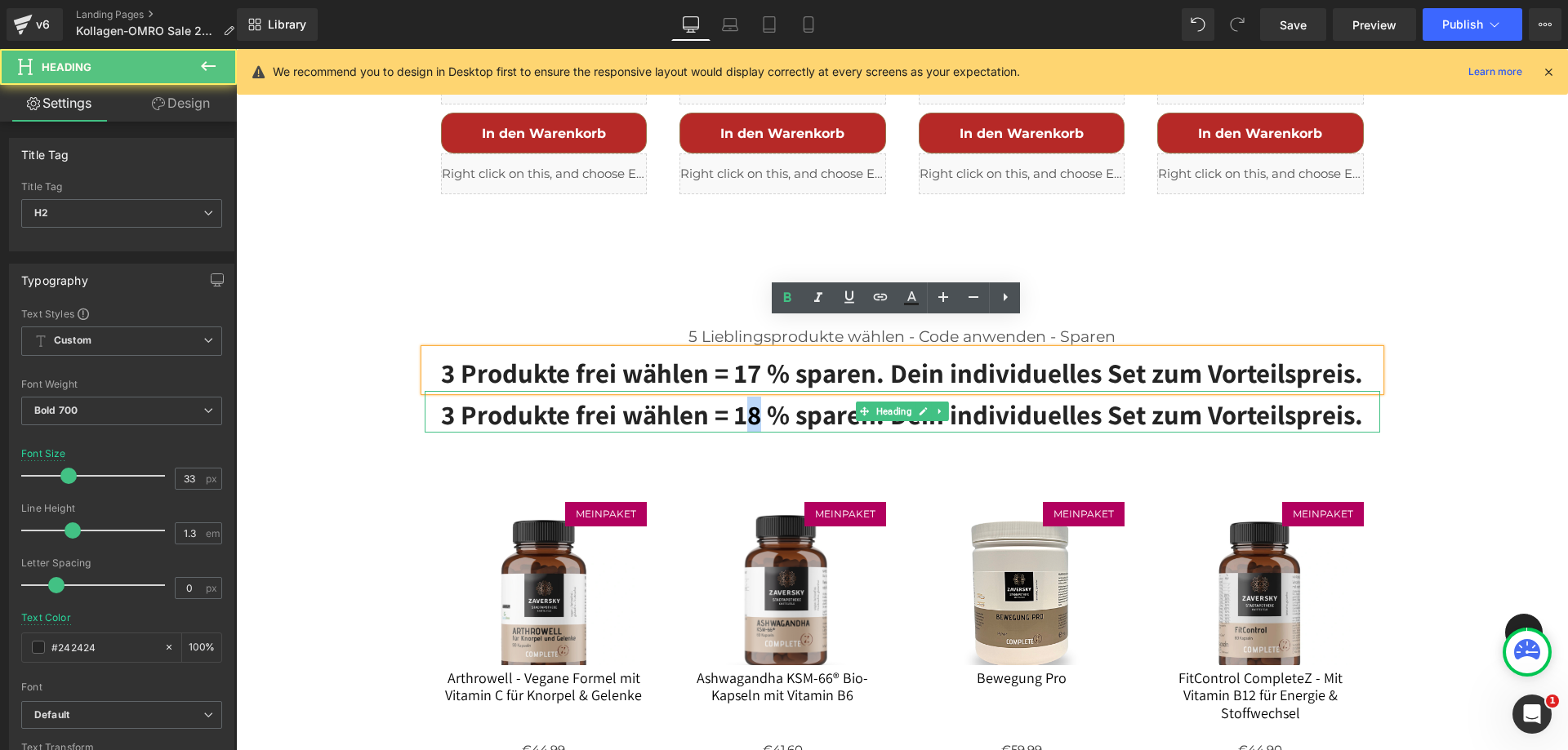
click at [753, 397] on h2 "3 Produkte frei wählen = 18 % sparen. Dein individuelles Set zum Vorteilspreis." at bounding box center [901, 414] width 955 height 35
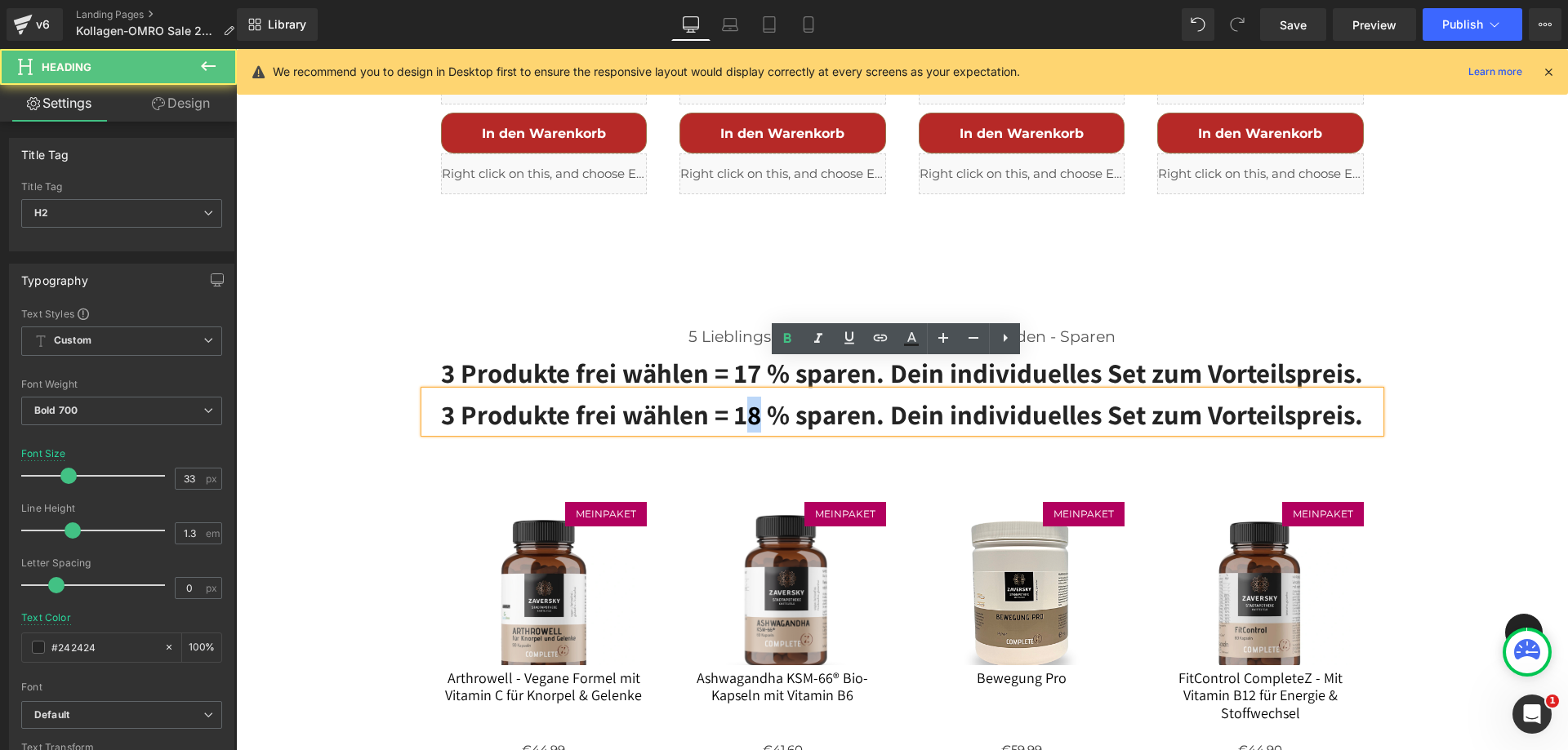
drag, startPoint x: 747, startPoint y: 385, endPoint x: 669, endPoint y: 398, distance: 79.1
click at [750, 397] on h2 "3 Produkte frei wählen = 18 % sparen. Dein individuelles Set zum Vorteilspreis." at bounding box center [901, 414] width 955 height 35
click at [439, 397] on h2 "3 Produkte frei wählen = 19 % sparen. Dein individuelles Set zum Vorteilspreis." at bounding box center [901, 414] width 955 height 35
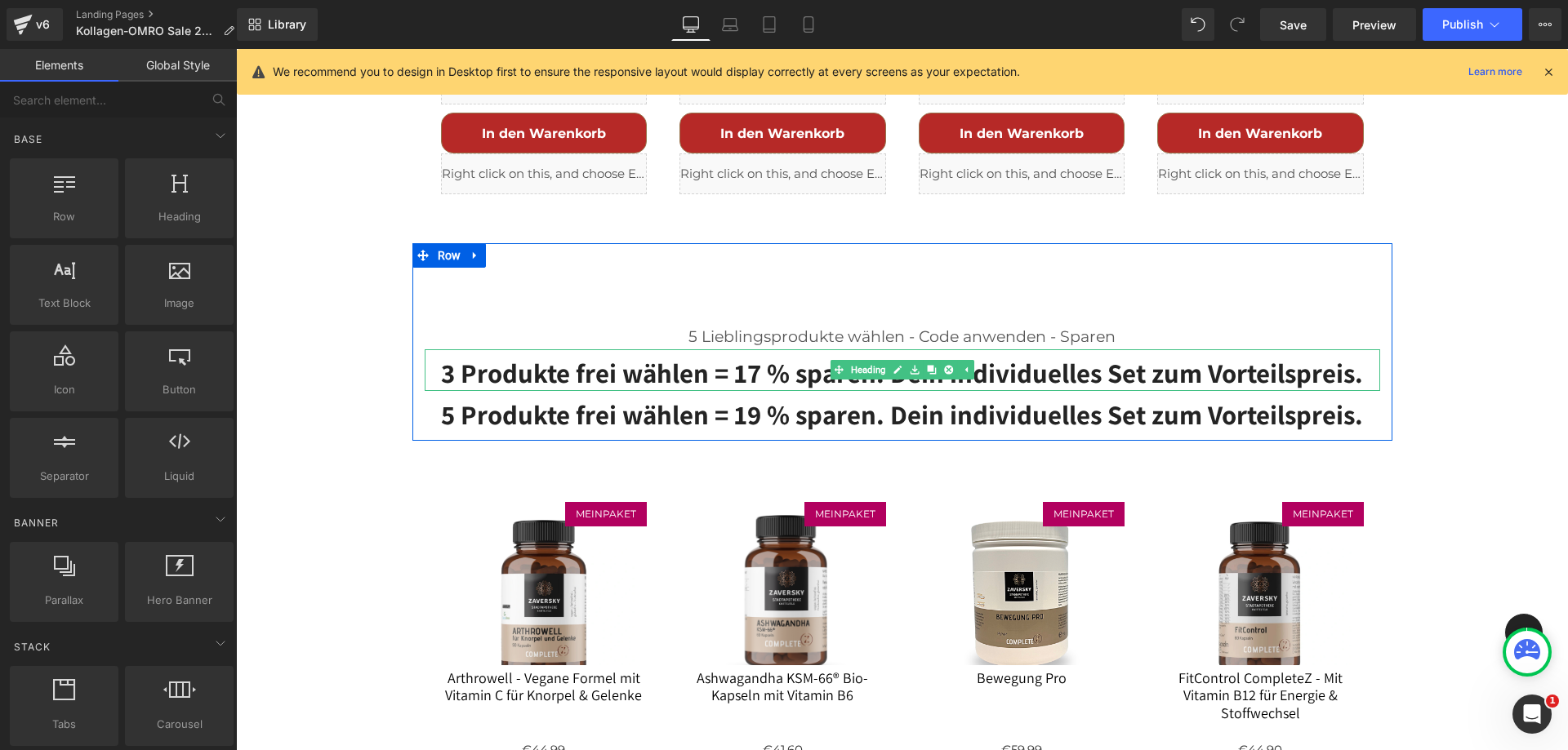
click at [1094, 356] on h2 "3 Produkte frei wählen = 17 % sparen. Dein individuelles Set zum Vorteilspreis." at bounding box center [901, 373] width 955 height 35
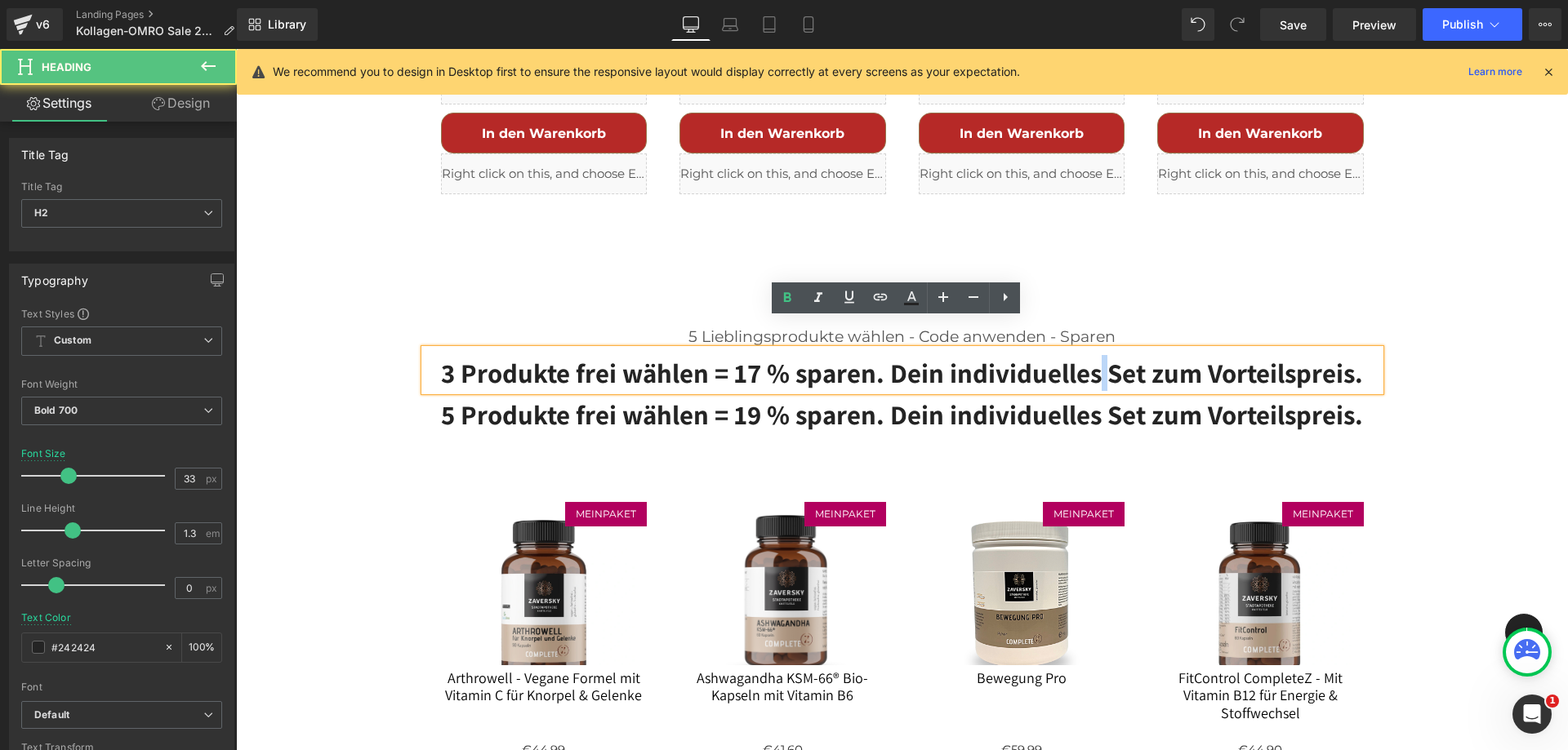
click at [1094, 356] on h2 "3 Produkte frei wählen = 17 % sparen. Dein individuelles Set zum Vorteilspreis." at bounding box center [901, 373] width 955 height 35
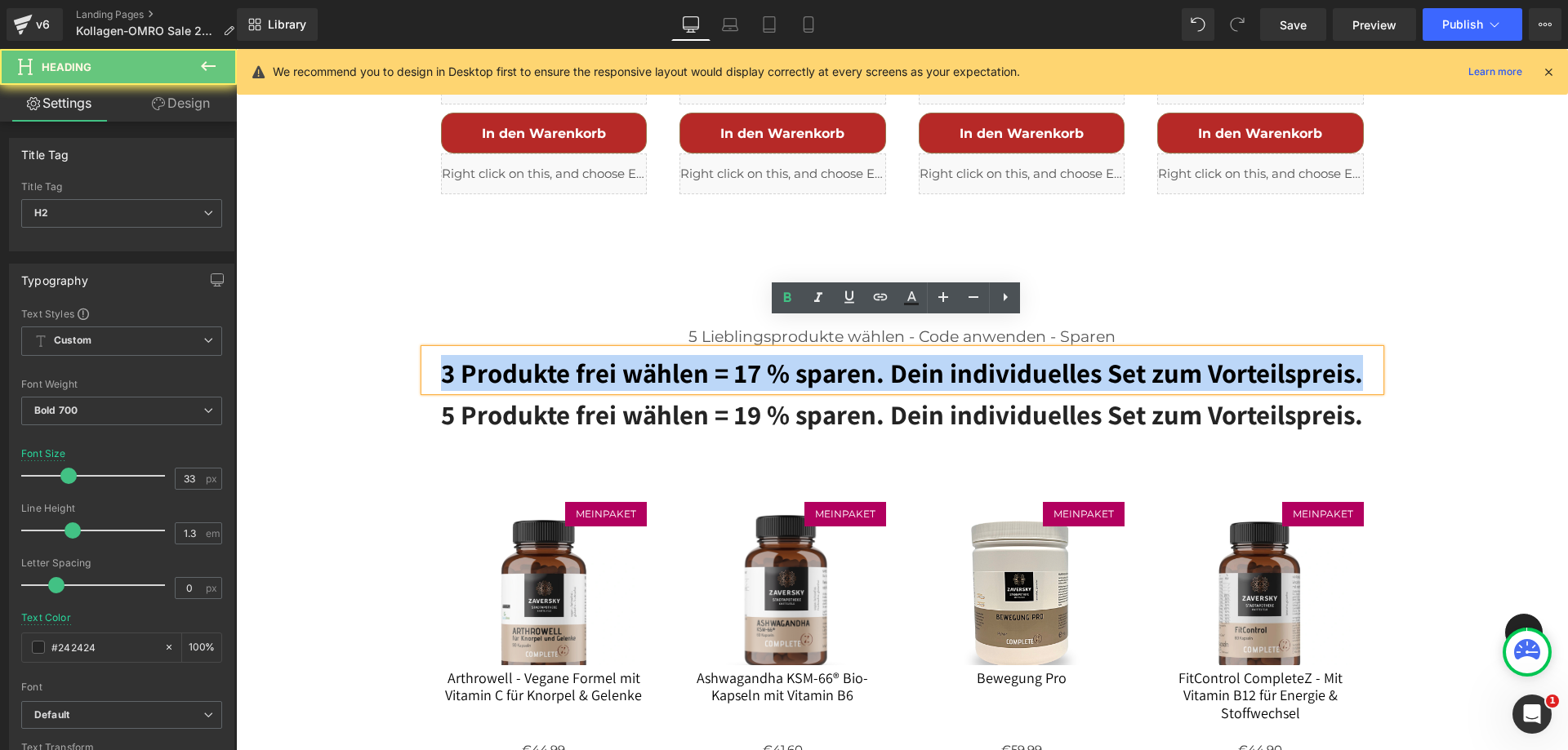
click at [1094, 356] on h2 "3 Produkte frei wählen = 17 % sparen. Dein individuelles Set zum Vorteilspreis." at bounding box center [901, 373] width 955 height 35
drag, startPoint x: 1094, startPoint y: 344, endPoint x: 1036, endPoint y: 346, distance: 58.0
click at [1094, 356] on h2 "3 Produkte frei wählen = 17 % sparen. Dein individuelles Set zum Vorteilspreis." at bounding box center [901, 373] width 955 height 35
click at [900, 356] on h2 "3 Produkte frei wählen = 17 % sparen. Dein individuelles Set zum Vorteilspreis." at bounding box center [901, 373] width 955 height 35
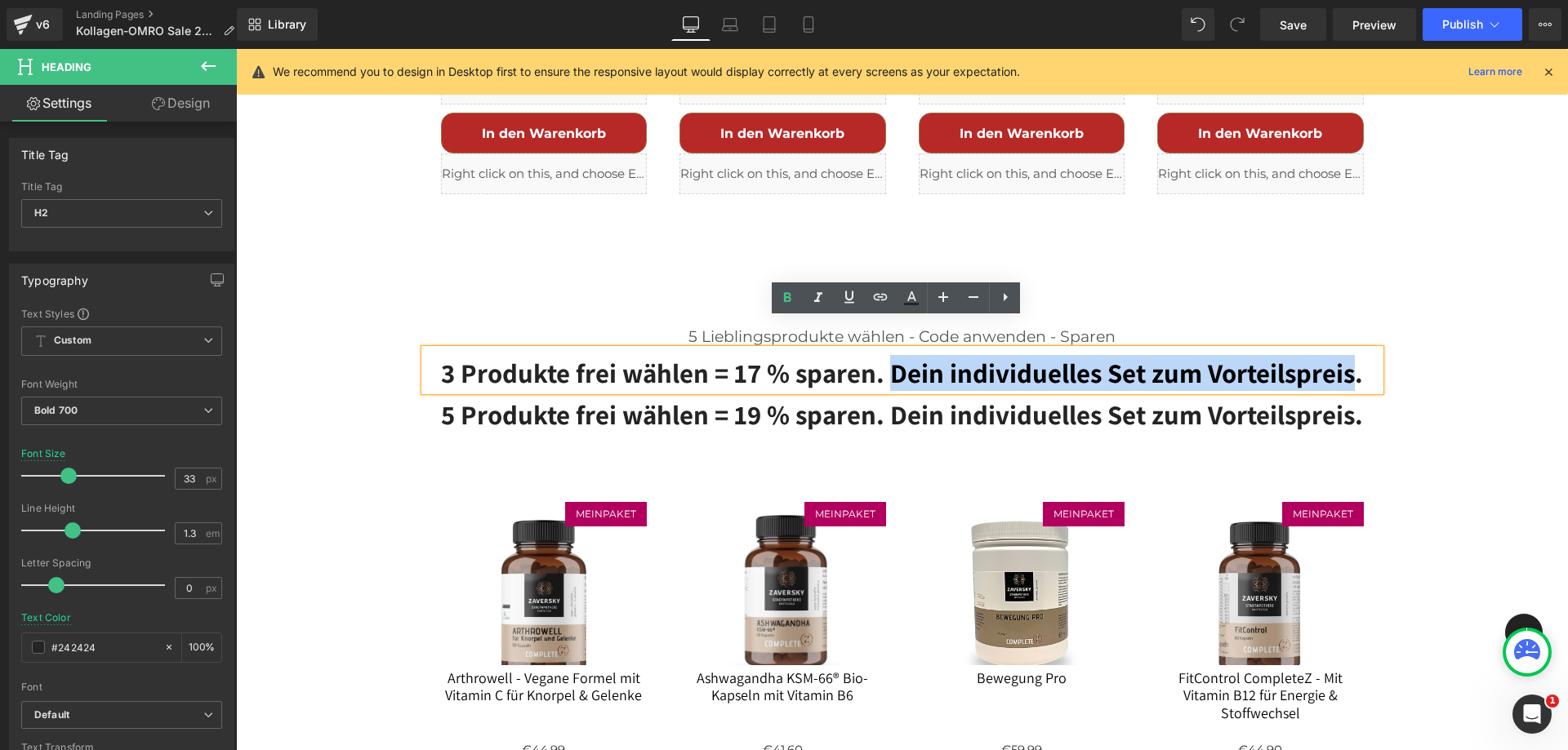
drag, startPoint x: 886, startPoint y: 344, endPoint x: 1348, endPoint y: 349, distance: 462.0
click at [1348, 356] on h2 "3 Produkte frei wählen = 17 % sparen. Dein individuelles Set zum Vorteilspreis." at bounding box center [901, 373] width 955 height 35
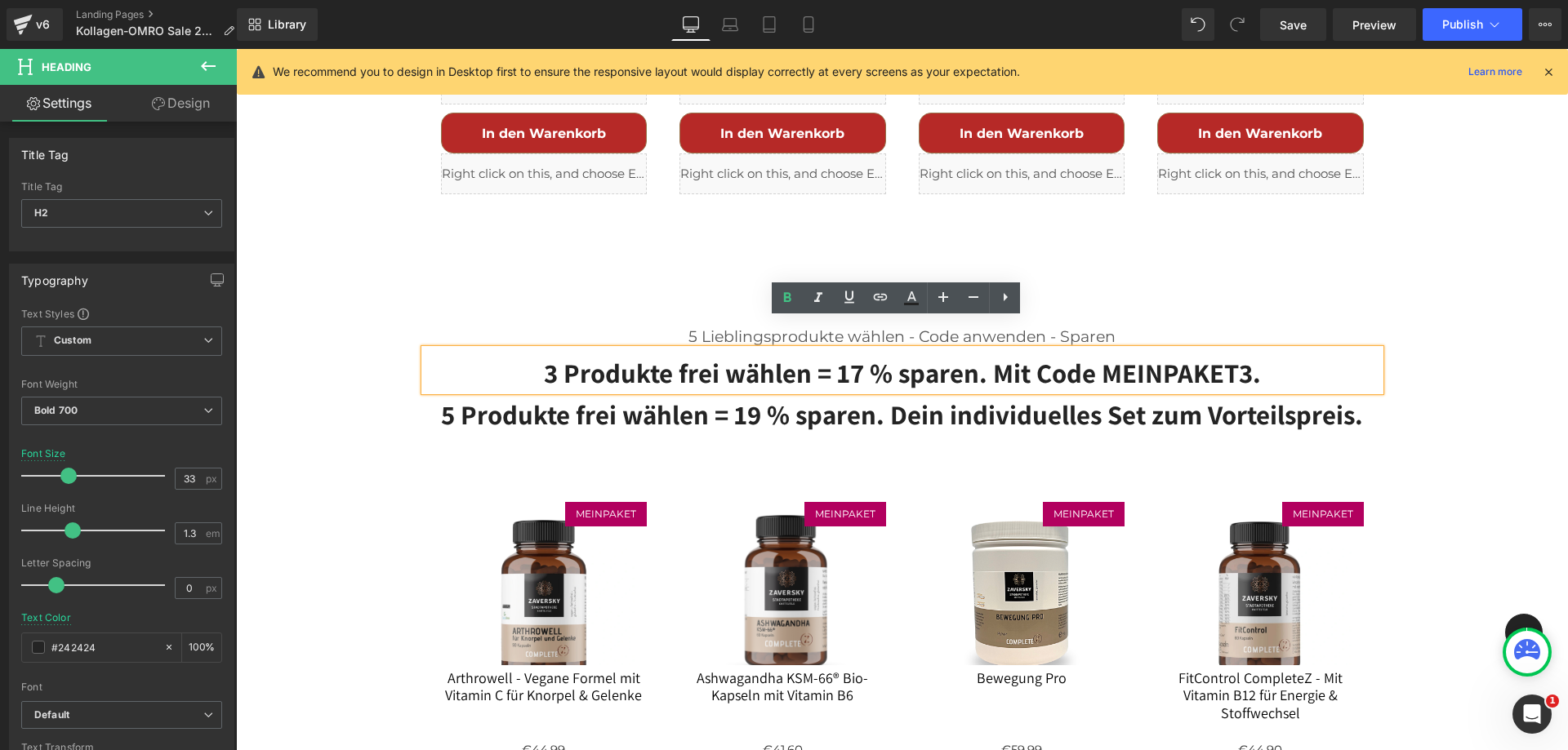
click at [1264, 356] on h2 "3 Produkte frei wählen = 17 % sparen. Mit Code MEINPAKET3." at bounding box center [901, 373] width 955 height 35
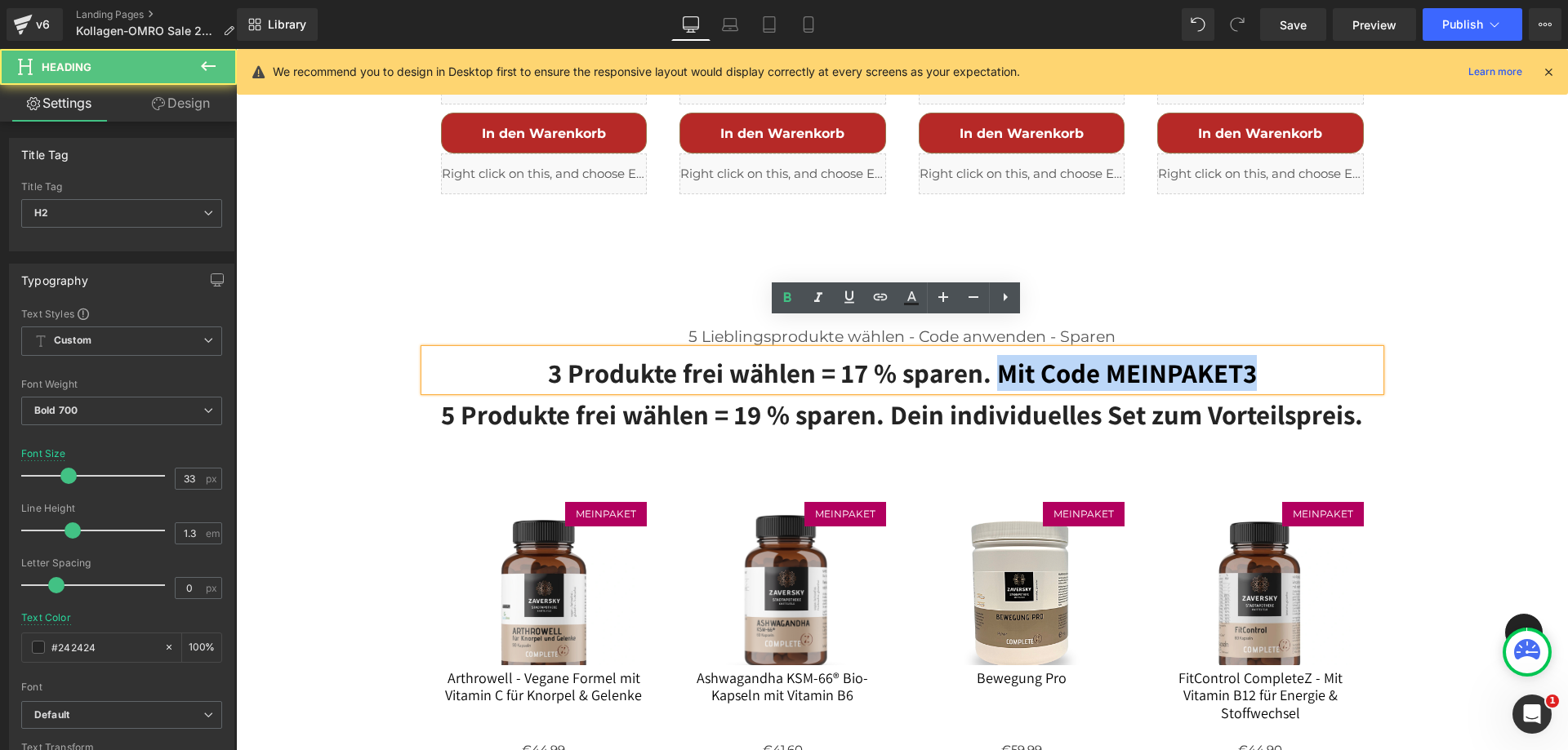
drag, startPoint x: 998, startPoint y: 338, endPoint x: 1281, endPoint y: 351, distance: 283.3
click at [1281, 356] on h2 "3 Produkte frei wählen = 17 % sparen. Mit Code MEINPAKET3" at bounding box center [901, 373] width 955 height 35
copy h2 "Mit Code MEINPAKET3"
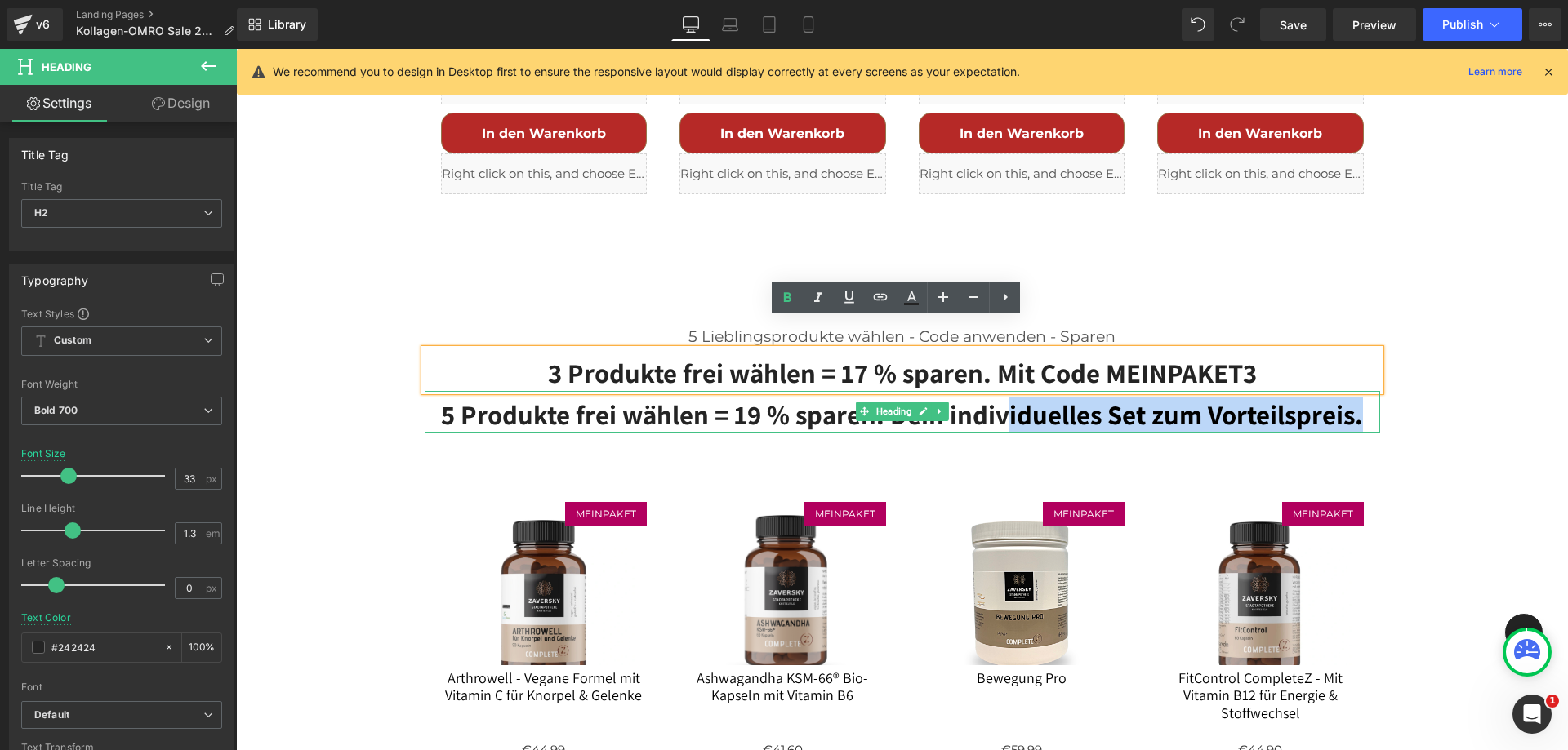
drag, startPoint x: 1356, startPoint y: 389, endPoint x: 995, endPoint y: 387, distance: 361.0
click at [995, 397] on h2 "5 Produkte frei wählen = 19 % sparen. Dein individuelles Set zum Vorteilspreis." at bounding box center [901, 414] width 955 height 35
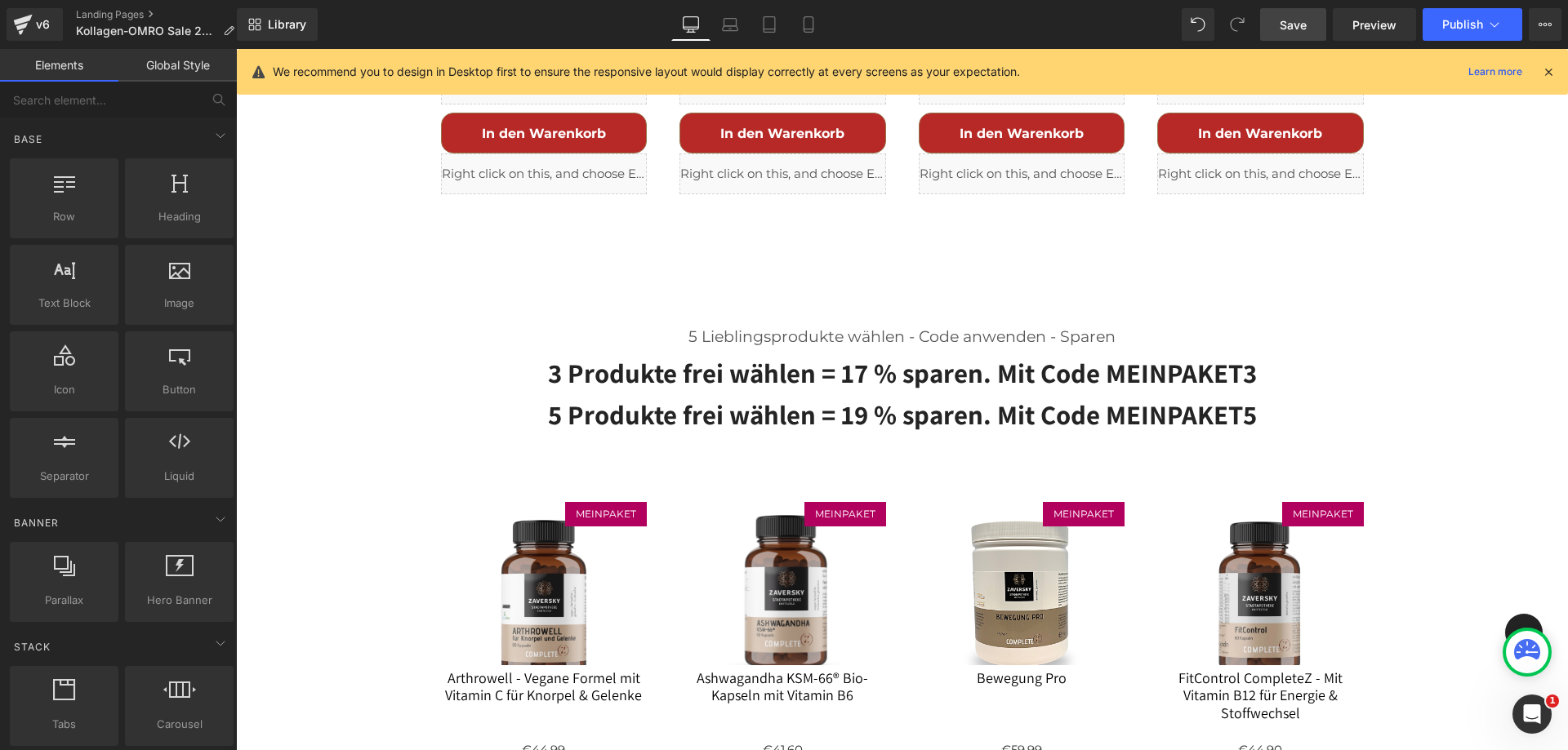
click at [1289, 27] on span "Save" at bounding box center [1293, 24] width 27 height 17
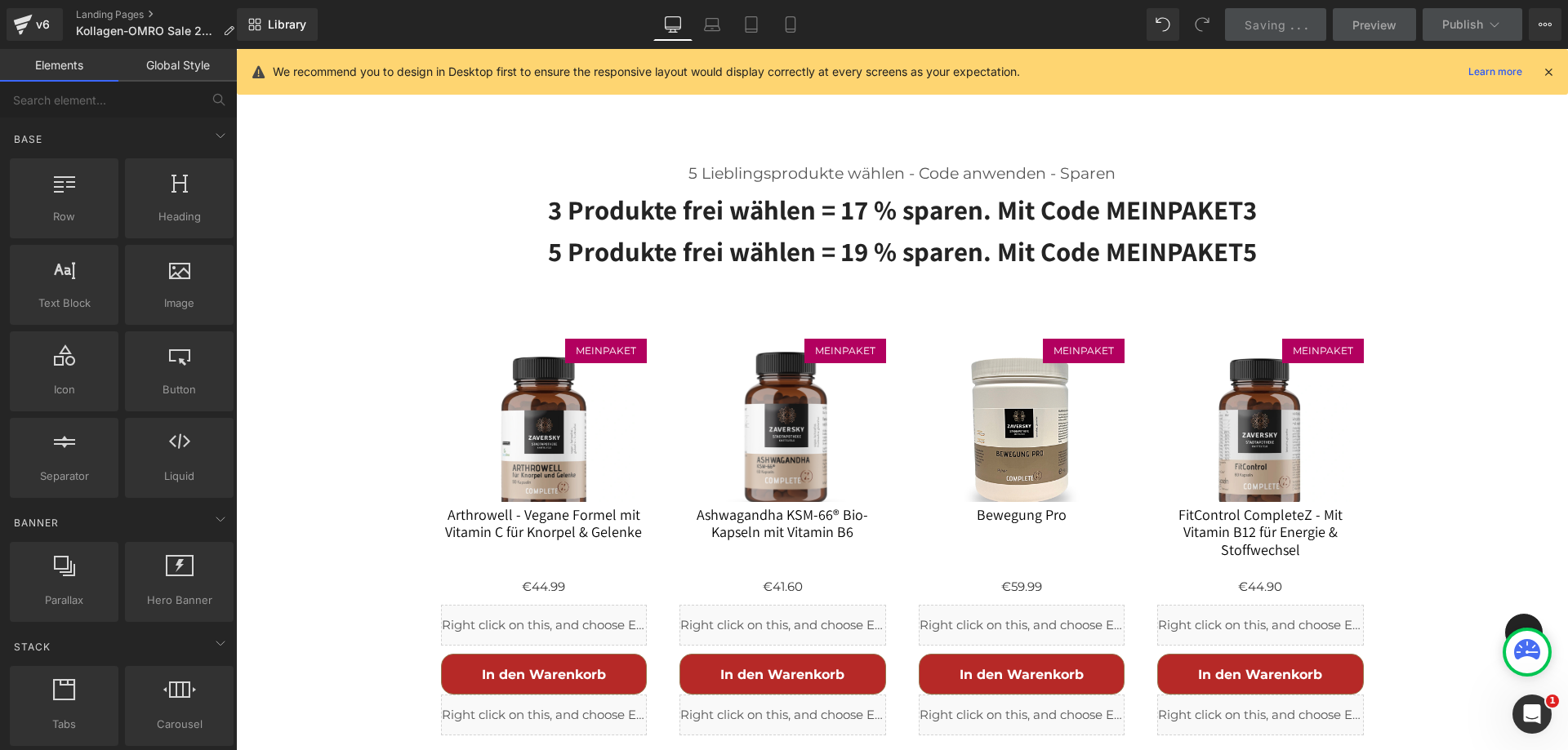
scroll to position [1883, 0]
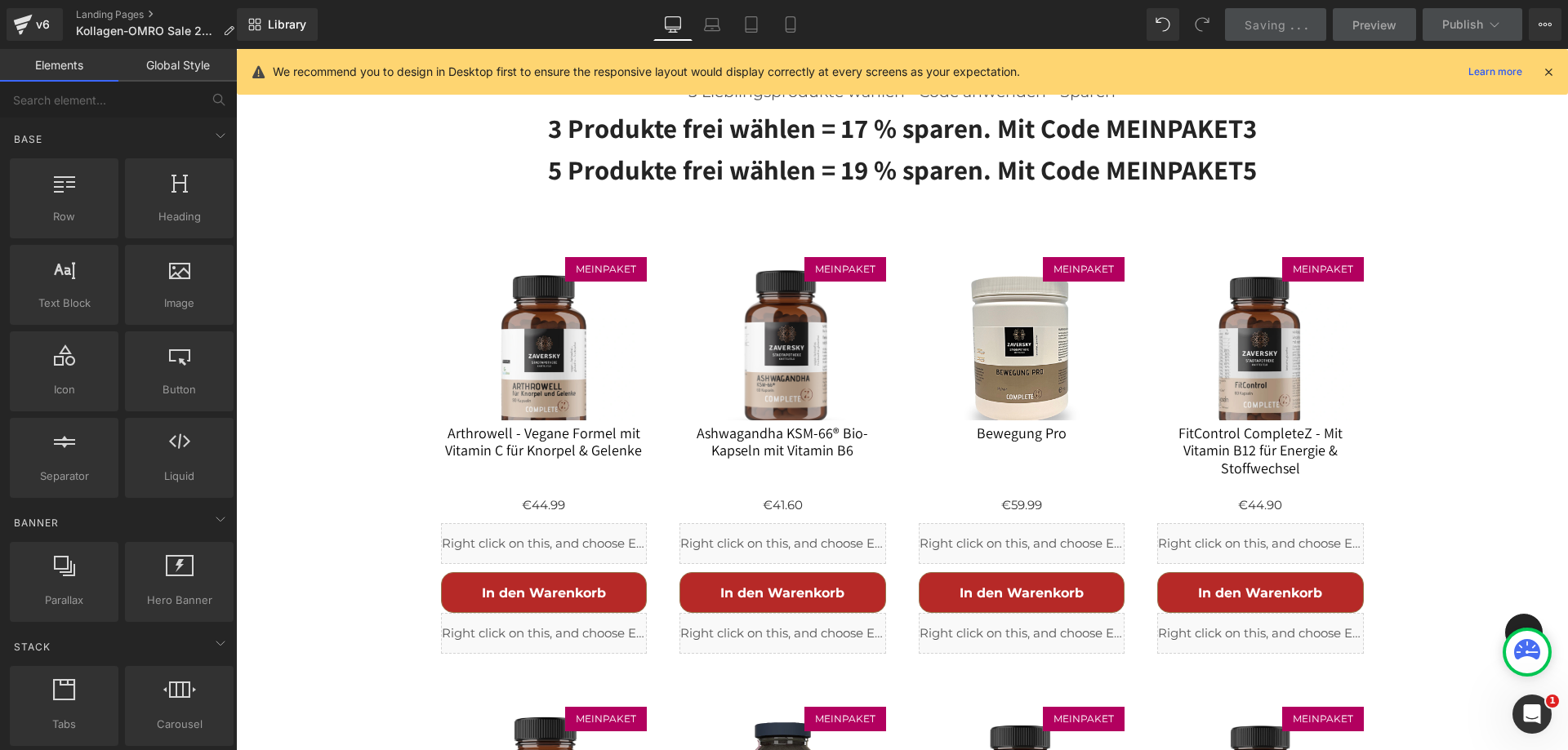
click at [563, 523] on div "Liquid" at bounding box center [545, 543] width 207 height 40
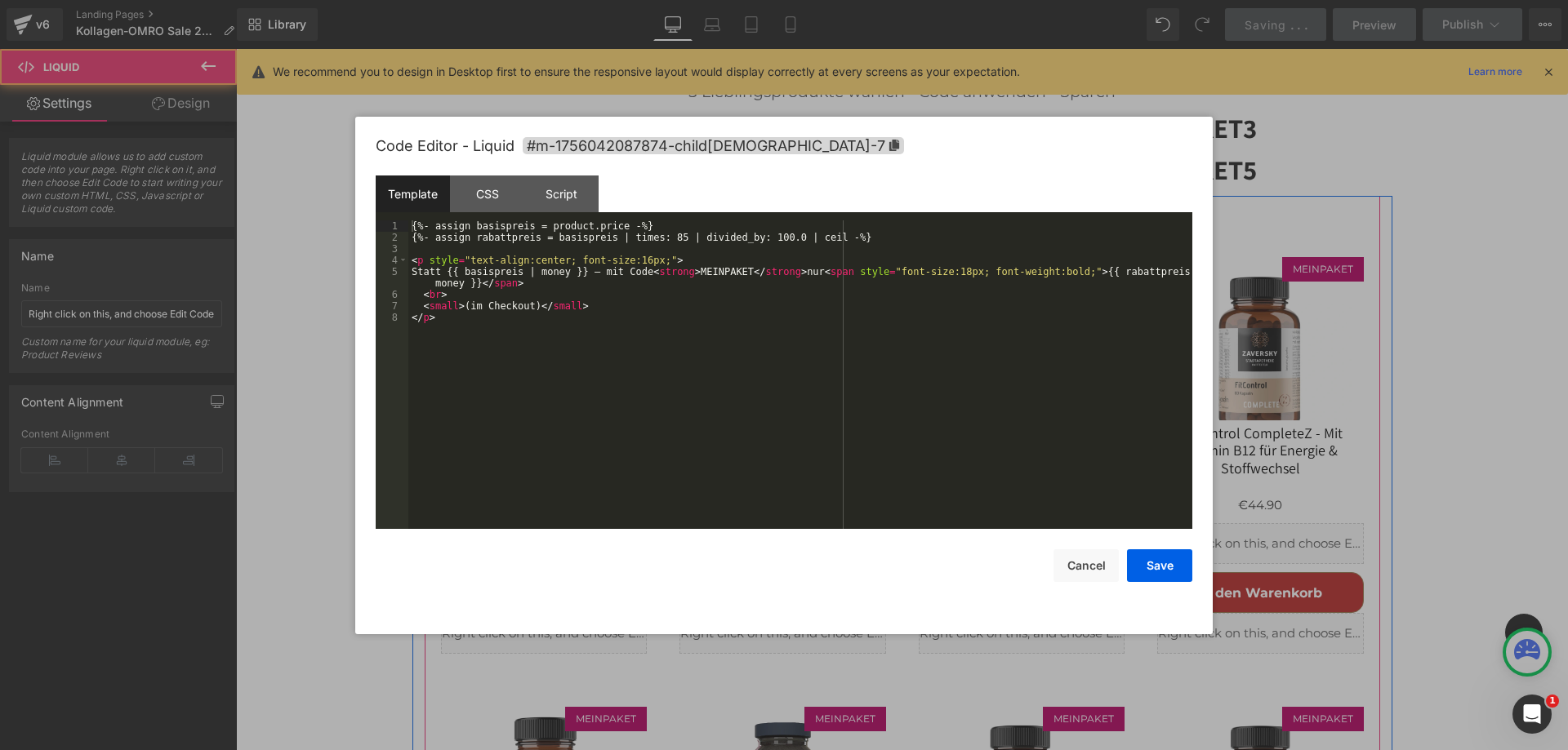
click at [559, 526] on div "Liquid" at bounding box center [545, 543] width 207 height 40
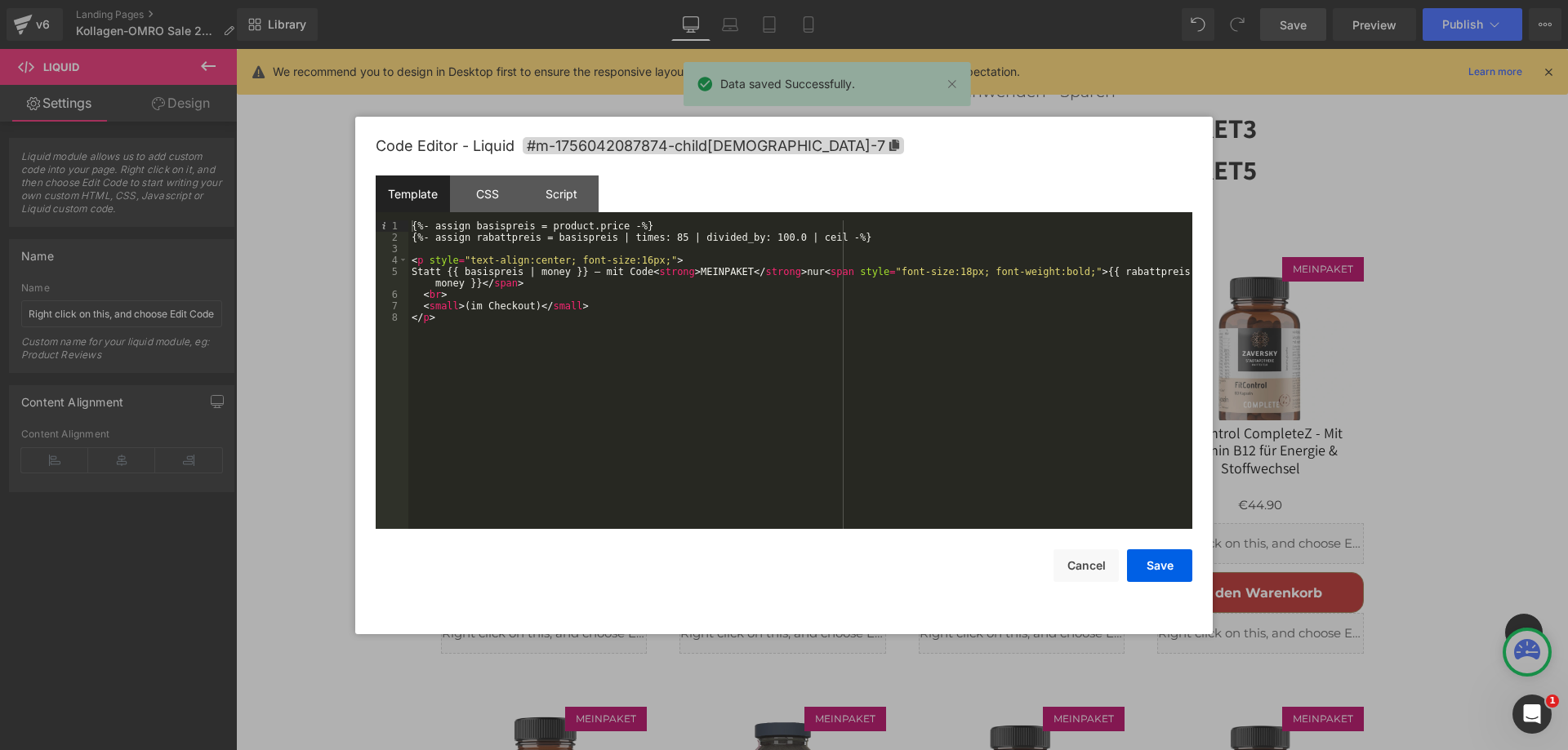
click at [666, 235] on div "{%- assign basispreis = product.price -%} {%- assign rabattpreis = basispreis |…" at bounding box center [800, 386] width 784 height 331
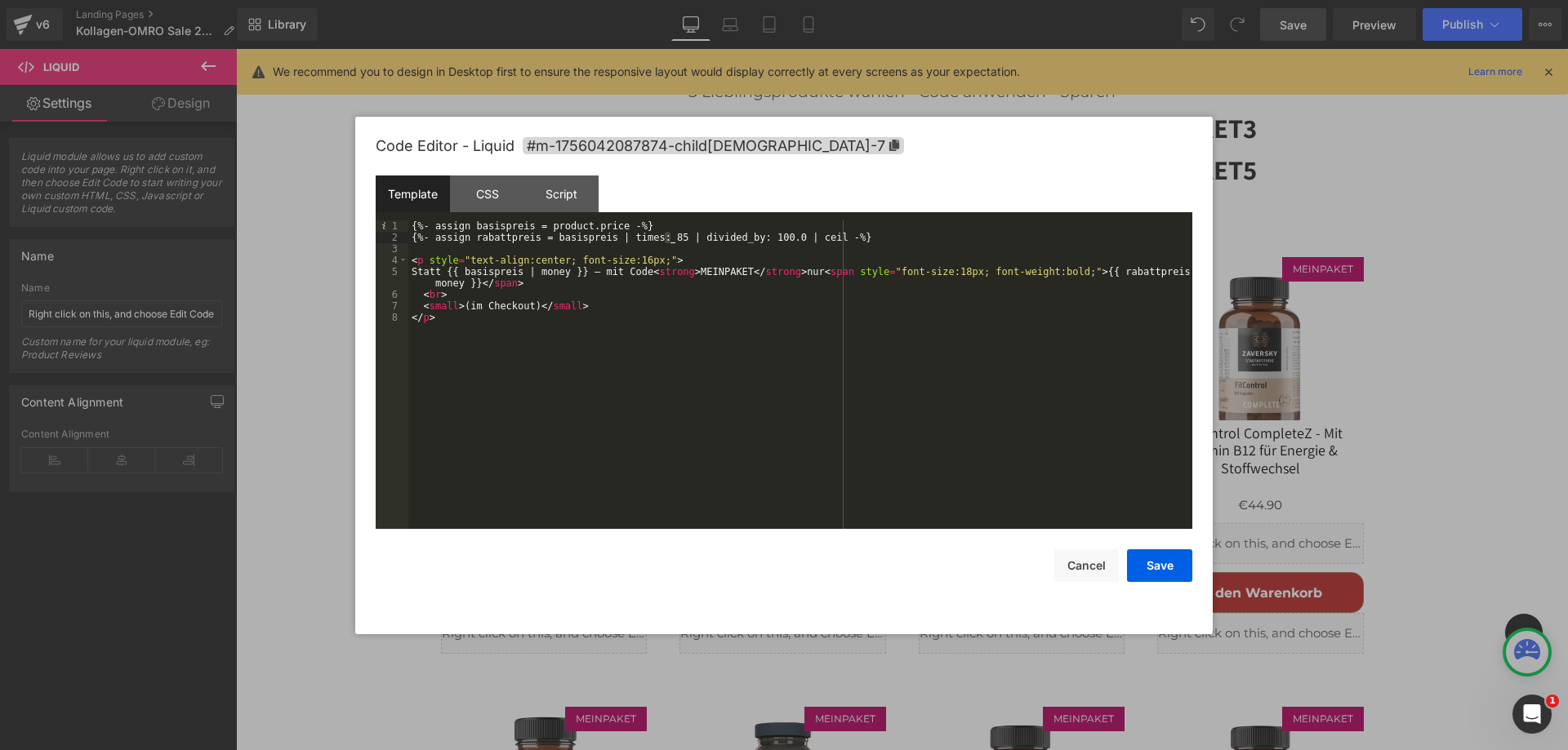
click at [666, 300] on div "{%- assign basispreis = product.price -%} {%- assign rabattpreis = basispreis |…" at bounding box center [800, 386] width 784 height 331
drag, startPoint x: 663, startPoint y: 238, endPoint x: 673, endPoint y: 284, distance: 47.1
click at [663, 239] on div "{%- assign basispreis = product.price -%} {%- assign rabattpreis = basispreis |…" at bounding box center [800, 386] width 784 height 331
click at [739, 269] on div "{%- assign basispreis = product.price -%} {%- assign rabattpreis = basispreis |…" at bounding box center [800, 386] width 784 height 331
click at [1138, 558] on button "Save" at bounding box center [1160, 565] width 66 height 33
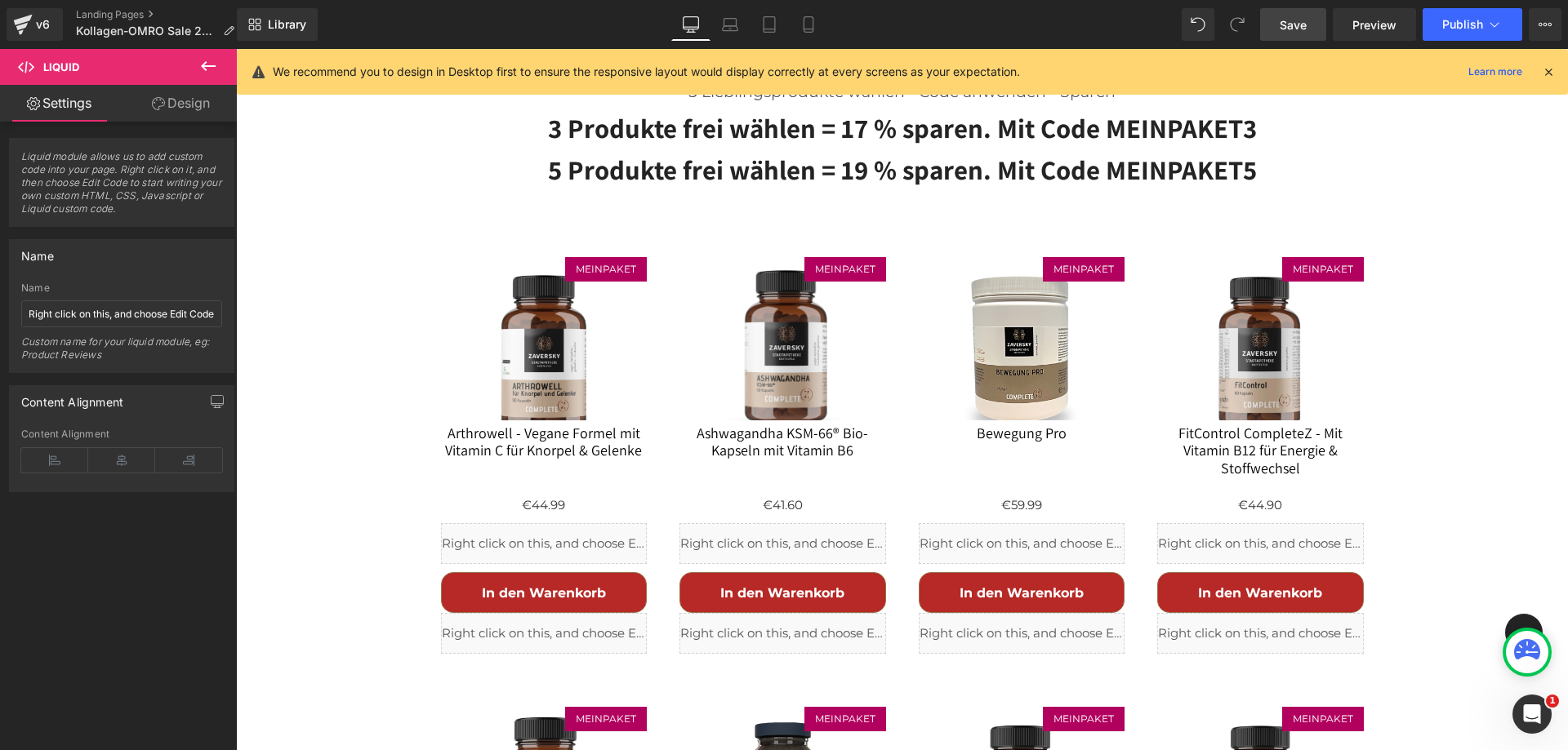
click at [1291, 18] on span "Save" at bounding box center [1293, 24] width 27 height 17
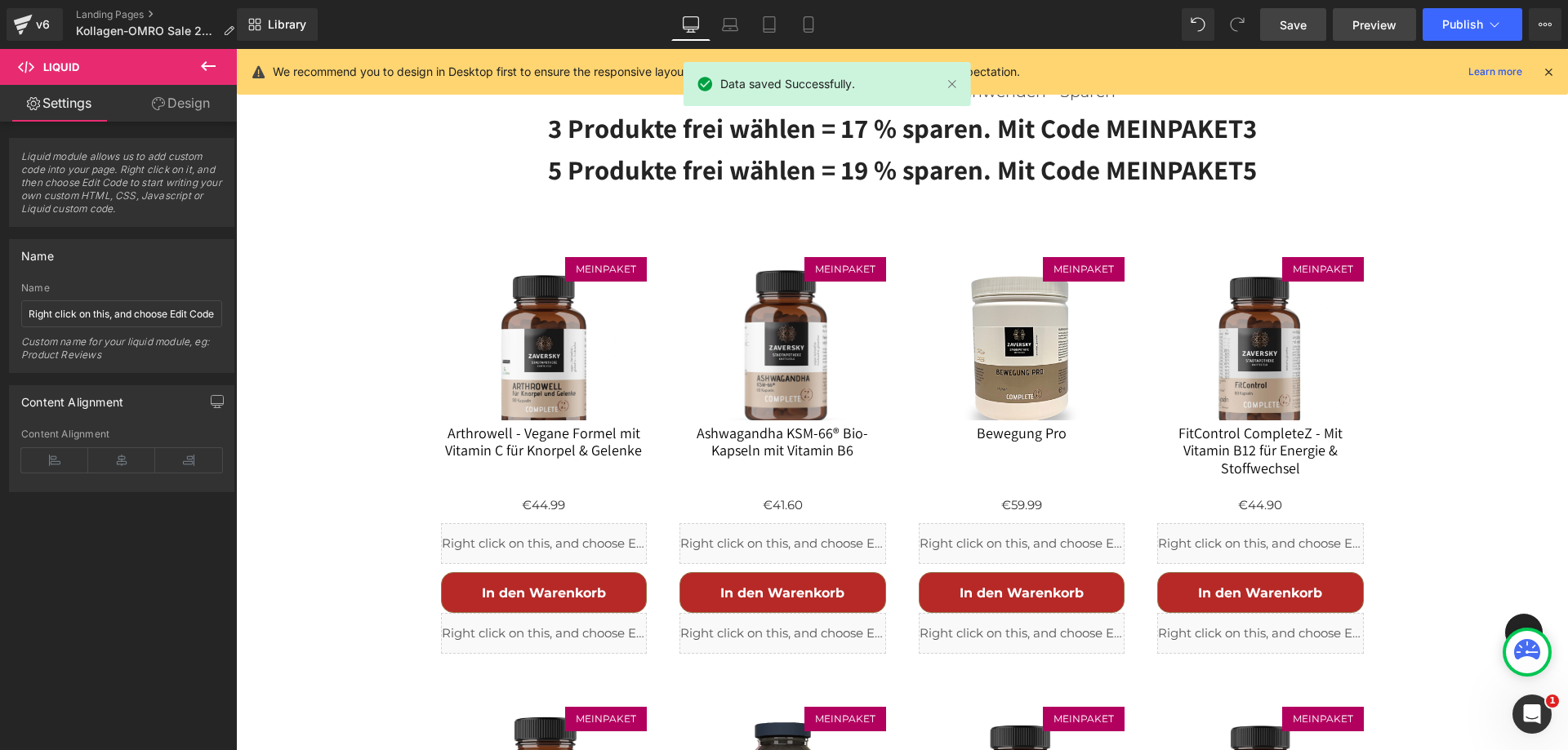
click at [1383, 26] on span "Preview" at bounding box center [1374, 24] width 44 height 17
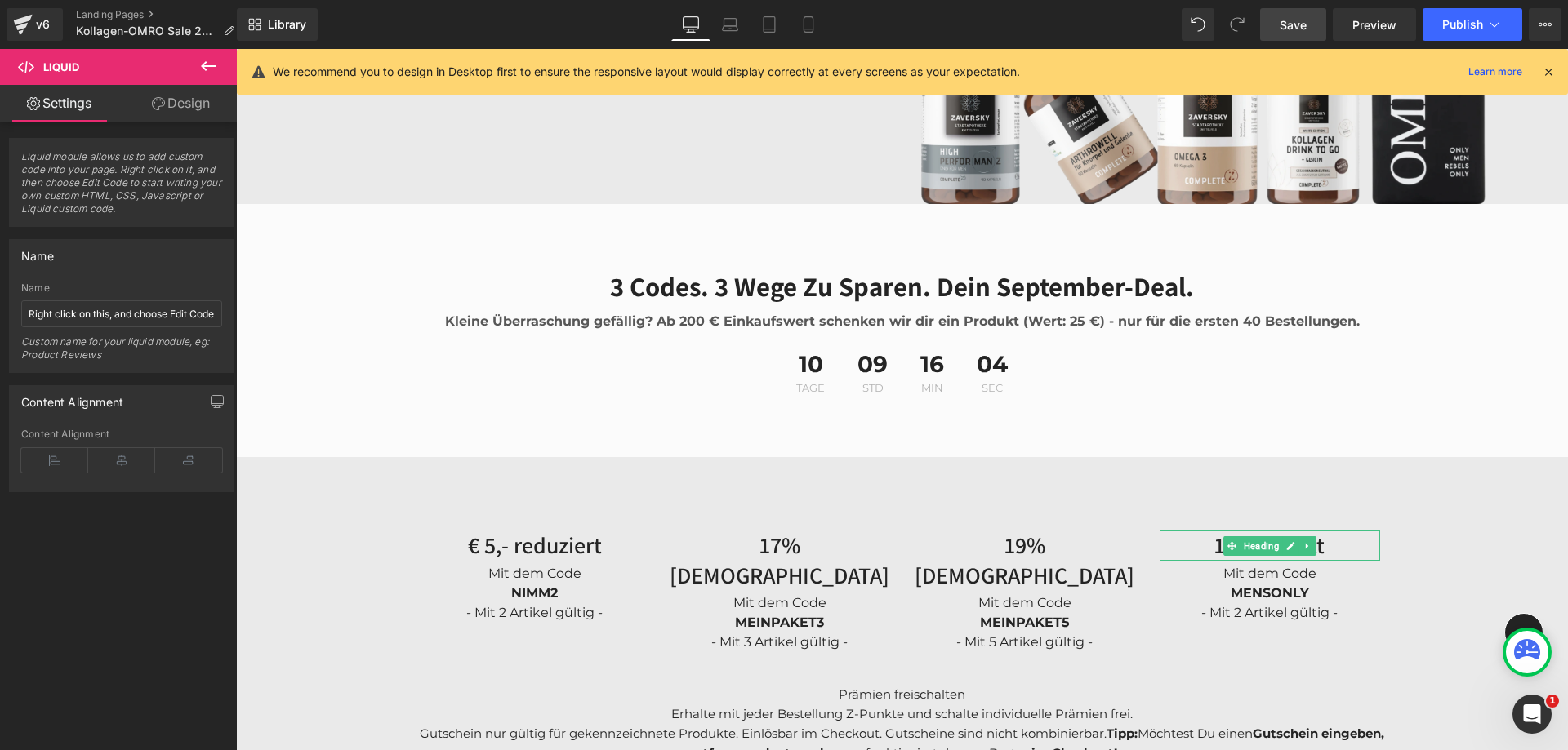
scroll to position [577, 0]
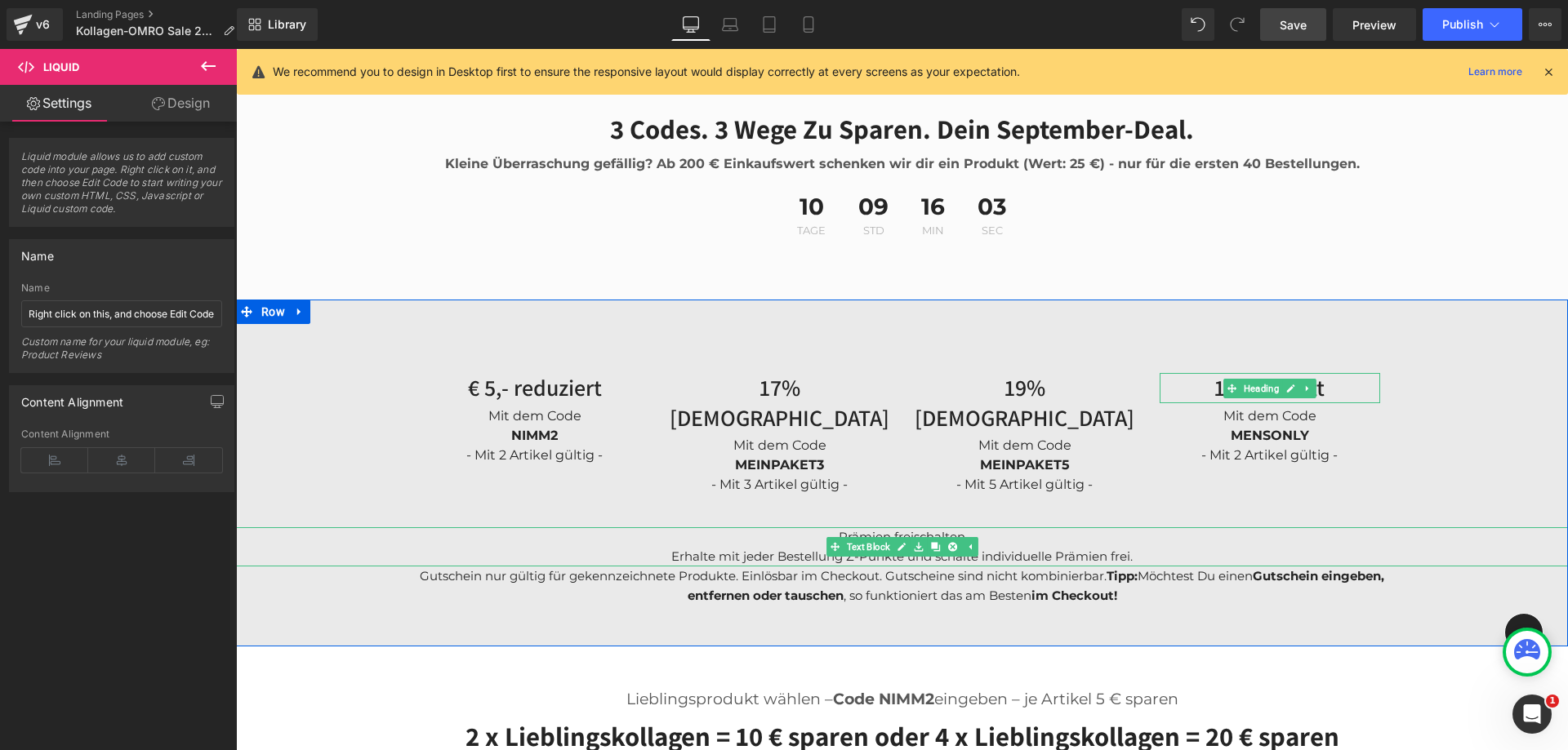
click at [1088, 528] on p "Prämien freischalten Erhalte mit jeder Bestellung Z-Punkte und schalte individu…" at bounding box center [901, 547] width 1005 height 39
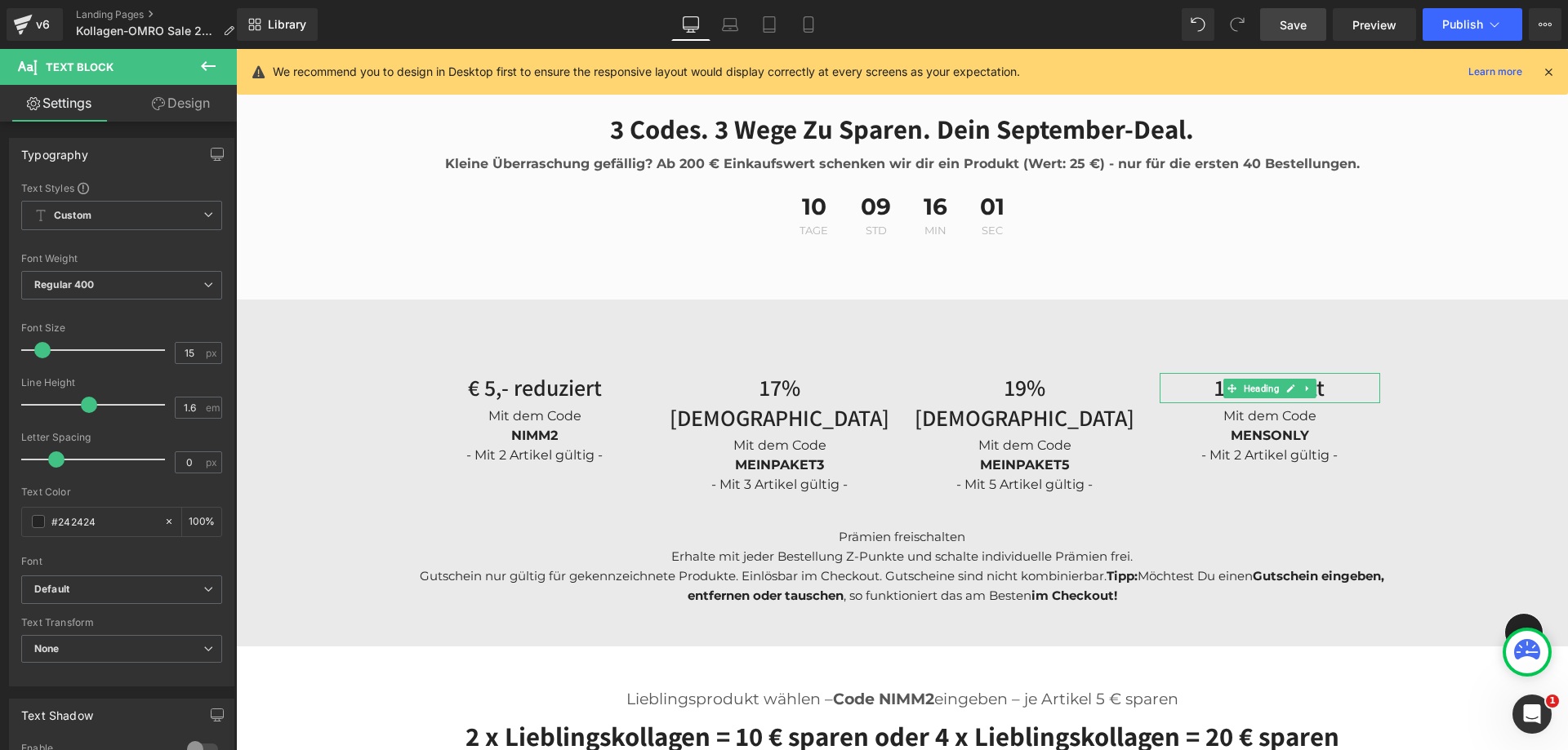
click at [174, 95] on link "Design" at bounding box center [181, 102] width 118 height 37
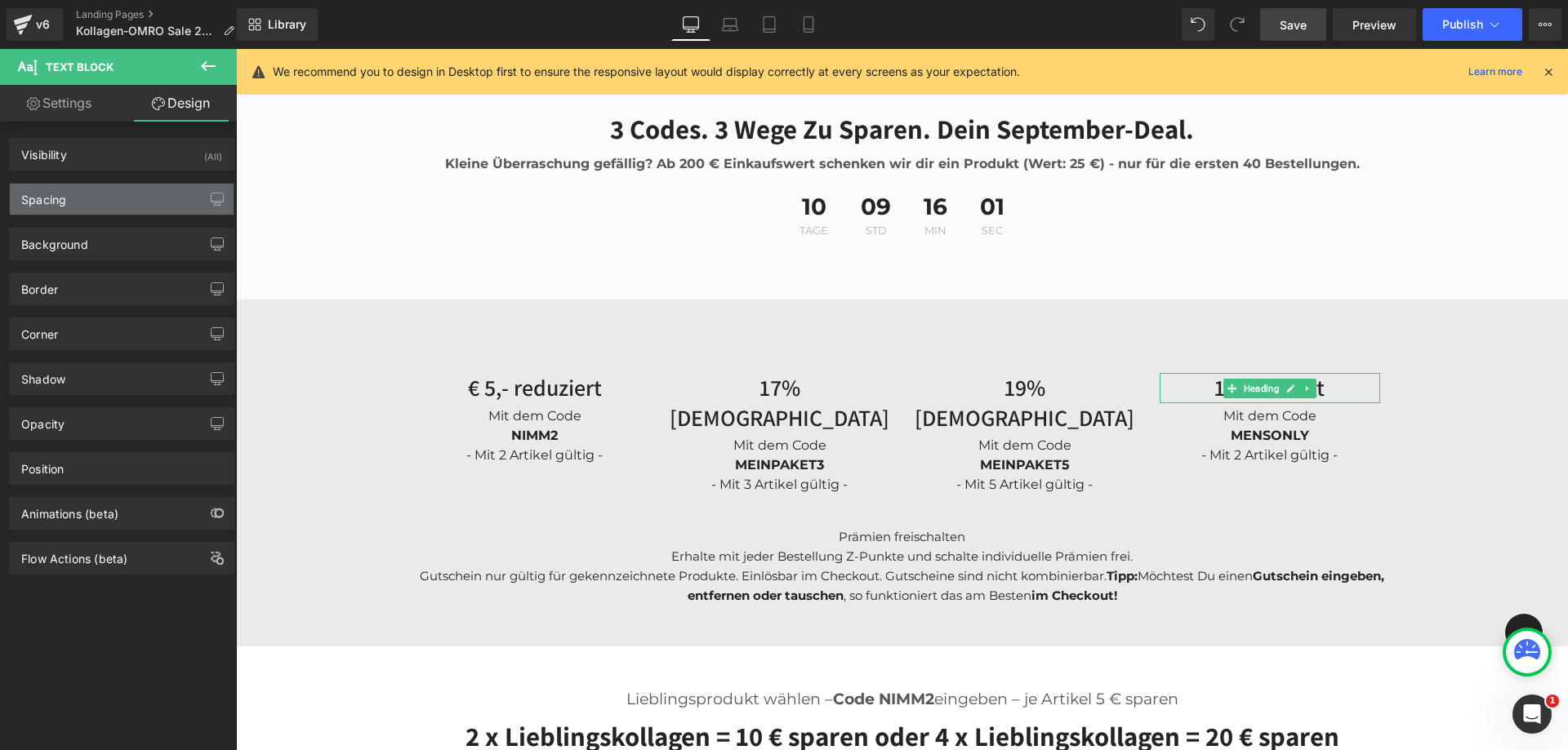
click at [95, 191] on div "Spacing" at bounding box center [121, 199] width 223 height 31
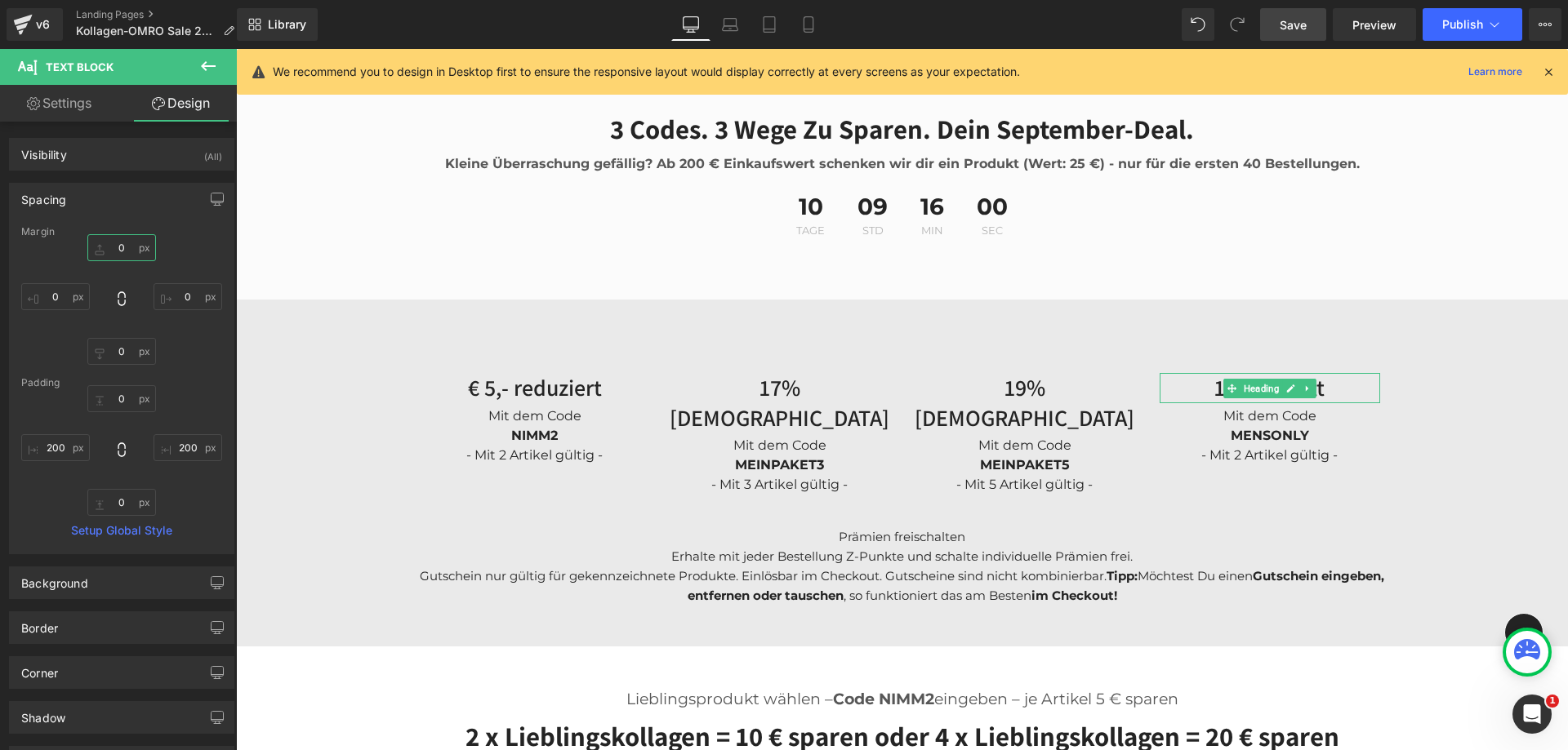
click at [123, 253] on input "0" at bounding box center [121, 248] width 69 height 27
click at [126, 350] on input "0" at bounding box center [121, 351] width 69 height 27
type input "25"
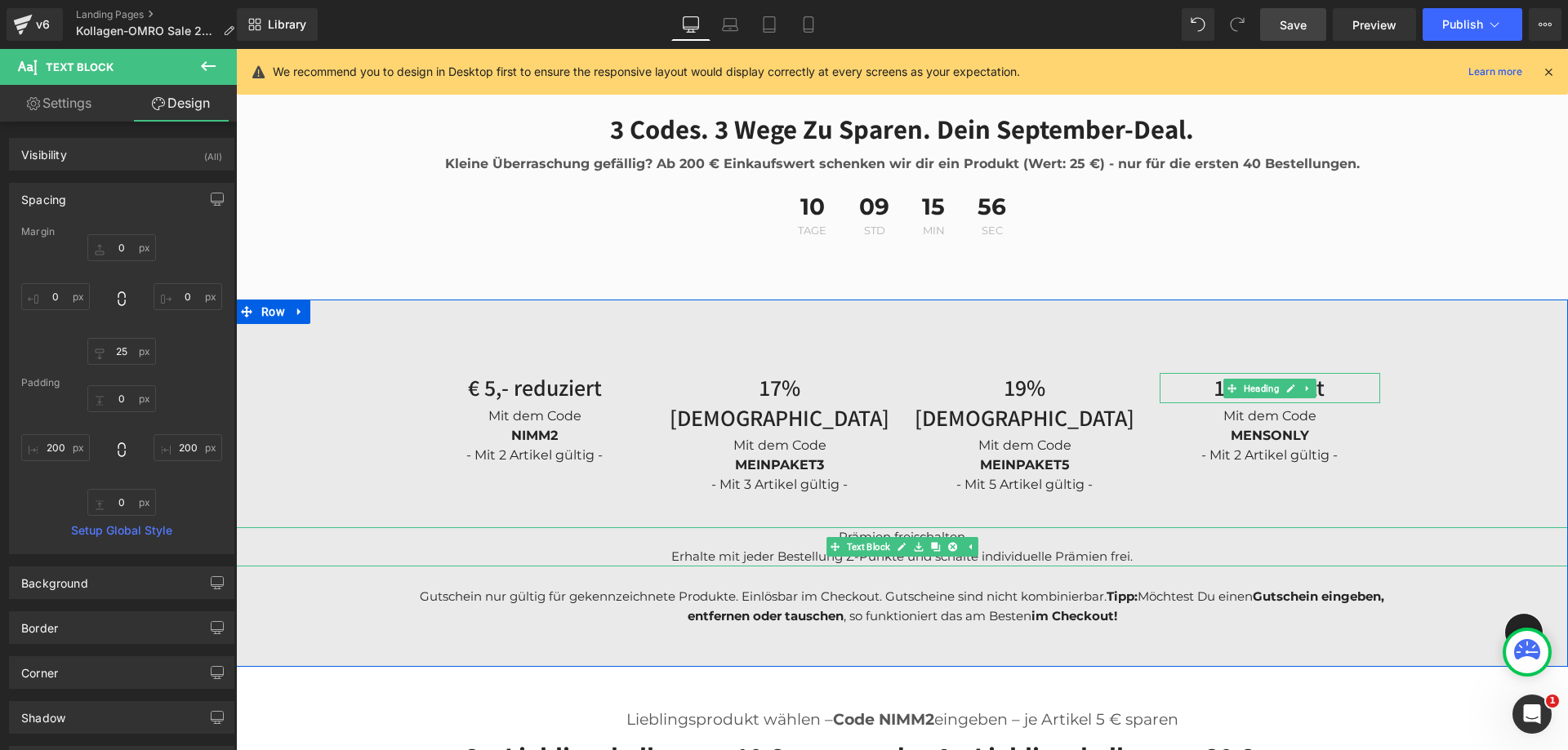
click at [1005, 528] on p "Prämien freischalten Erhalte mit jeder Bestellung Z-Punkte und schalte individu…" at bounding box center [901, 547] width 1005 height 39
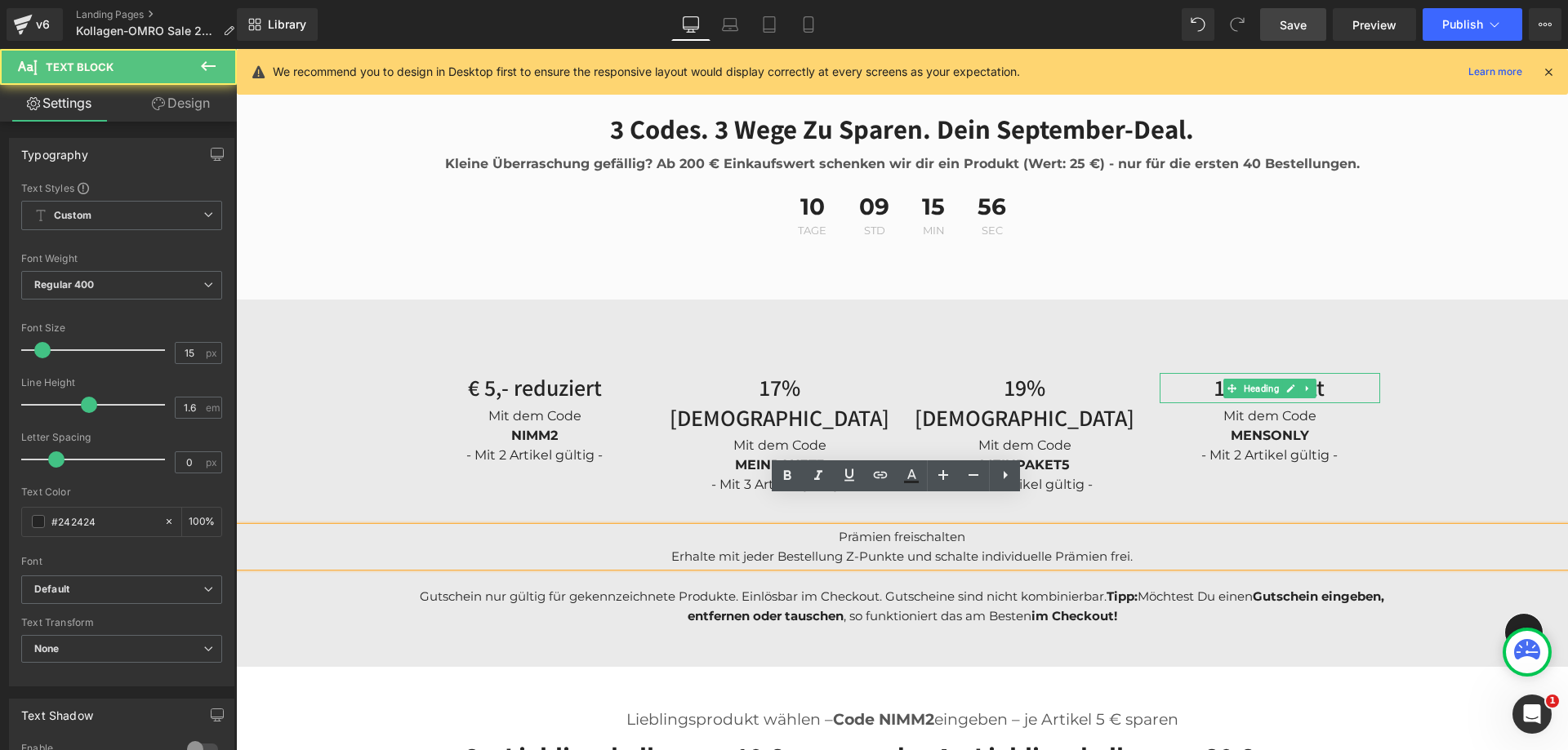
click at [925, 528] on p "Prämien freischalten Erhalte mit jeder Bestellung Z-Punkte und schalte individu…" at bounding box center [901, 547] width 1005 height 39
click at [866, 528] on p "Prämien freischalten Erhalte mit jeder Bestellung Z-Punkte und schalte individu…" at bounding box center [901, 547] width 1005 height 39
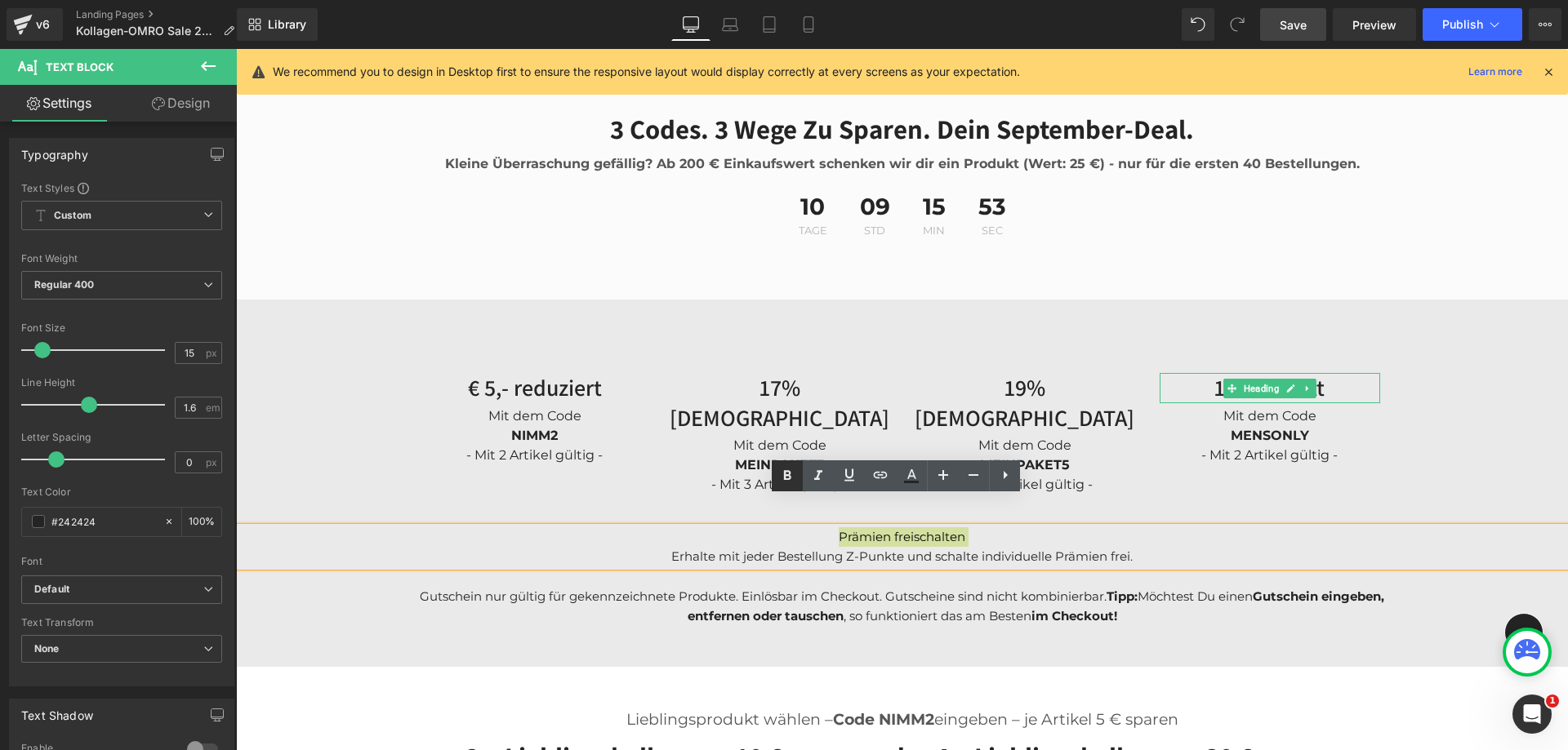
click at [787, 474] on icon at bounding box center [788, 475] width 8 height 9
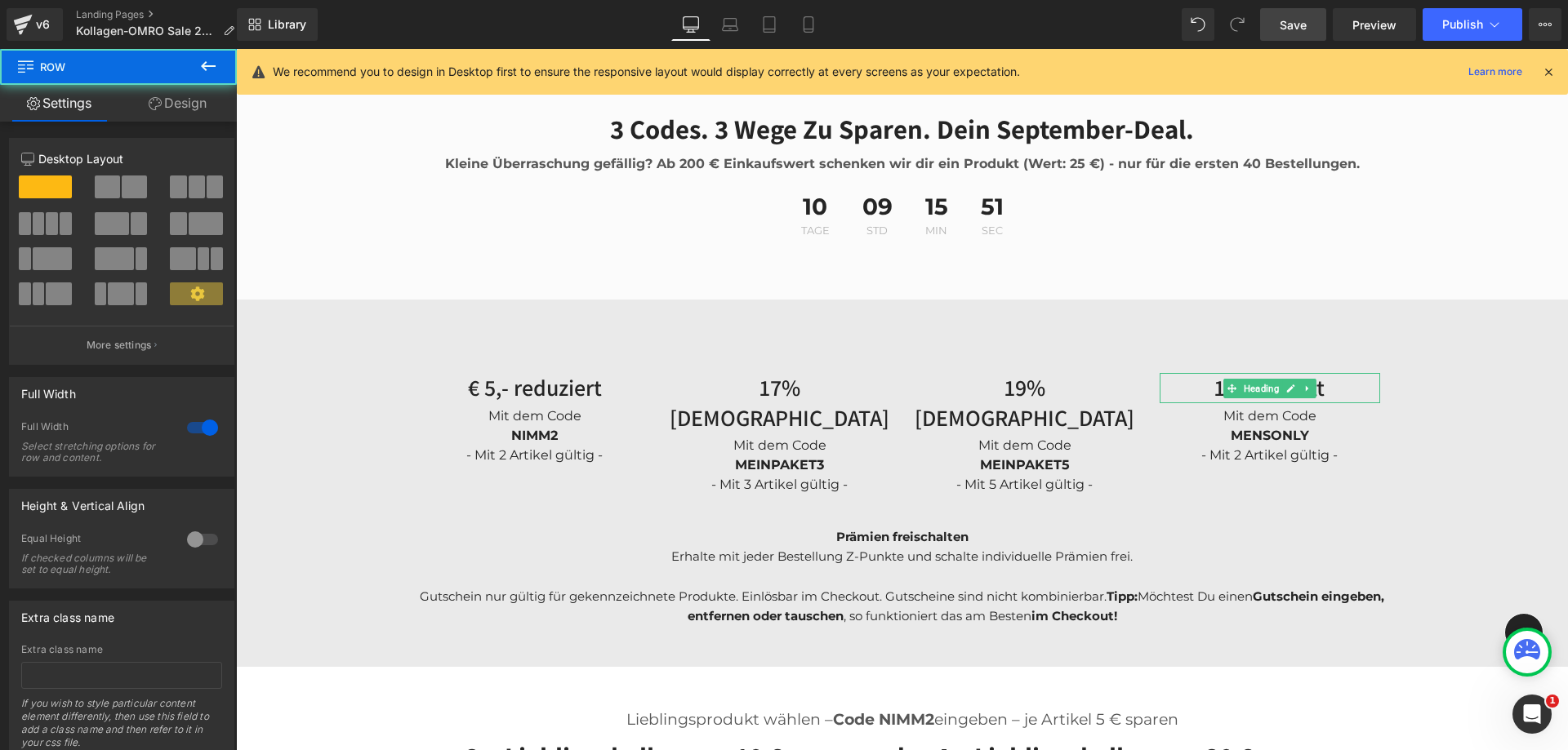
click at [1305, 23] on span "Save" at bounding box center [1293, 24] width 27 height 17
